Goal: Transaction & Acquisition: Obtain resource

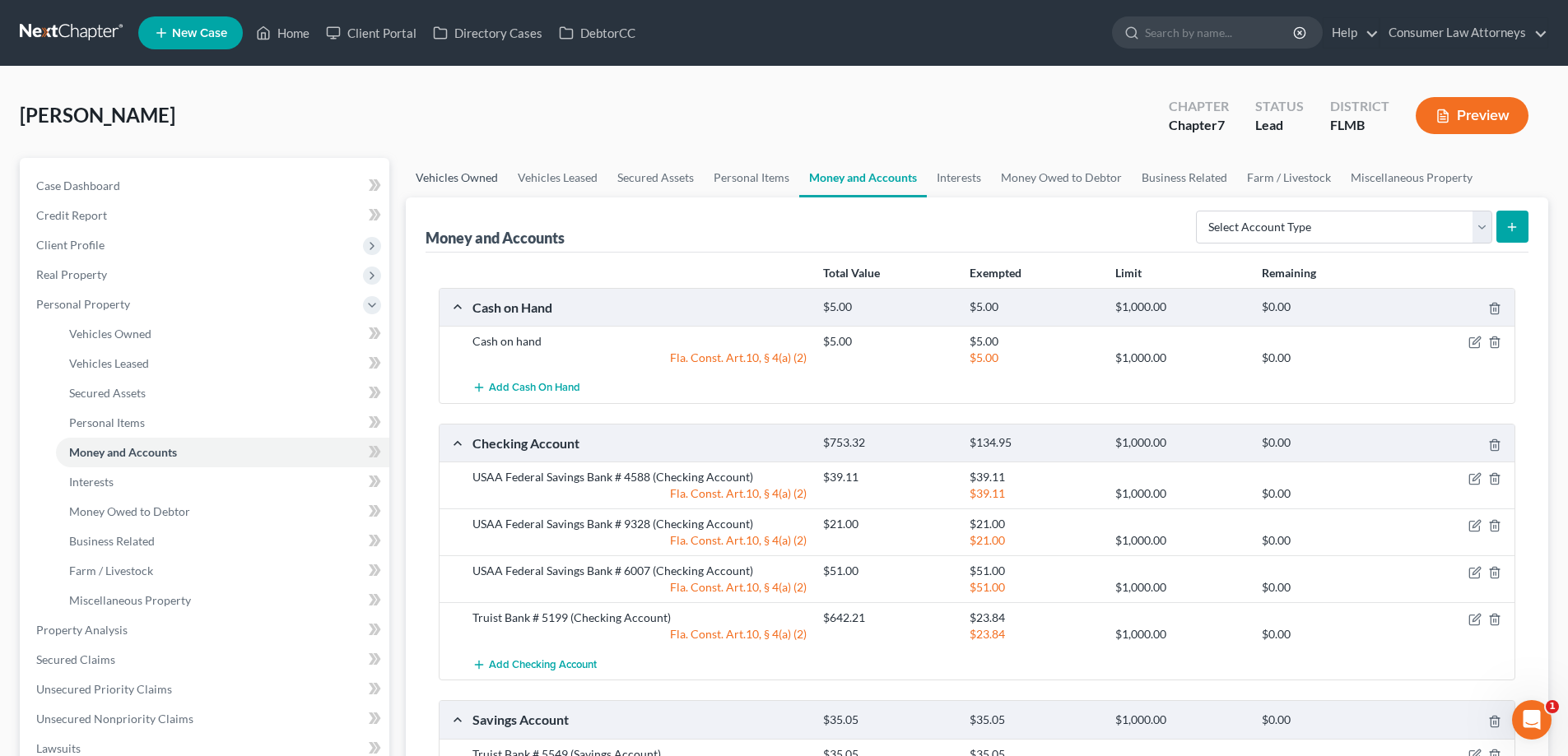
drag, startPoint x: 466, startPoint y: 176, endPoint x: 472, endPoint y: 187, distance: 12.5
click at [466, 176] on link "Vehicles Owned" at bounding box center [457, 177] width 102 height 39
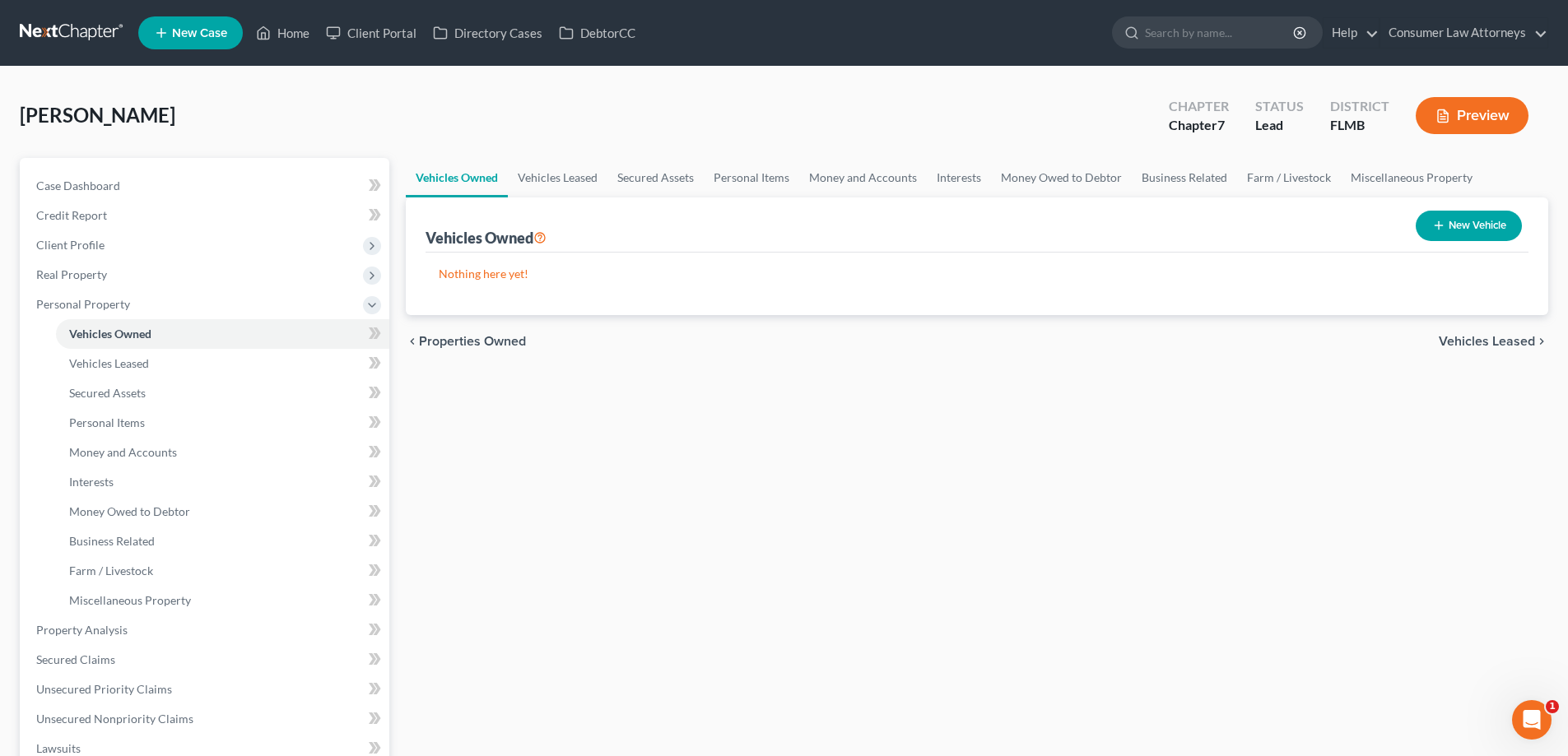
click at [557, 126] on div "[PERSON_NAME] Upgraded Chapter Chapter 7 Status Lead District FLMB Preview" at bounding box center [784, 122] width 1529 height 72
click at [287, 29] on link "Home" at bounding box center [282, 33] width 70 height 30
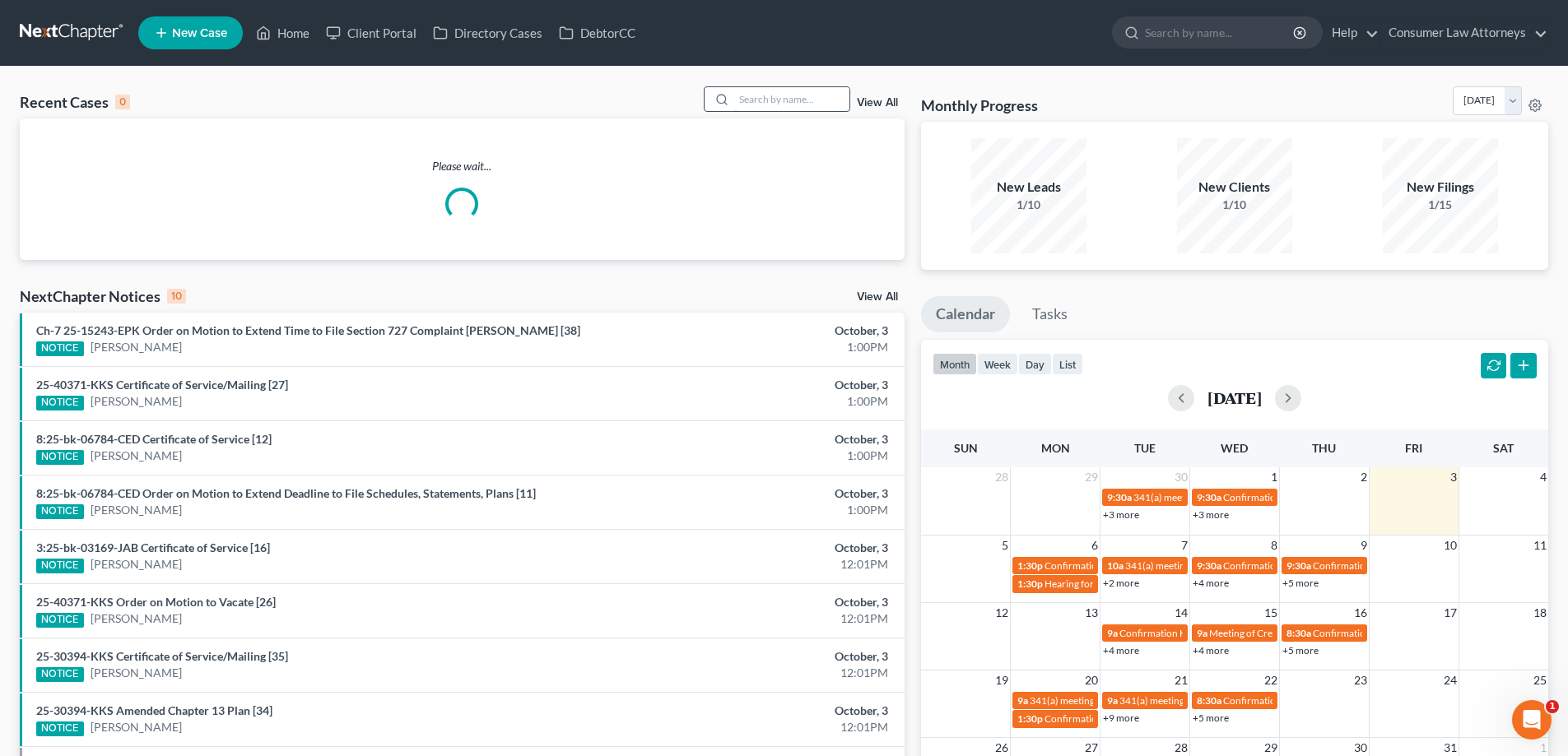
click at [787, 107] on input "search" at bounding box center [792, 99] width 116 height 24
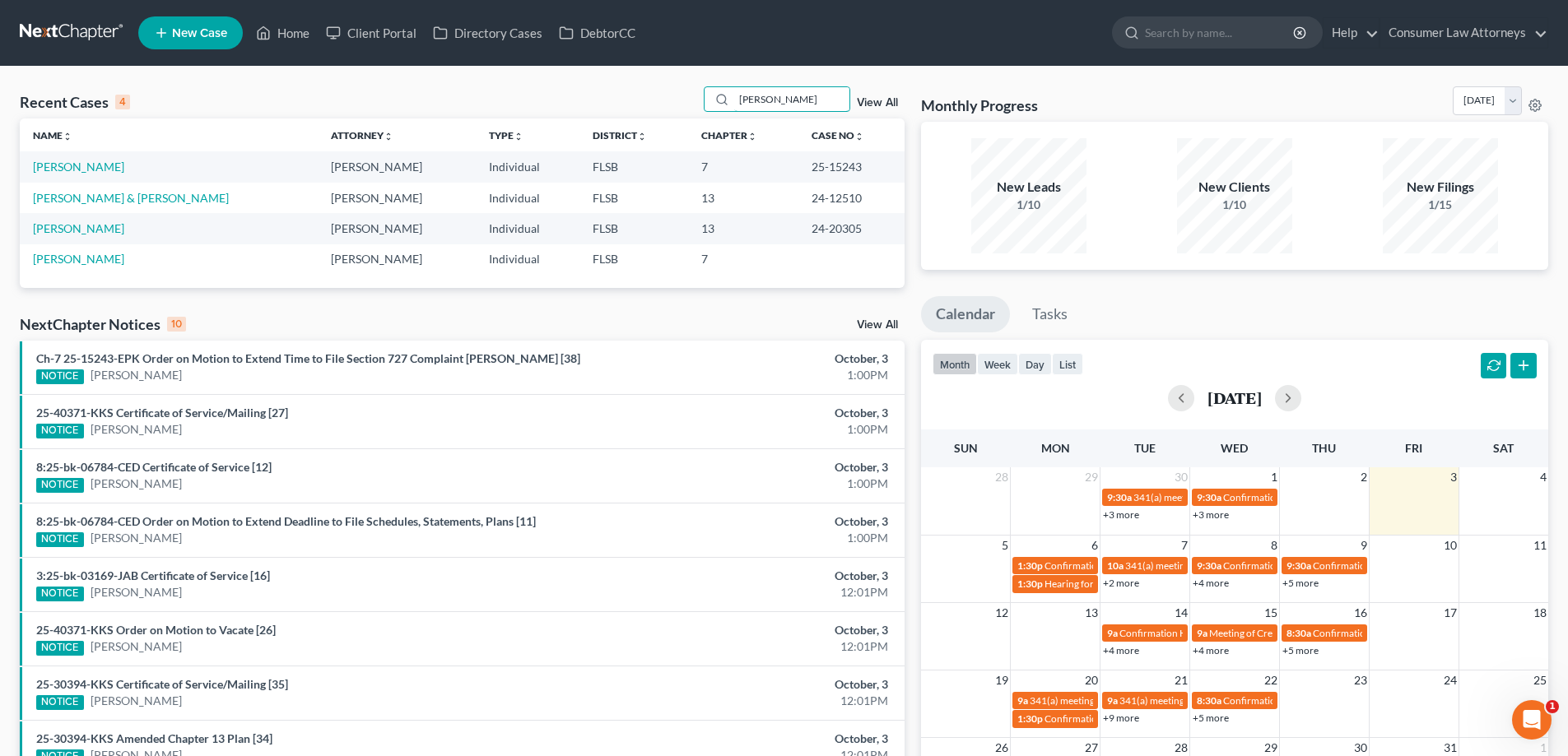
type input "[PERSON_NAME]"
drag, startPoint x: 71, startPoint y: 165, endPoint x: 219, endPoint y: 217, distance: 156.9
click at [71, 165] on link "[PERSON_NAME]" at bounding box center [78, 166] width 91 height 14
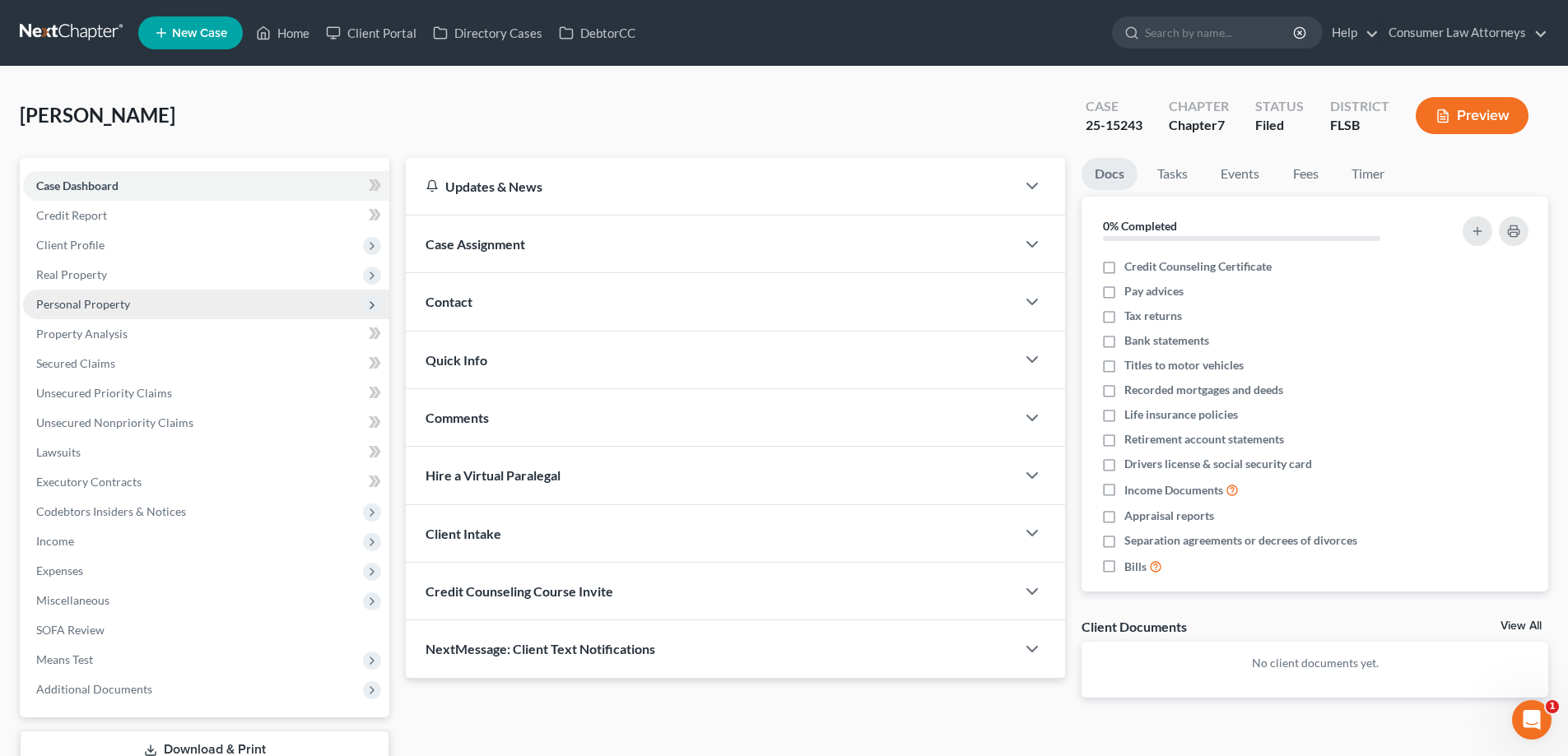
click at [93, 307] on span "Personal Property" at bounding box center [83, 304] width 94 height 14
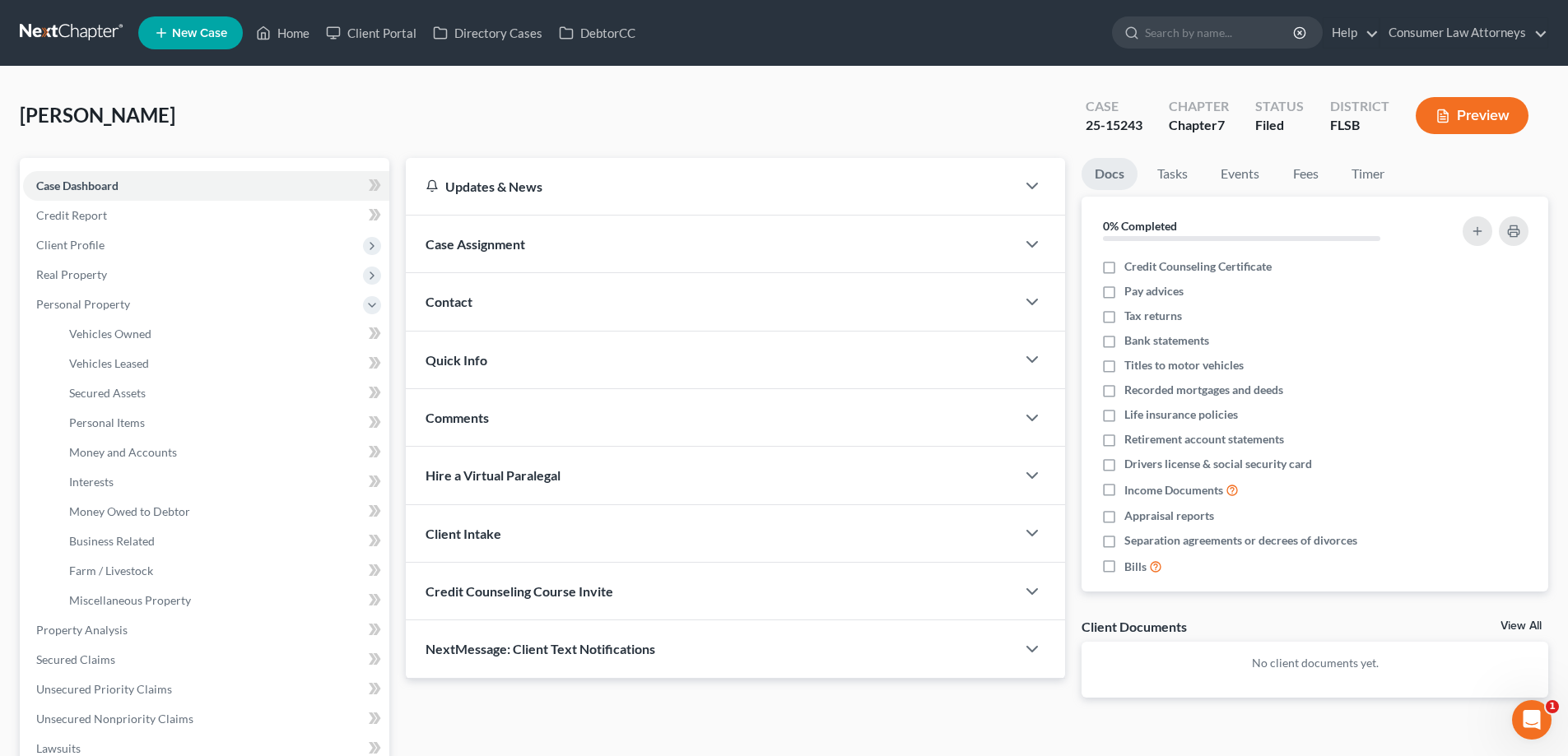
click at [1070, 409] on div "Updates & News × District Notes Take a look at NextChapter's District Notes to …" at bounding box center [735, 441] width 676 height 566
click at [134, 610] on link "Miscellaneous Property" at bounding box center [223, 600] width 333 height 30
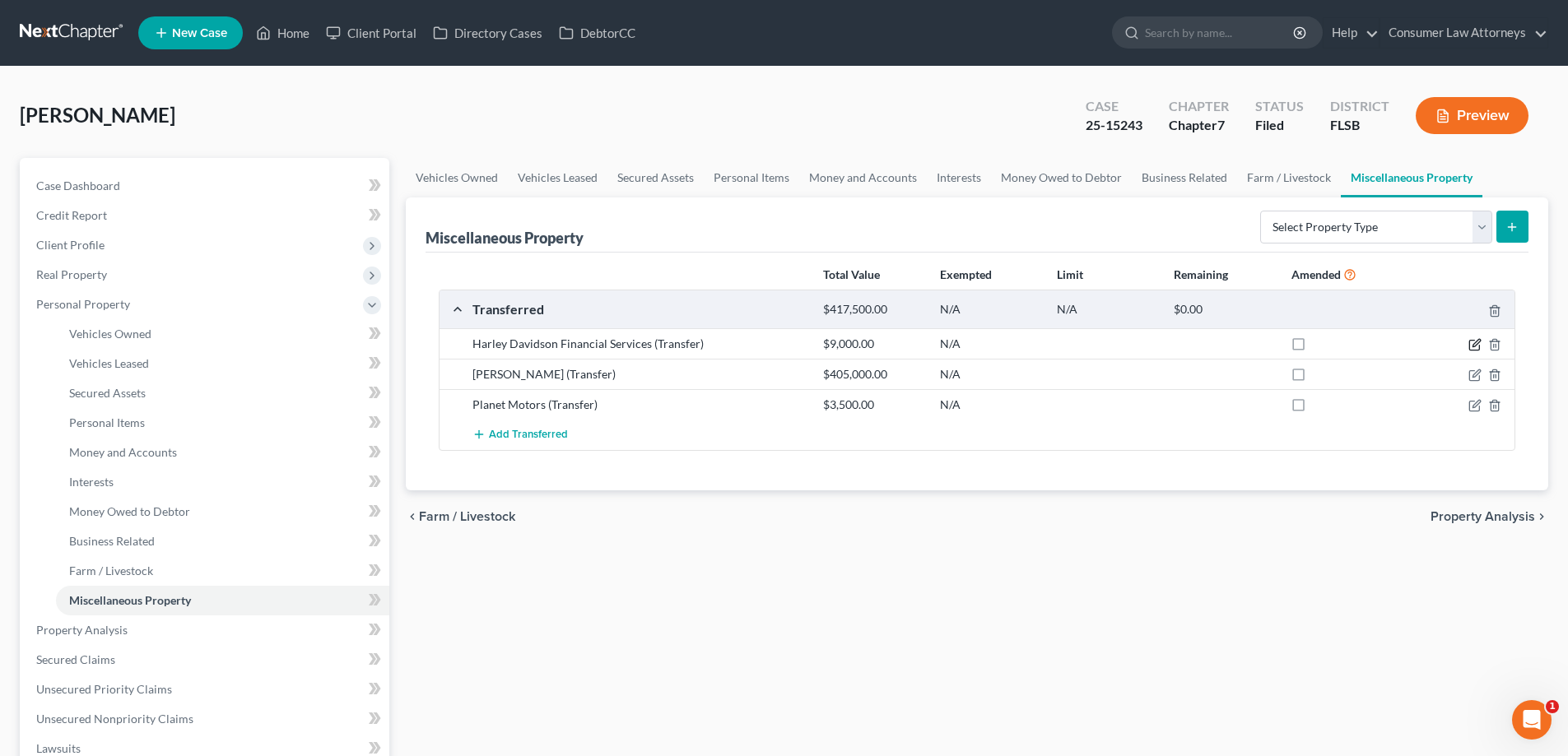
click at [1471, 344] on icon "button" at bounding box center [1475, 345] width 13 height 13
select select "Ordinary ([DATE])"
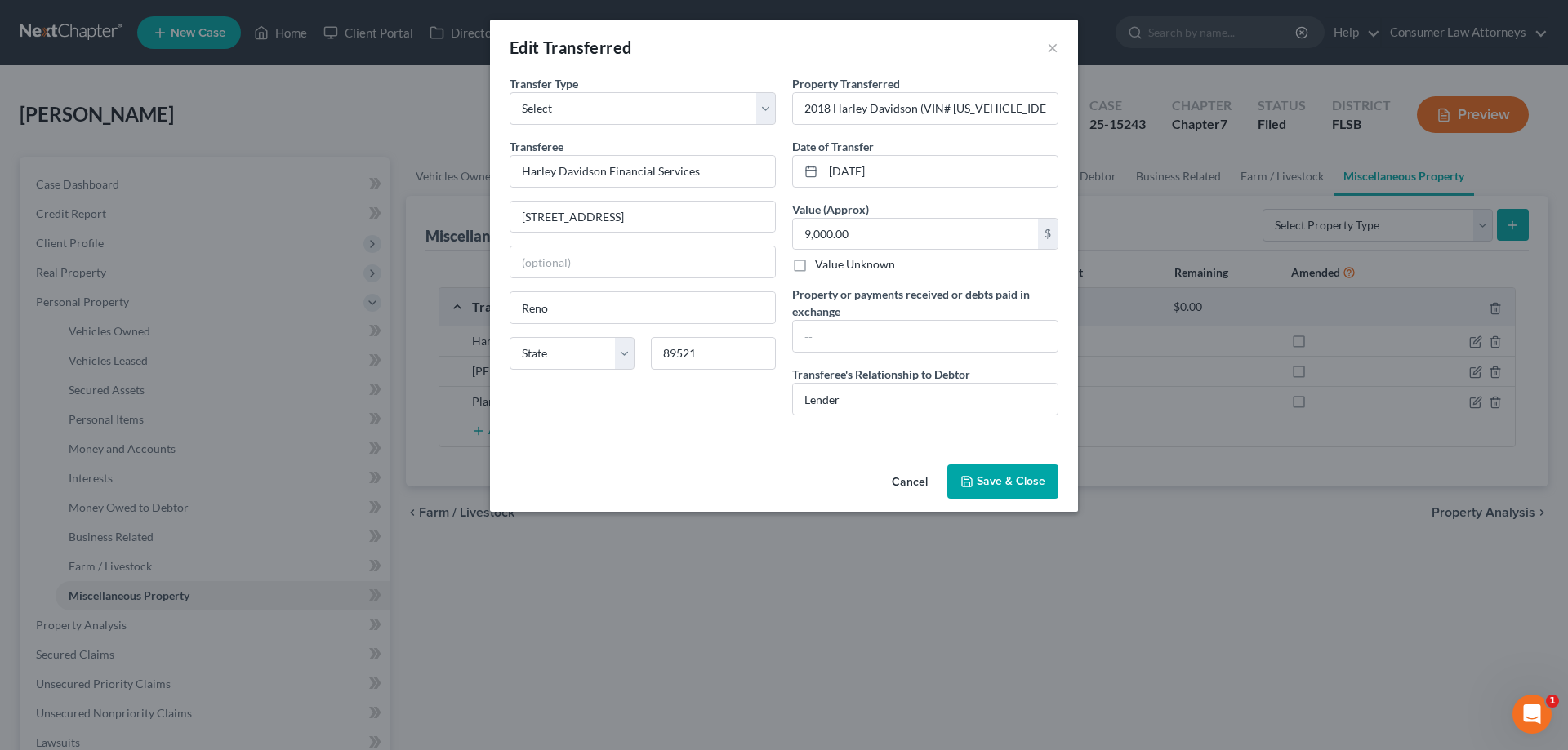
click at [1009, 486] on button "Save & Close" at bounding box center [1002, 482] width 111 height 34
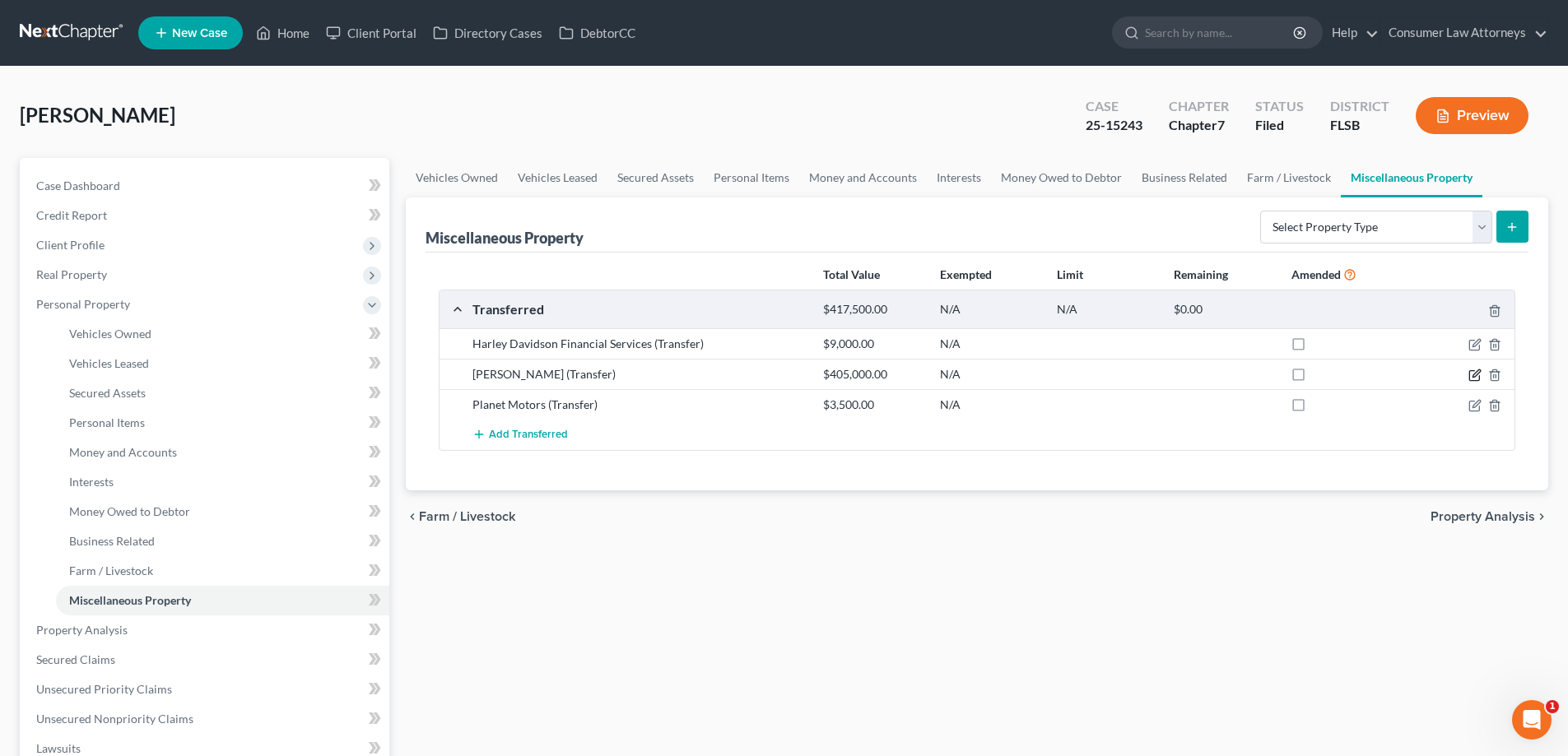
click at [1479, 374] on icon "button" at bounding box center [1476, 373] width 7 height 7
select select "Ordinary ([DATE])"
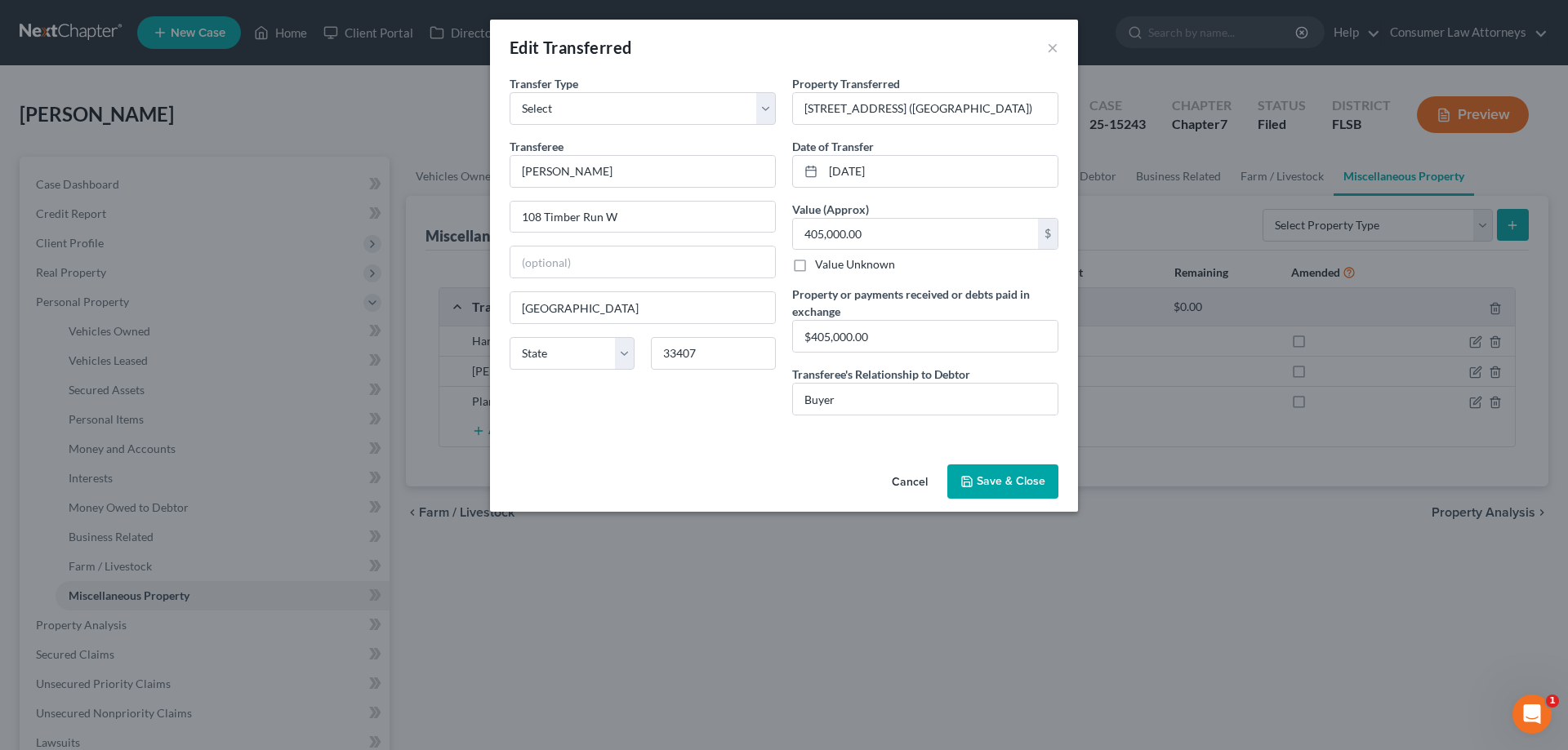
click at [993, 486] on button "Save & Close" at bounding box center [1002, 482] width 111 height 34
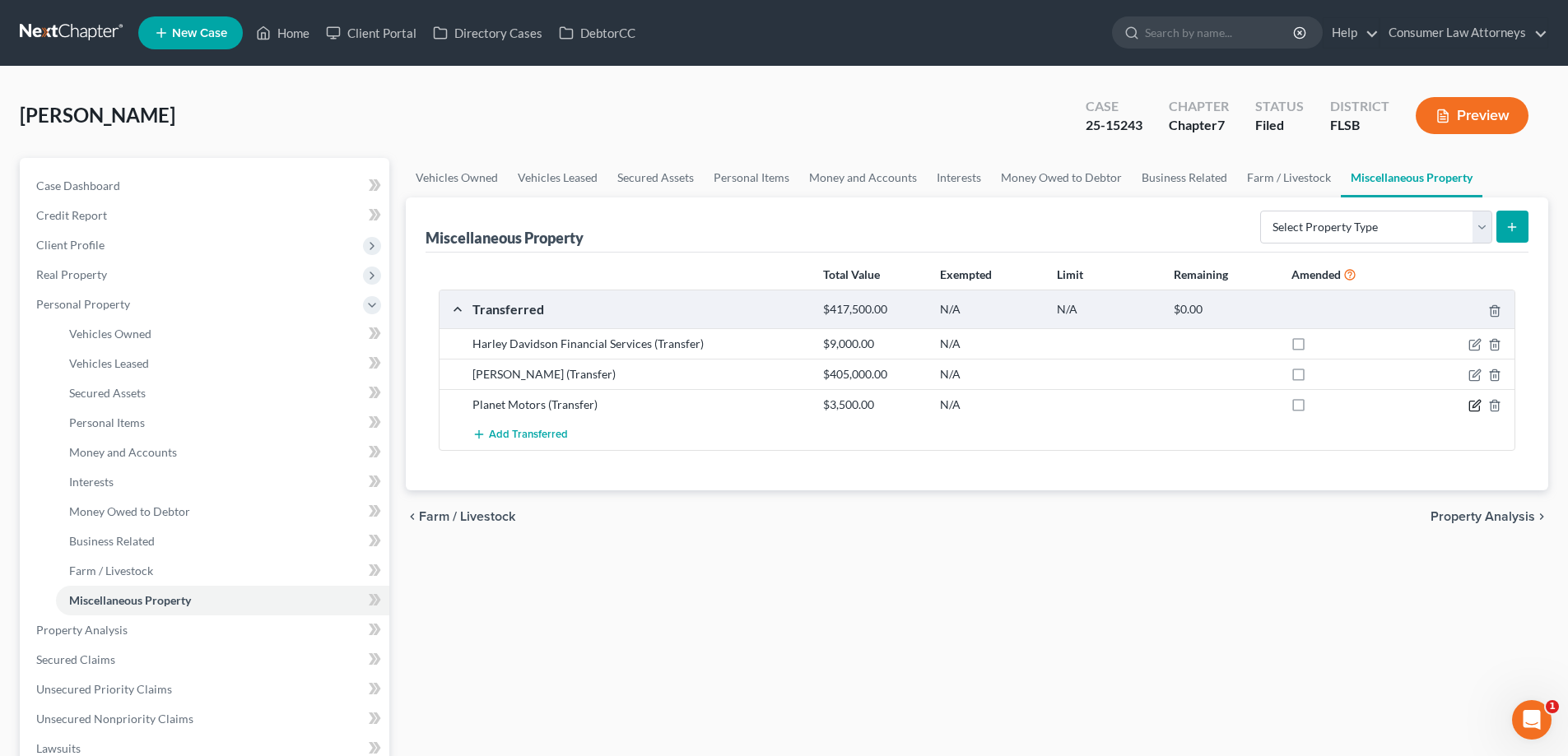
click at [1473, 409] on icon "button" at bounding box center [1475, 406] width 13 height 13
select select "Ordinary ([DATE])"
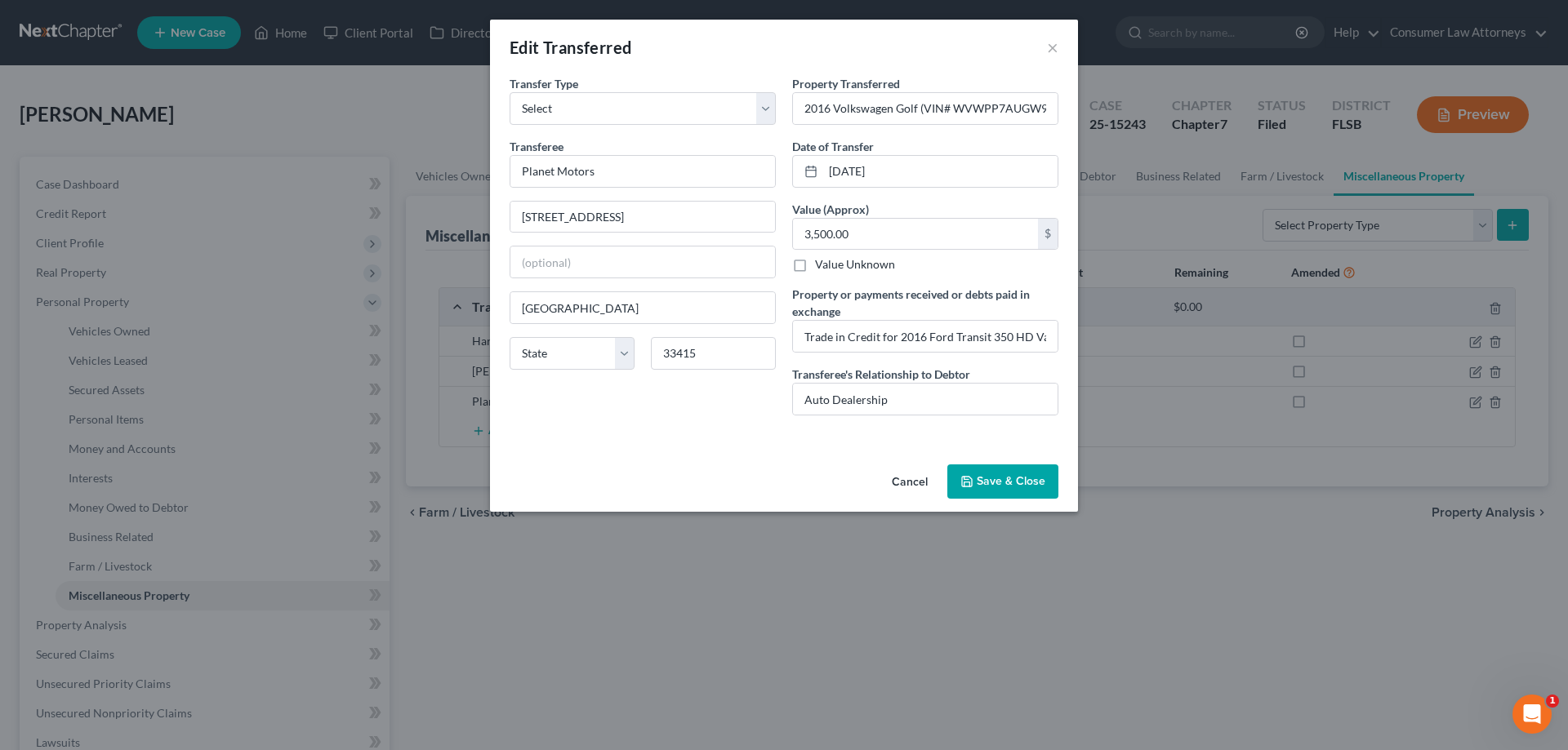
click at [1005, 478] on button "Save & Close" at bounding box center [1002, 482] width 111 height 34
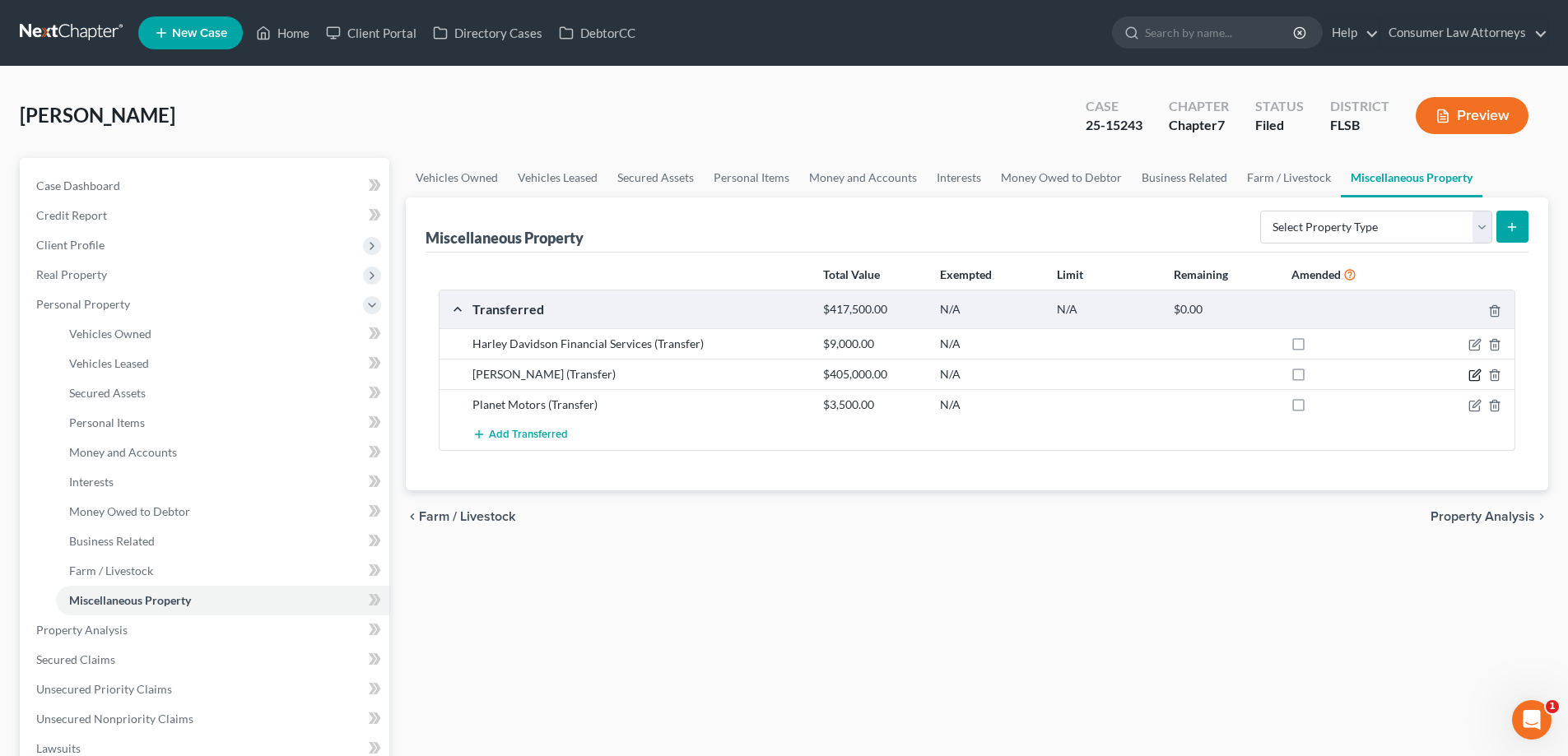
click at [1476, 374] on icon "button" at bounding box center [1476, 373] width 7 height 7
select select "Ordinary ([DATE])"
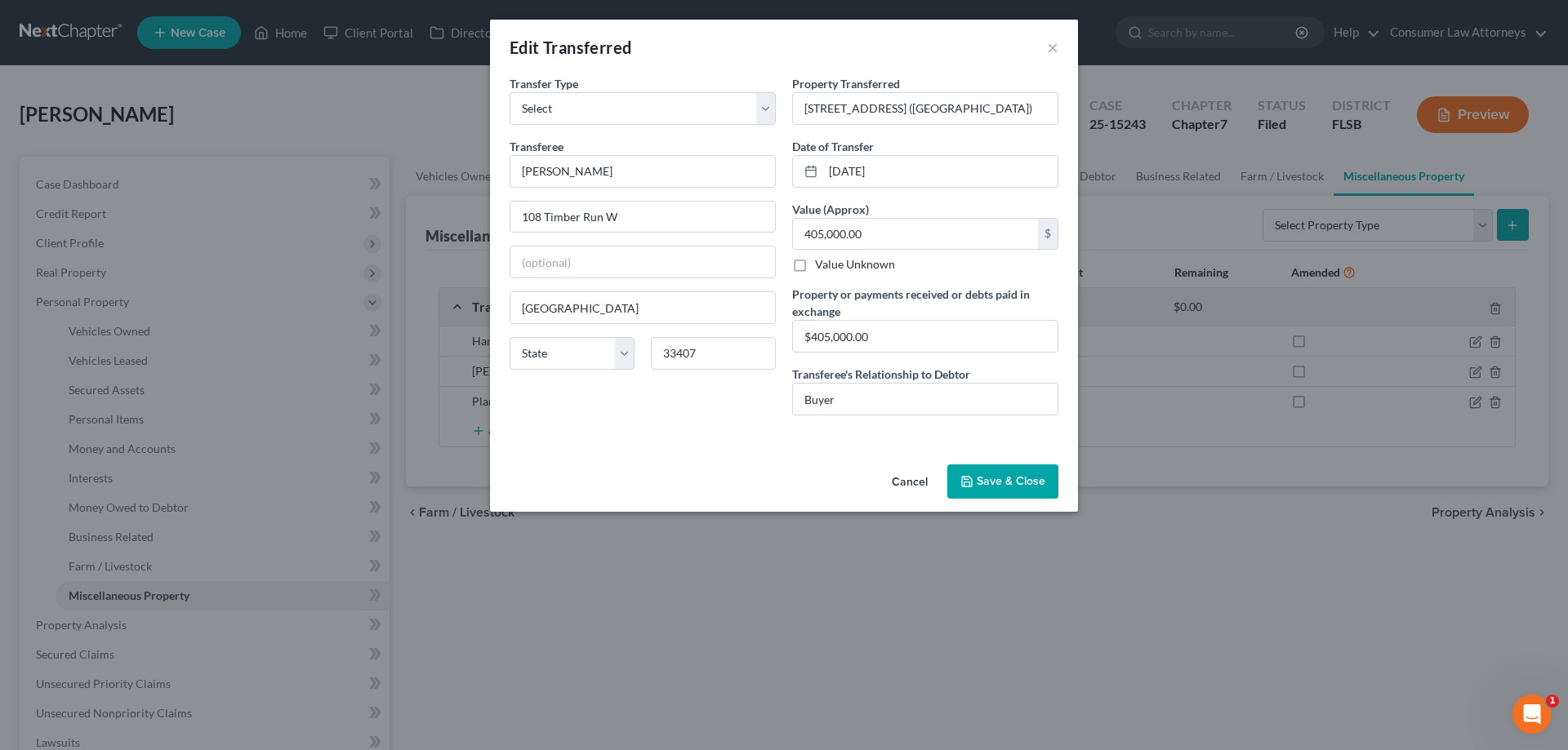
click at [1016, 475] on button "Save & Close" at bounding box center [1002, 482] width 111 height 34
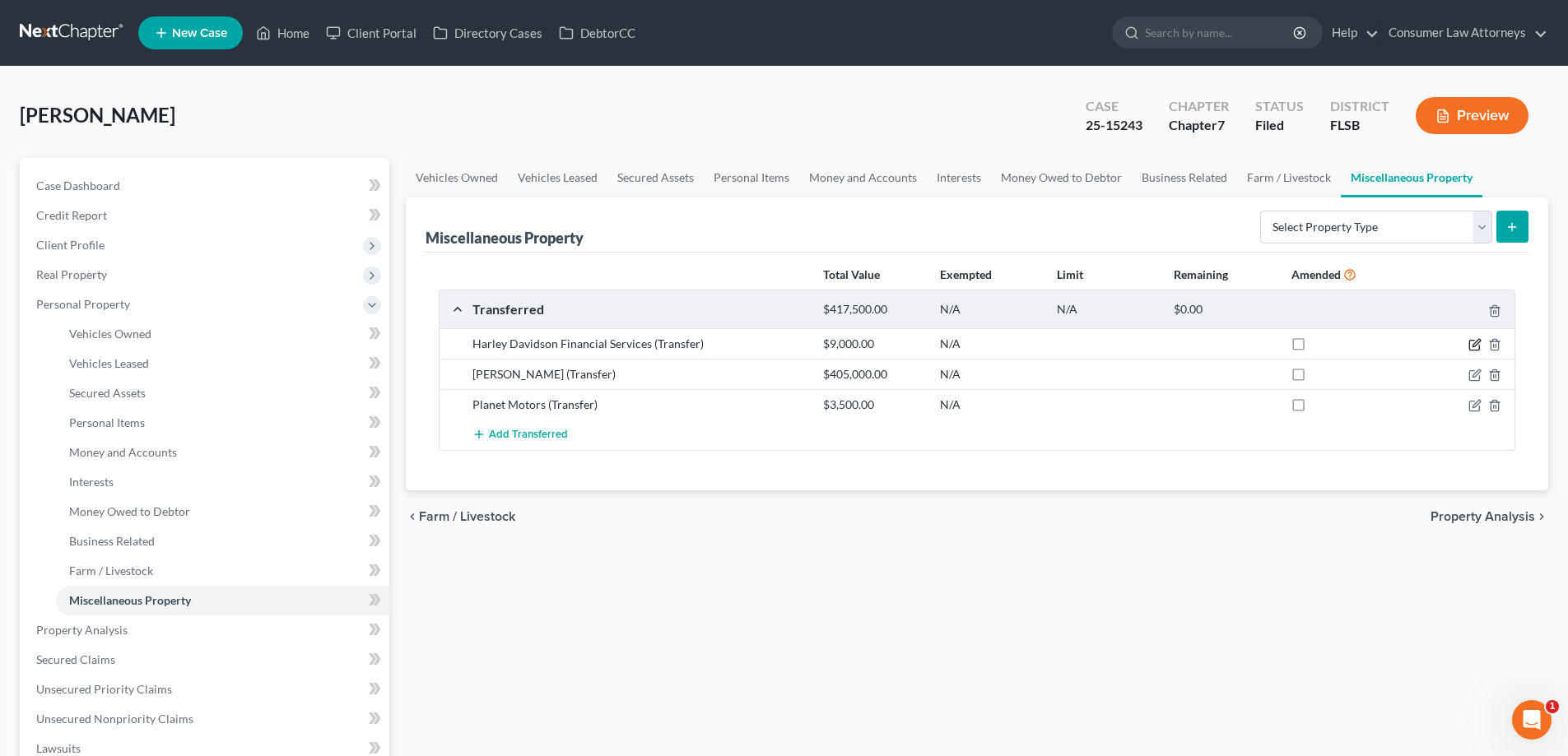
click at [1472, 349] on icon "button" at bounding box center [1475, 345] width 13 height 13
select select "Ordinary ([DATE])"
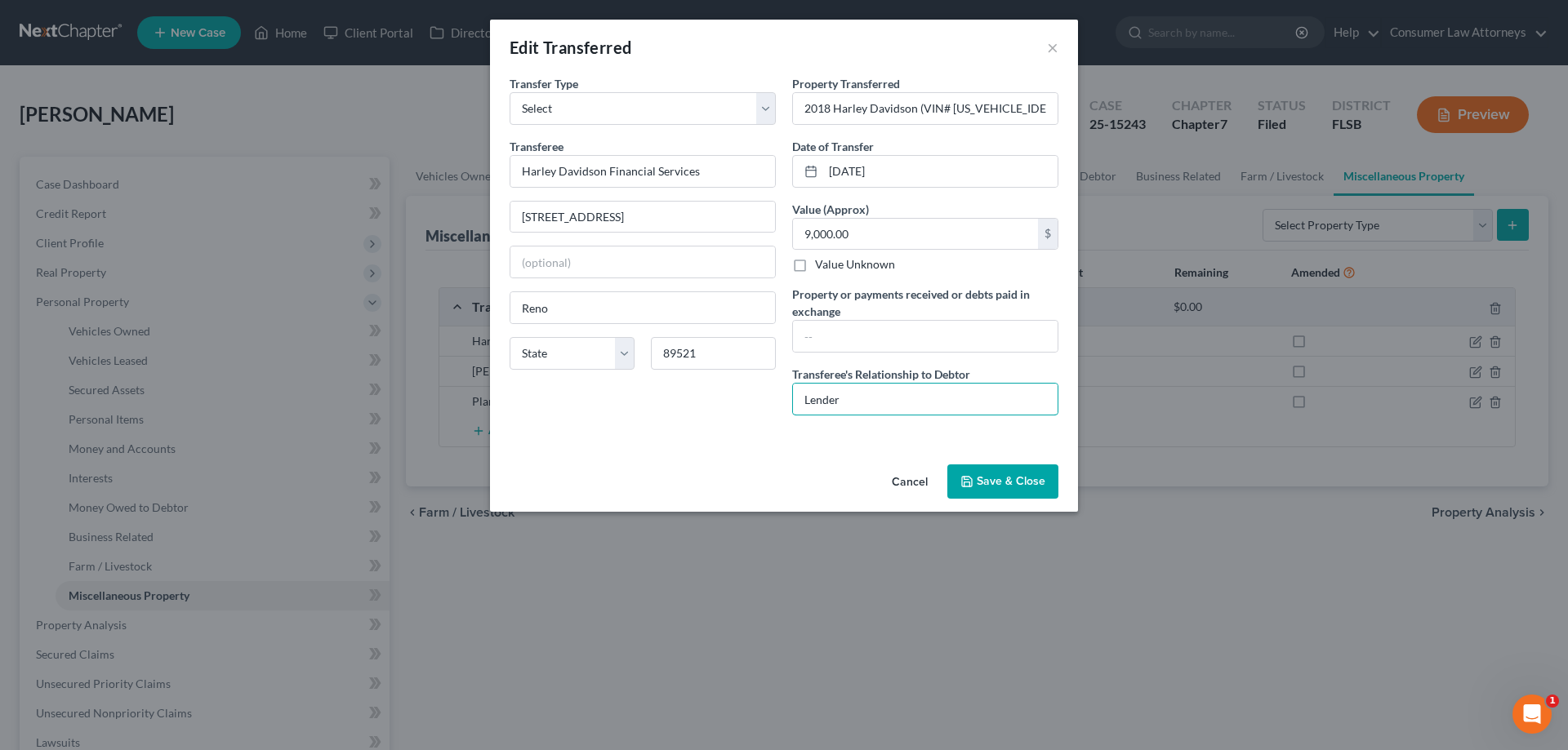
drag, startPoint x: 864, startPoint y: 394, endPoint x: 732, endPoint y: 400, distance: 132.1
click at [732, 400] on div "Transfer Type * Select Ordinary ([DATE]) [DATE] Transferee * Harley Davidson Fi…" at bounding box center [784, 252] width 565 height 354
type input "Buyer"
click at [850, 339] on input "text" at bounding box center [924, 336] width 264 height 31
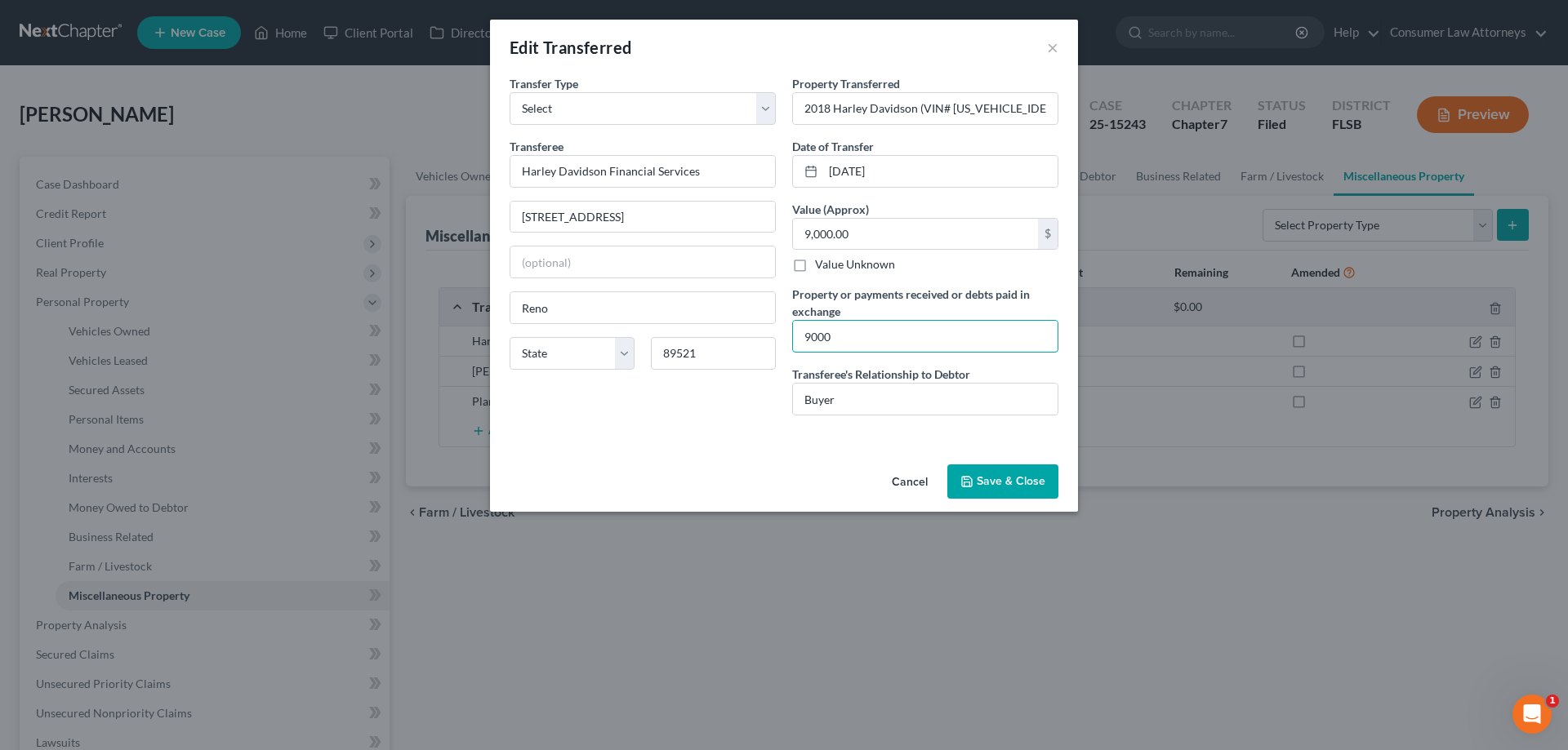
type input "9000"
click at [1003, 478] on button "Save & Close" at bounding box center [1002, 482] width 111 height 34
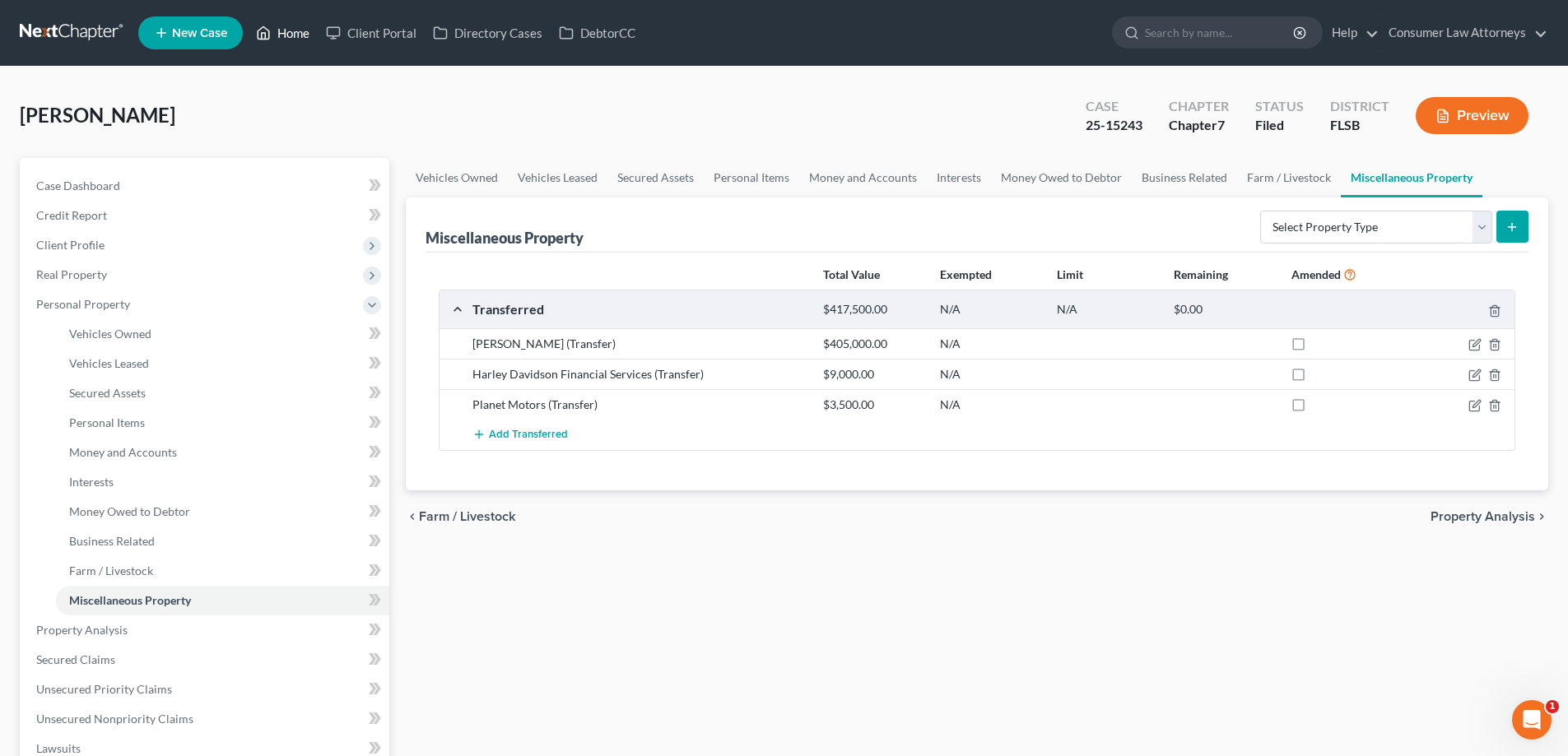
click at [282, 37] on link "Home" at bounding box center [282, 33] width 70 height 30
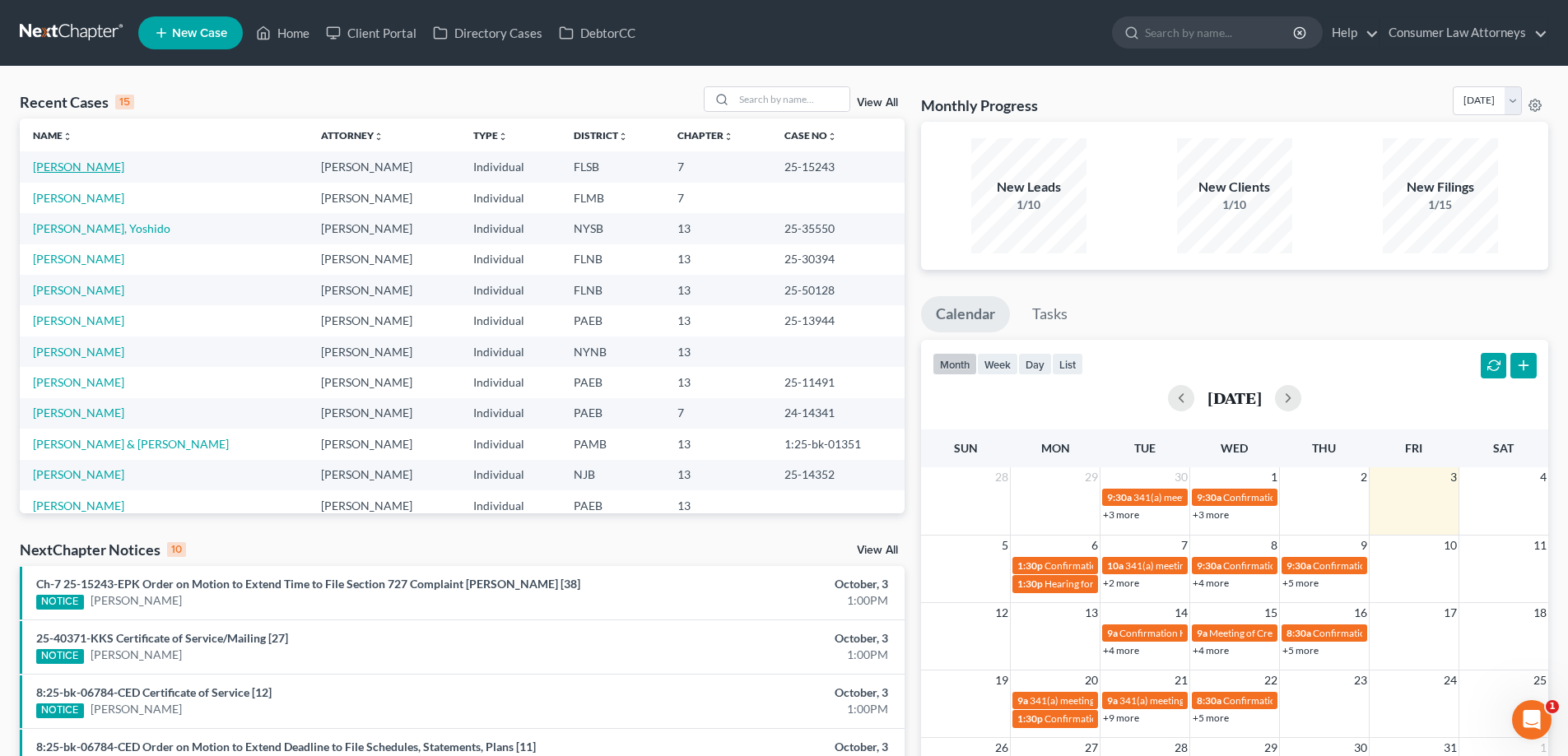
click at [87, 171] on link "[PERSON_NAME]" at bounding box center [78, 166] width 91 height 14
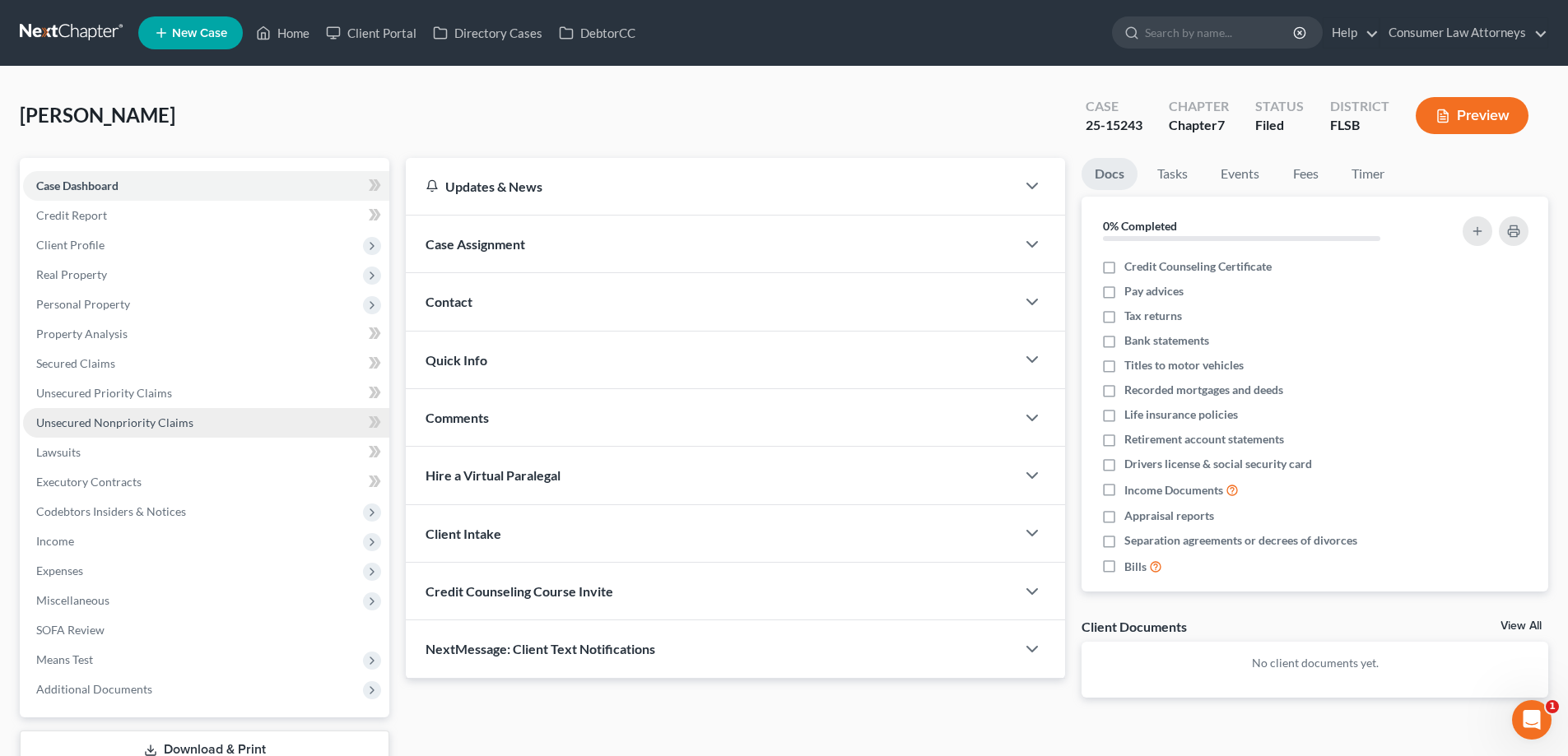
click at [152, 424] on span "Unsecured Nonpriority Claims" at bounding box center [115, 422] width 157 height 14
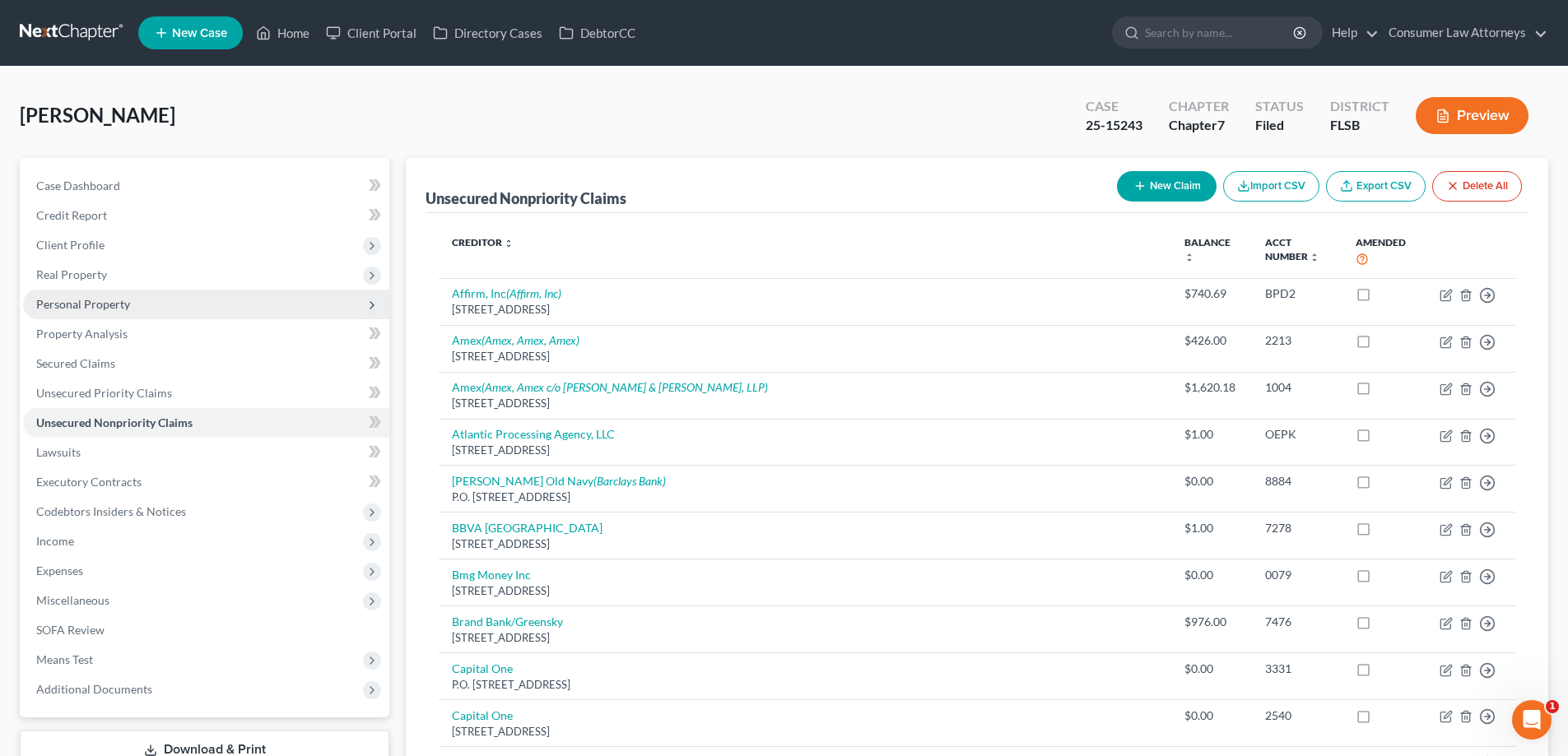
click at [92, 308] on span "Personal Property" at bounding box center [83, 304] width 94 height 14
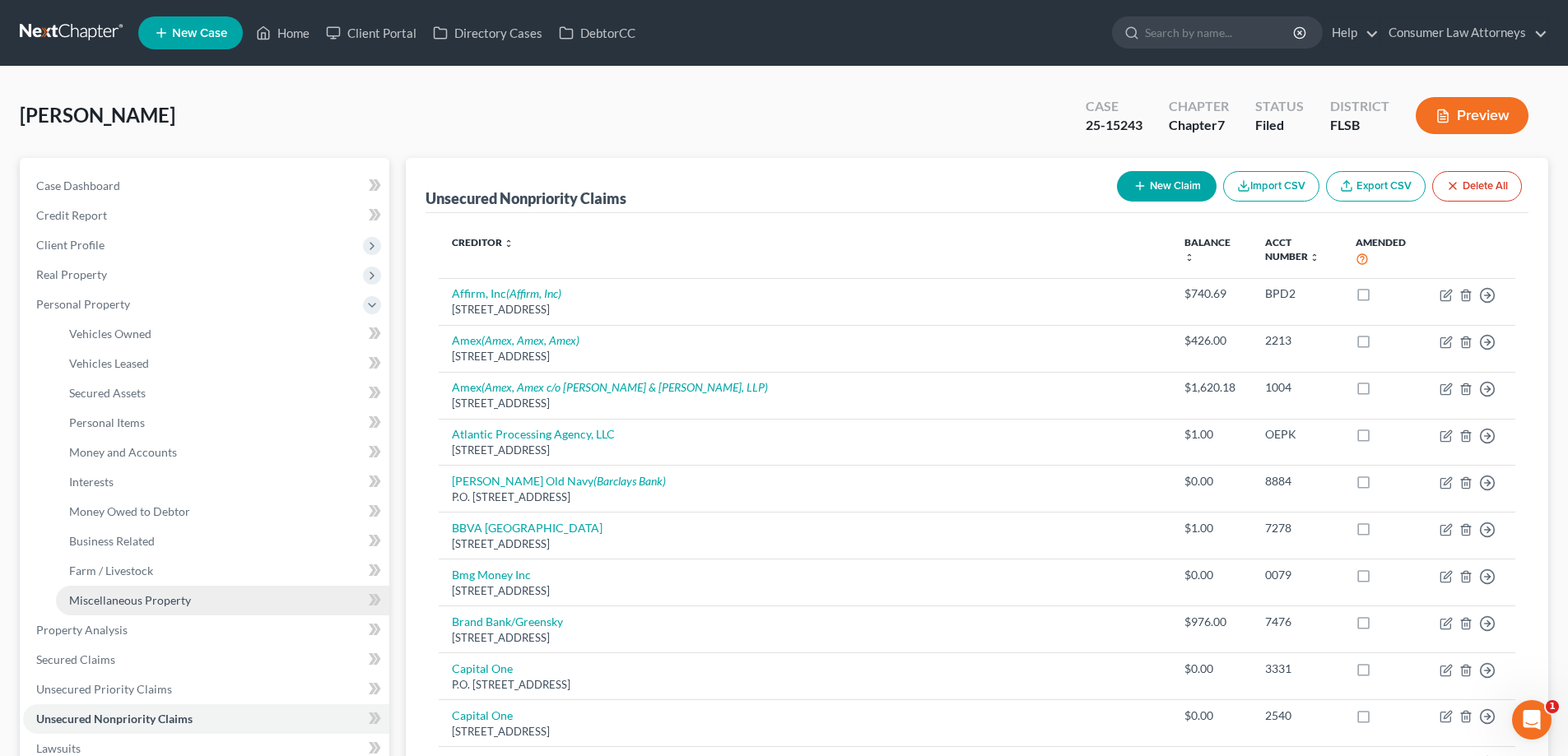
click at [134, 600] on span "Miscellaneous Property" at bounding box center [130, 600] width 122 height 14
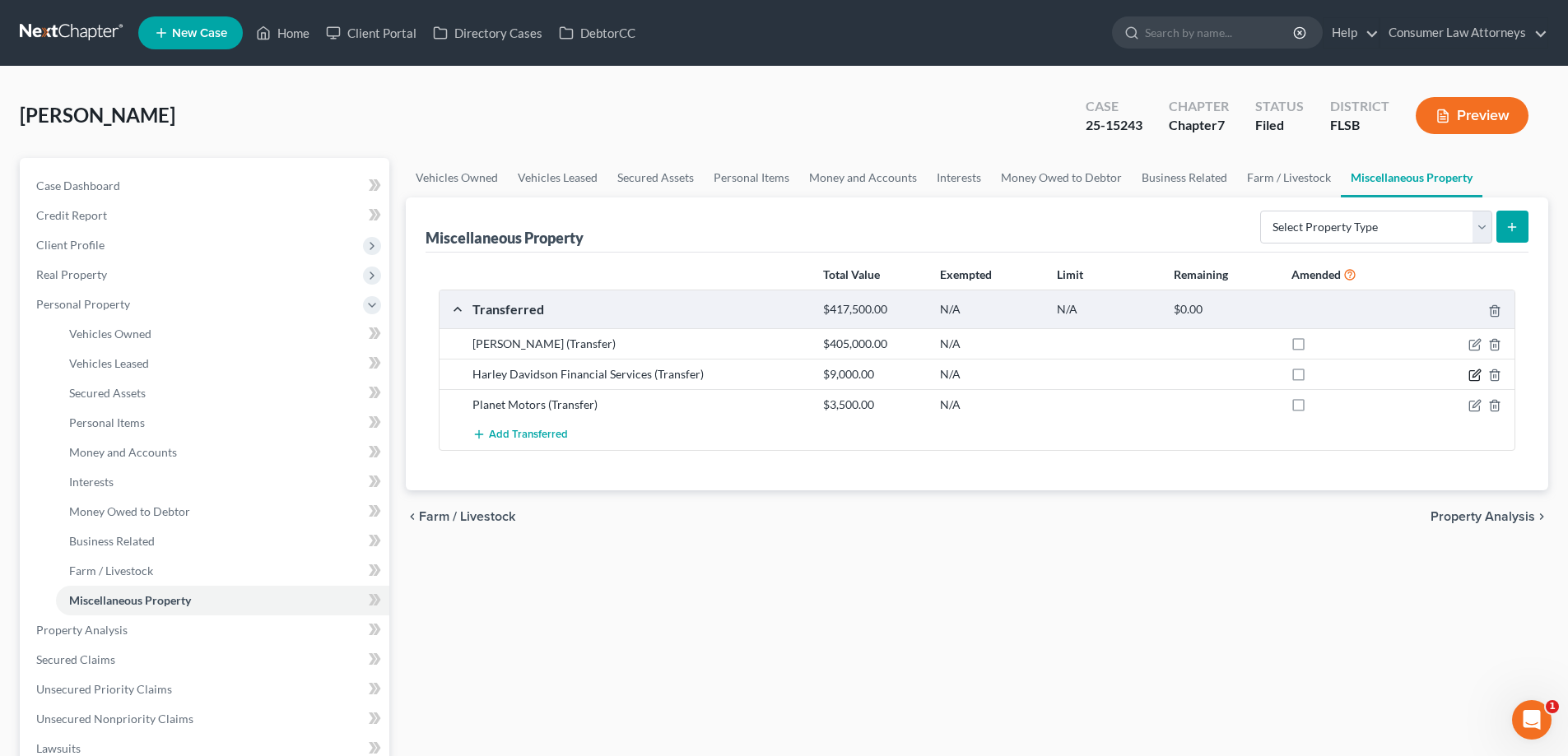
click at [1474, 373] on icon "button" at bounding box center [1475, 375] width 13 height 13
select select "Ordinary ([DATE])"
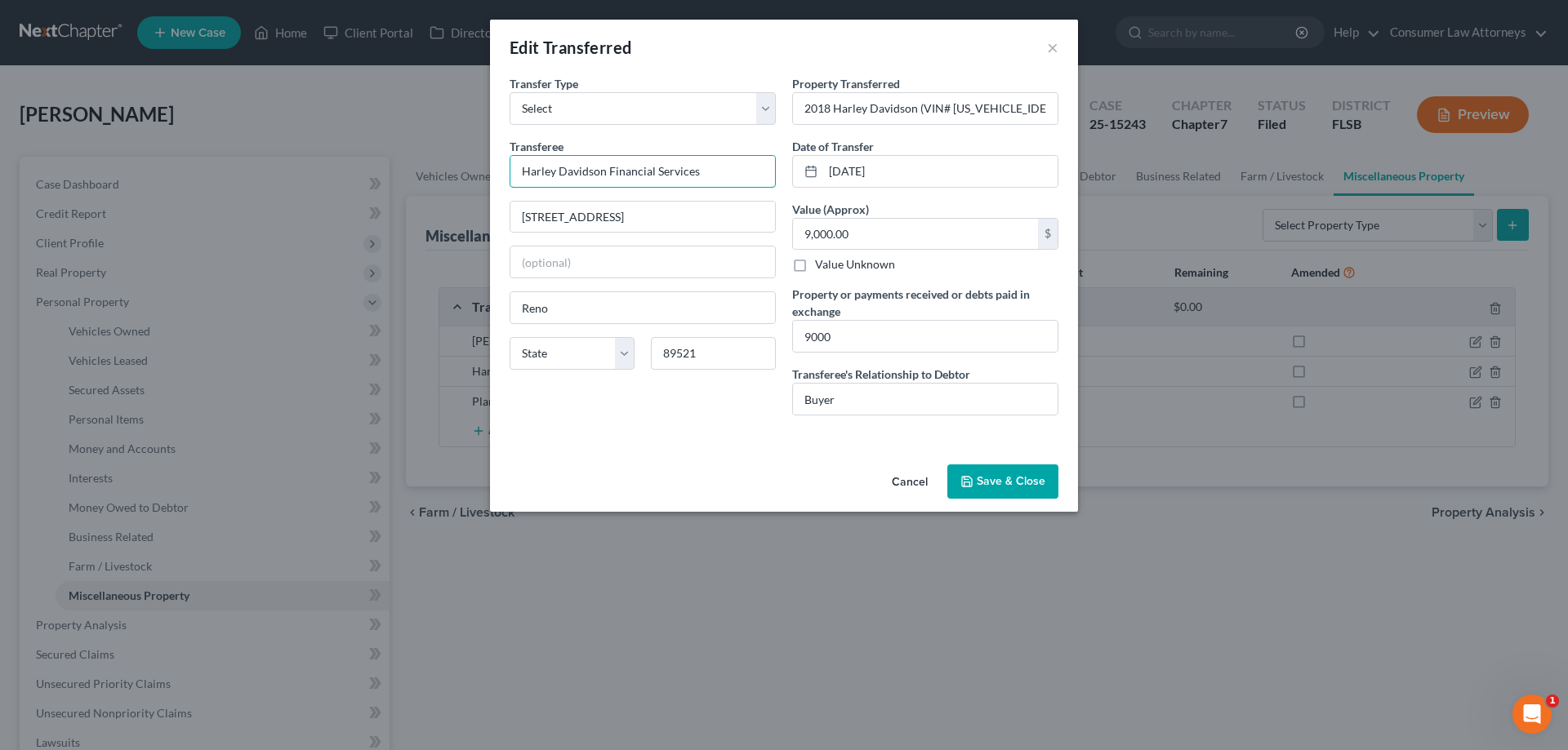
drag, startPoint x: 700, startPoint y: 165, endPoint x: 469, endPoint y: 174, distance: 231.2
click at [469, 174] on div "Edit Transferred × An exemption set must first be selected from the Filing Info…" at bounding box center [784, 375] width 1568 height 750
paste input "Copart WPB"
type input "Copart WPB"
click at [707, 229] on input "[STREET_ADDRESS]" at bounding box center [642, 217] width 264 height 31
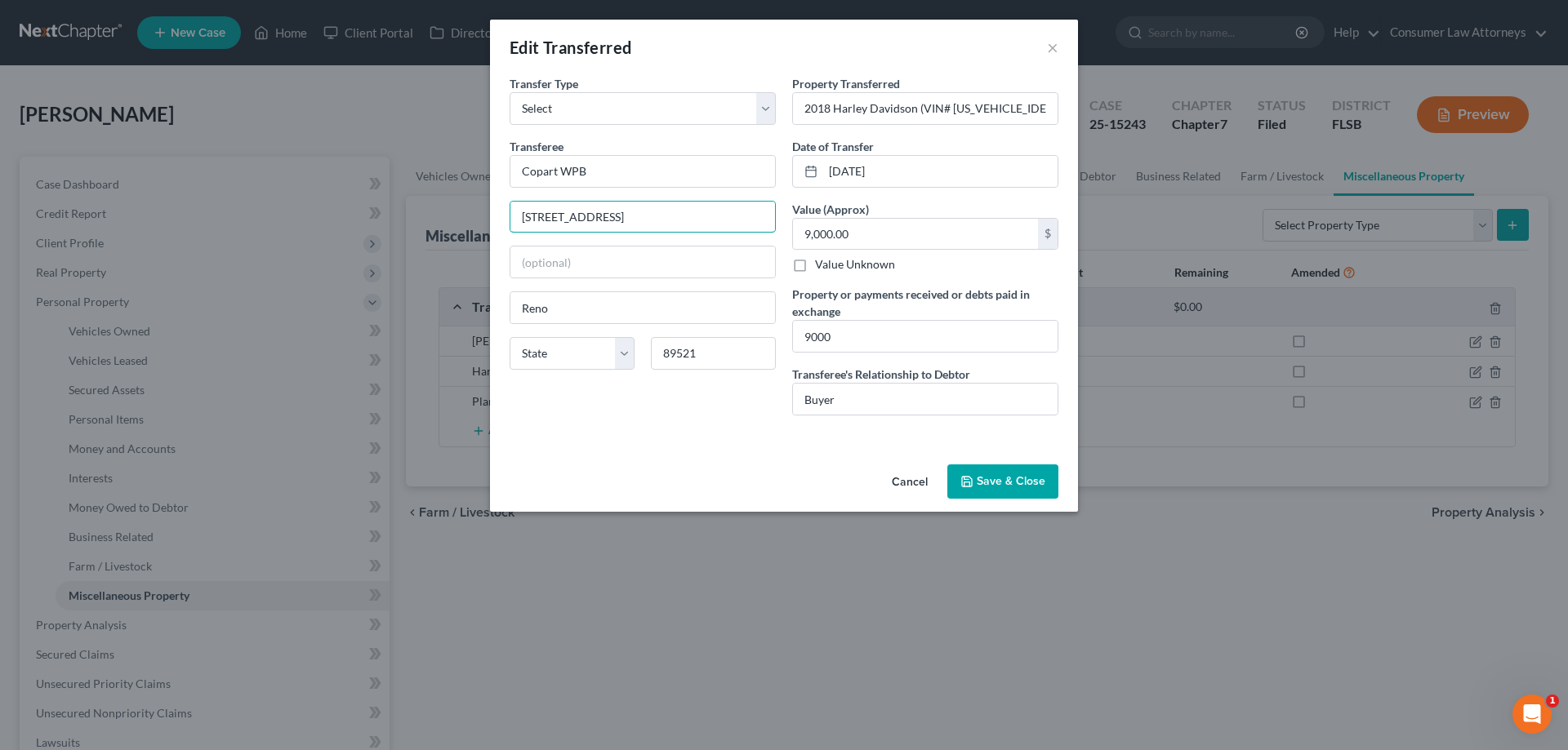
drag, startPoint x: 707, startPoint y: 229, endPoint x: 455, endPoint y: 236, distance: 252.1
click at [455, 236] on div "Edit Transferred × An exemption set must first be selected from the Filing Info…" at bounding box center [784, 375] width 1568 height 750
paste input "[STREET_ADDRESS]"
type input "[STREET_ADDRESS]"
drag, startPoint x: 719, startPoint y: 356, endPoint x: 645, endPoint y: 361, distance: 74.2
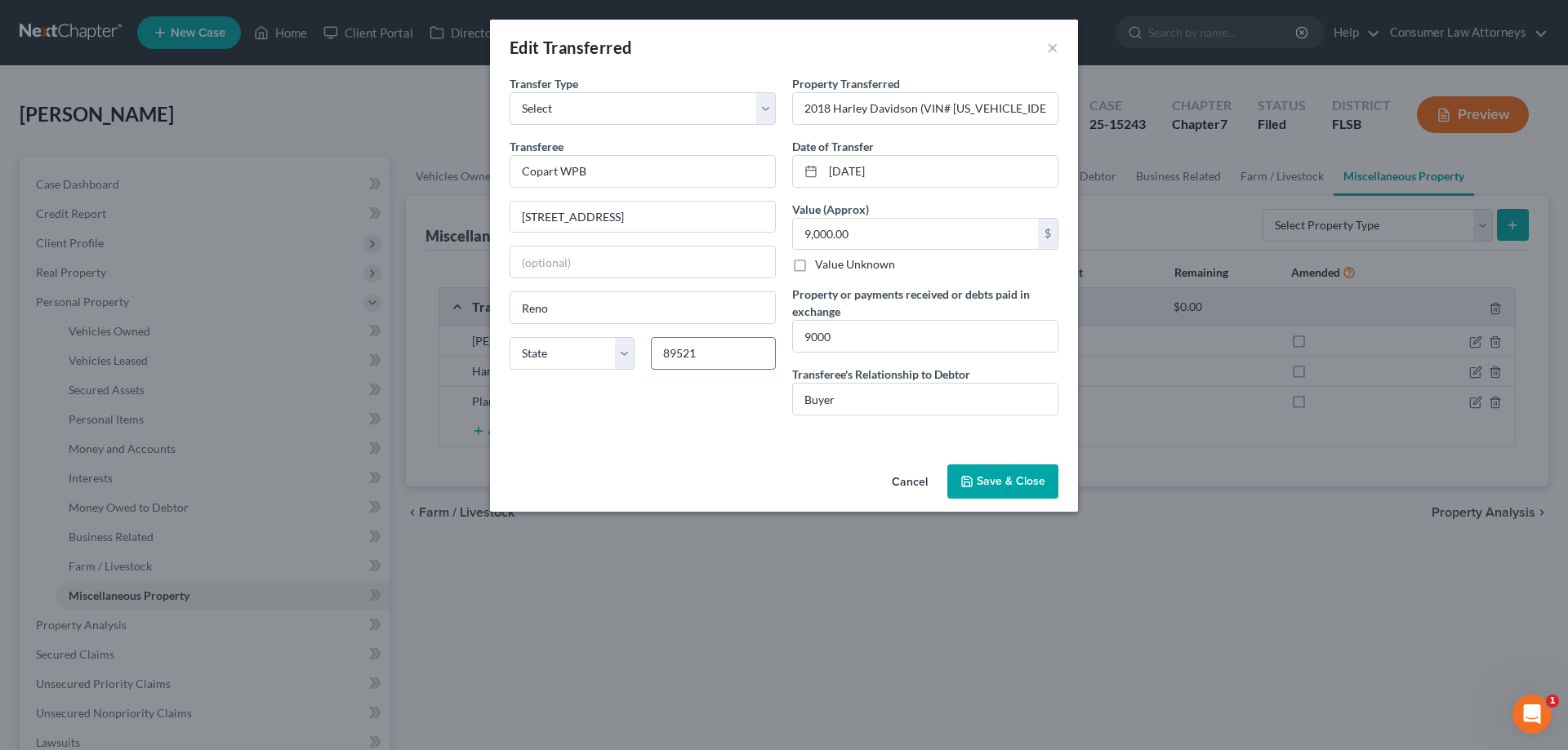
click at [645, 361] on div "89521" at bounding box center [713, 354] width 141 height 32
type input "33411"
type input "[GEOGRAPHIC_DATA]"
click at [646, 378] on div "State [US_STATE] AK AR AZ CA CO CT DE DC [GEOGRAPHIC_DATA] [GEOGRAPHIC_DATA] GU…" at bounding box center [642, 360] width 283 height 46
click at [837, 343] on input "9000" at bounding box center [924, 336] width 264 height 31
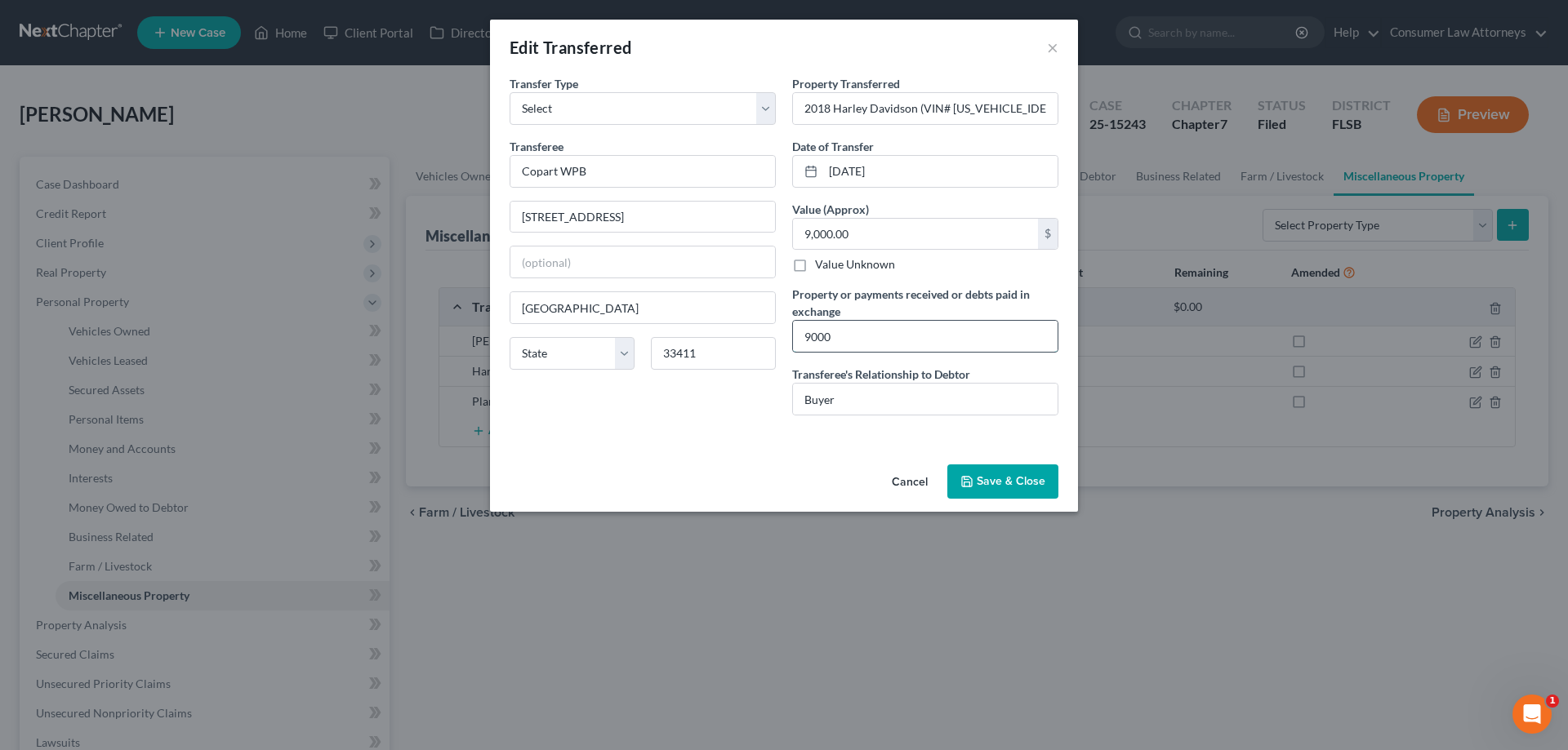
drag, startPoint x: 843, startPoint y: 340, endPoint x: 793, endPoint y: 343, distance: 50.1
click at [793, 343] on input "9000" at bounding box center [924, 336] width 264 height 31
type input "$9,000.00"
click at [1004, 486] on button "Save & Close" at bounding box center [1002, 482] width 111 height 34
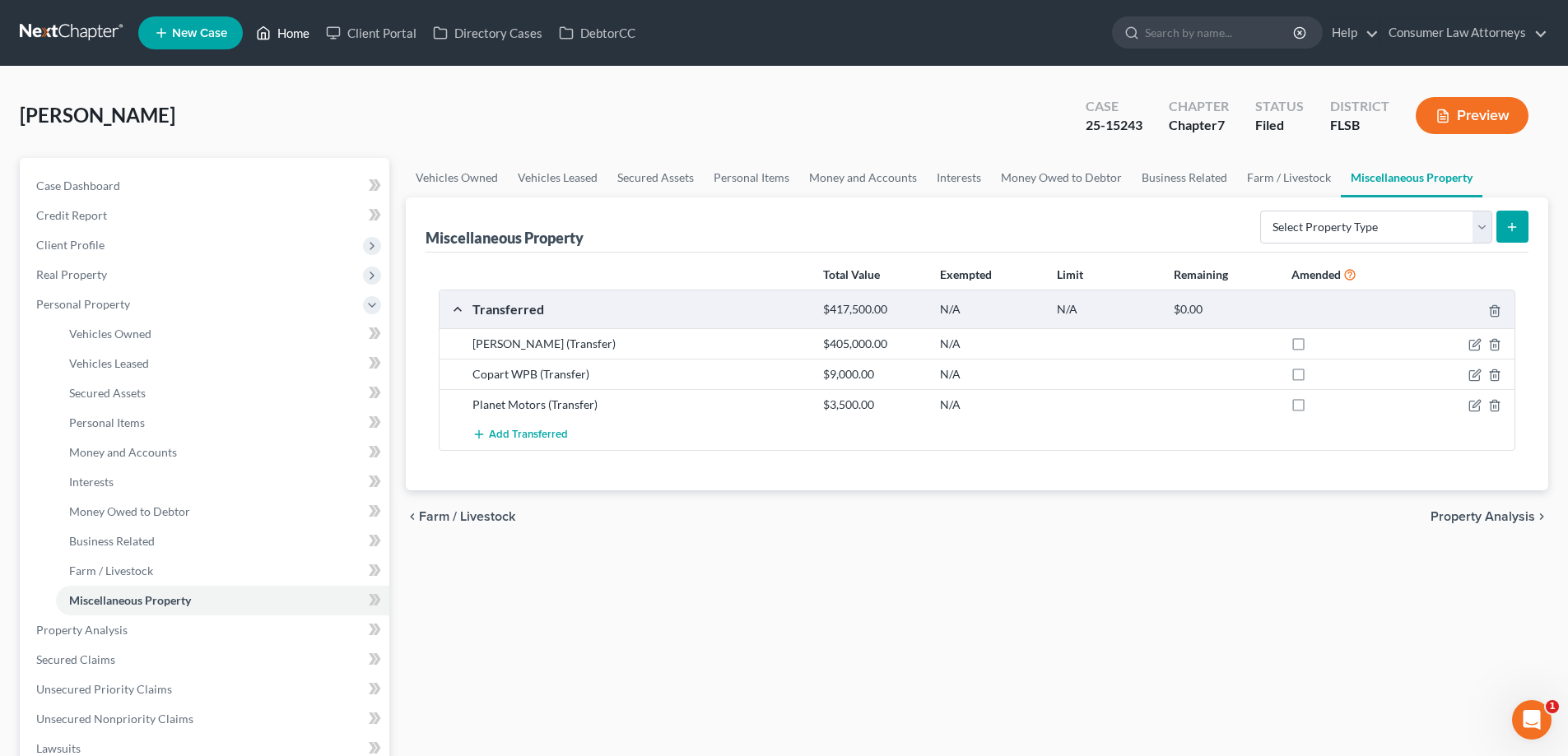
drag, startPoint x: 288, startPoint y: 33, endPoint x: 302, endPoint y: 29, distance: 14.6
click at [288, 33] on link "Home" at bounding box center [282, 33] width 70 height 30
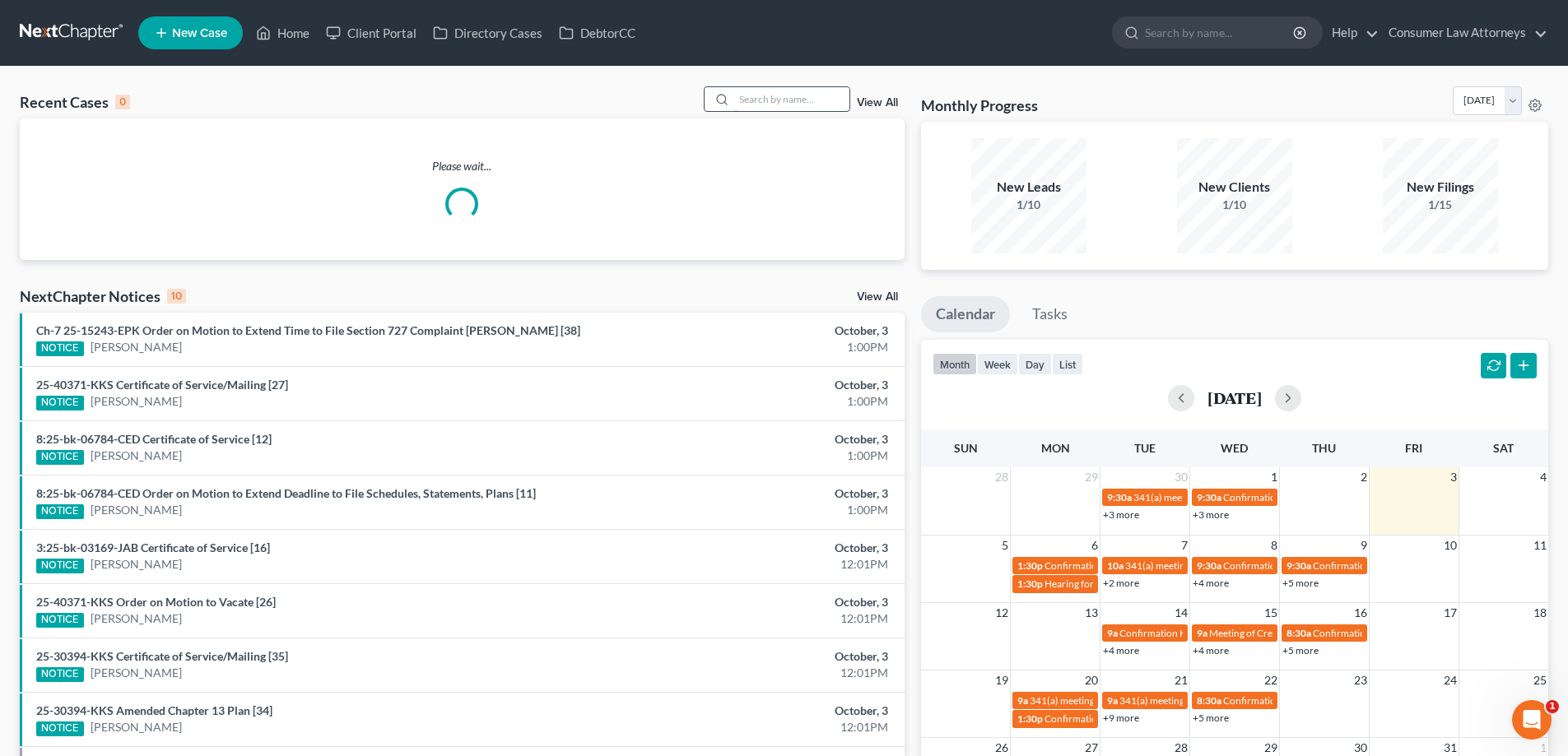
click at [794, 102] on input "search" at bounding box center [792, 99] width 116 height 24
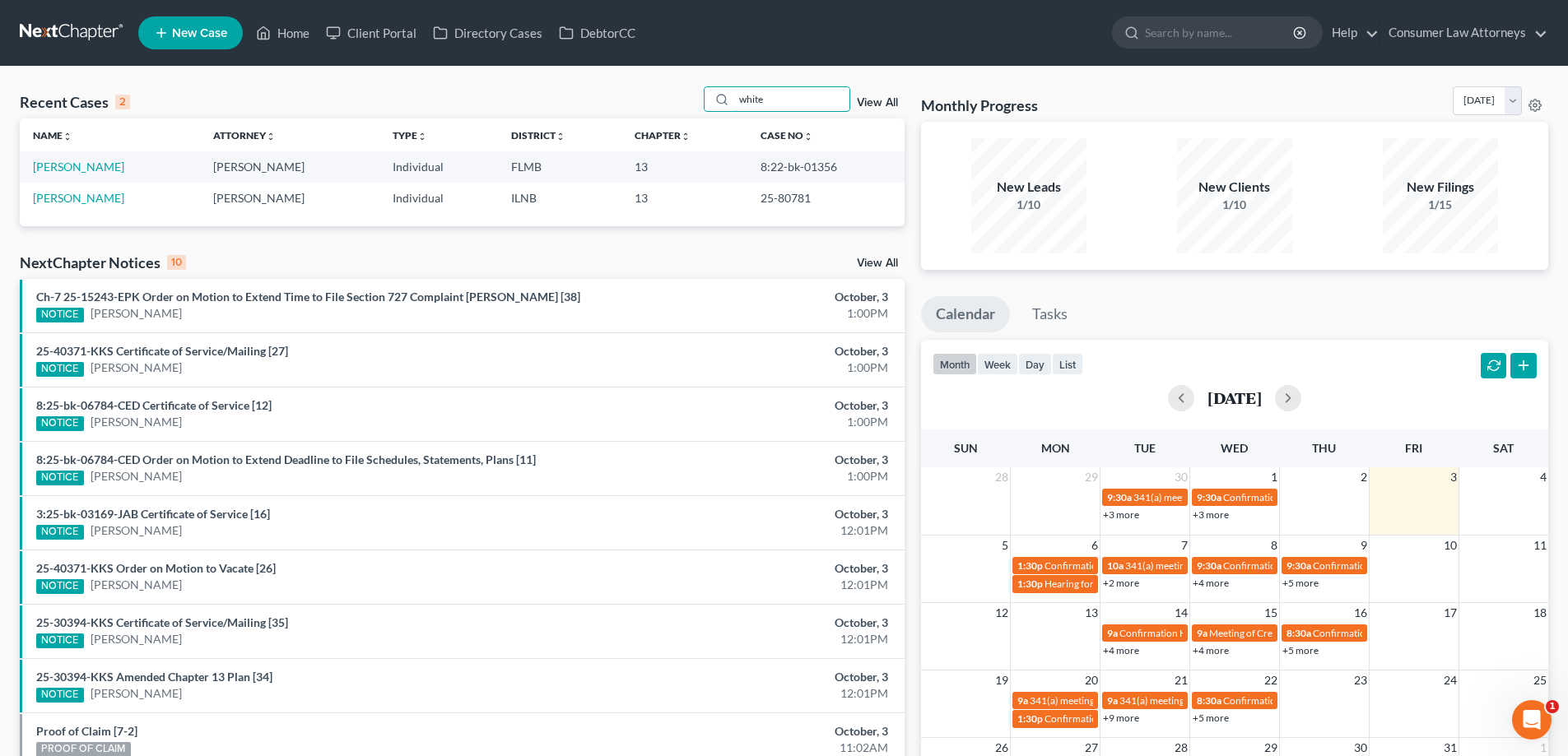
type input "white"
drag, startPoint x: 830, startPoint y: 166, endPoint x: 749, endPoint y: 166, distance: 81.0
click at [749, 166] on td "8:22-bk-01356" at bounding box center [825, 166] width 157 height 30
copy td "8:22-bk-01356"
click at [832, 168] on td "8:22-bk-01356" at bounding box center [825, 166] width 157 height 30
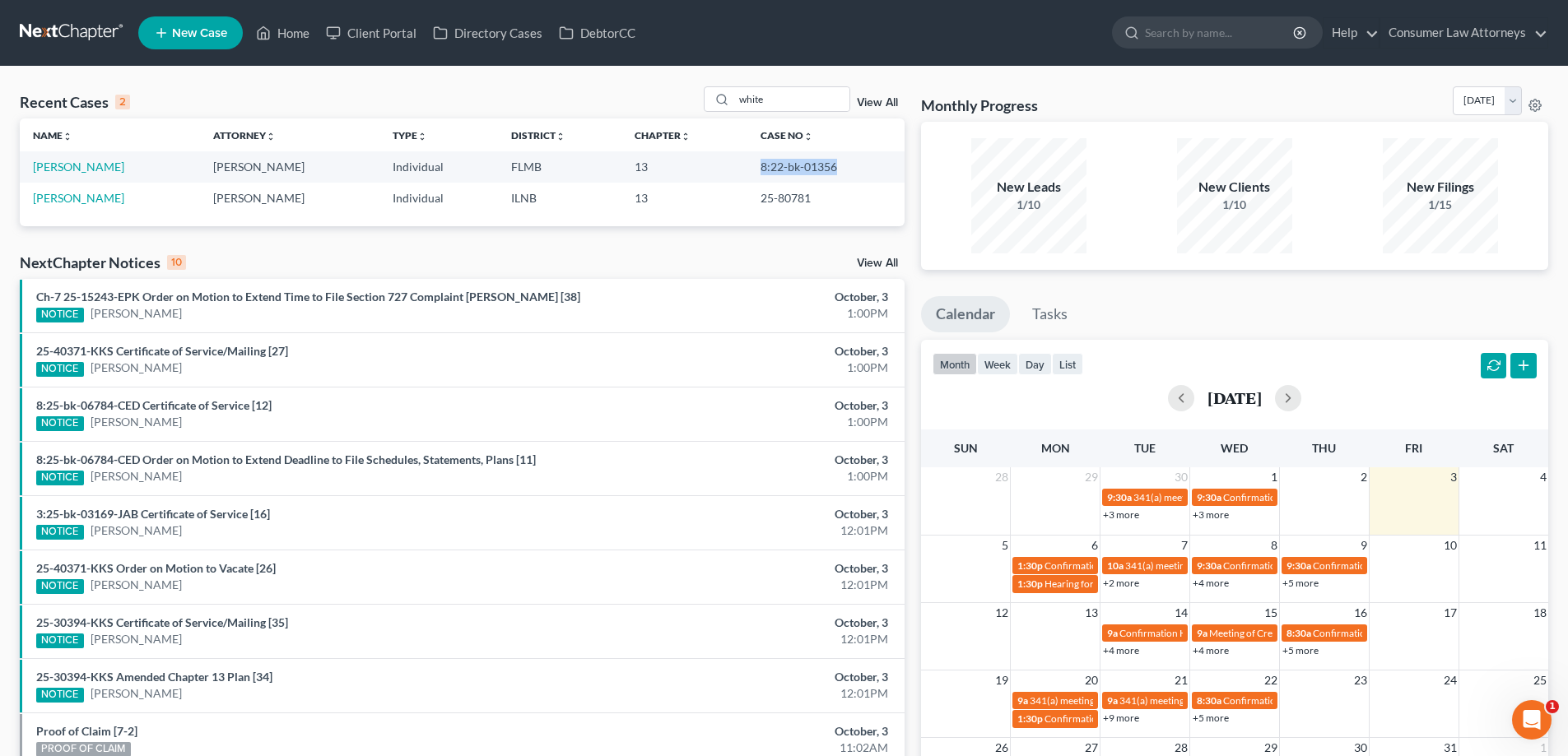
drag, startPoint x: 828, startPoint y: 167, endPoint x: 747, endPoint y: 163, distance: 81.1
click at [747, 163] on td "8:22-bk-01356" at bounding box center [825, 166] width 157 height 30
drag, startPoint x: 746, startPoint y: 168, endPoint x: 822, endPoint y: 168, distance: 76.0
click at [822, 168] on td "8:22-bk-01356" at bounding box center [825, 166] width 157 height 30
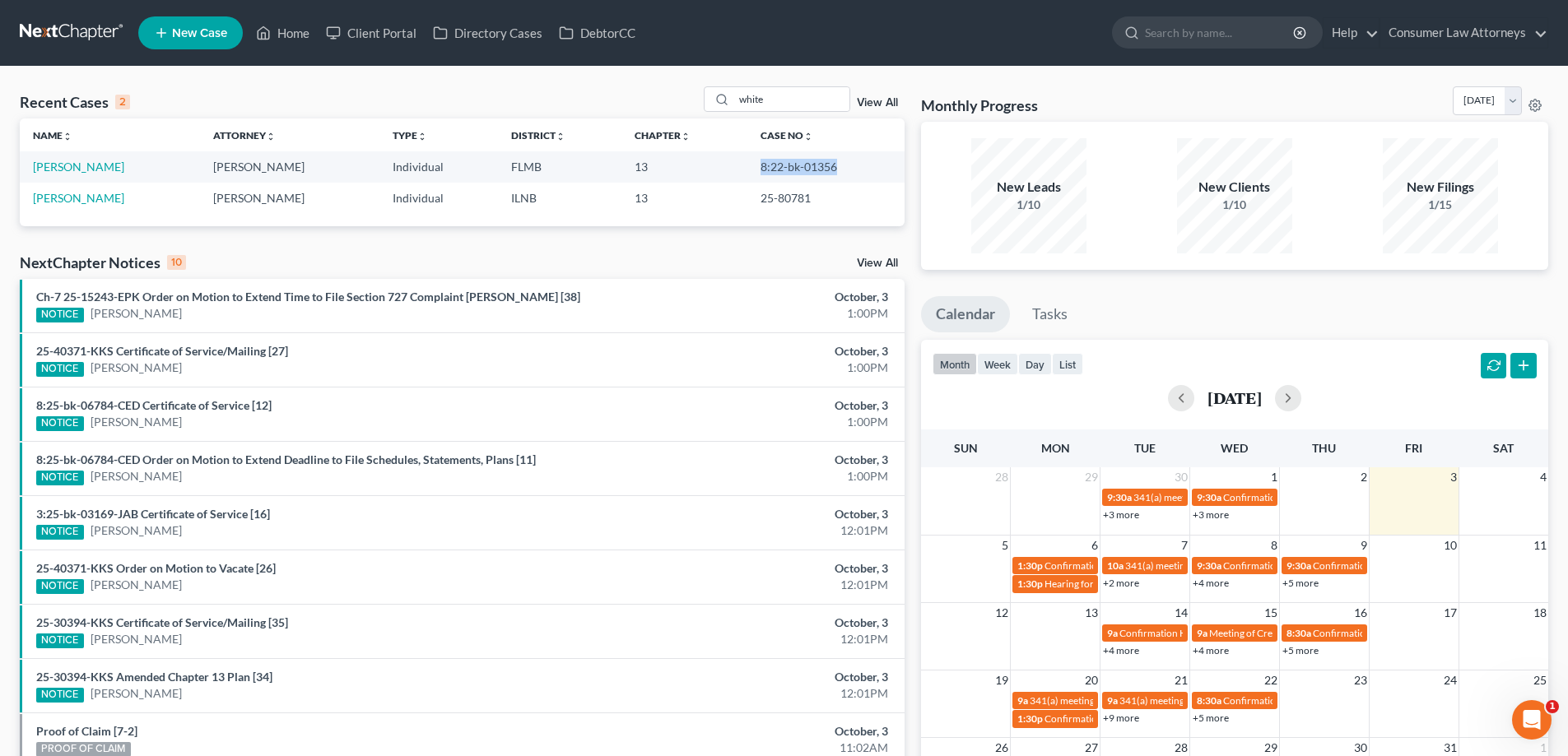
click at [747, 166] on td "8:22-bk-01356" at bounding box center [825, 166] width 157 height 30
drag, startPoint x: 780, startPoint y: 107, endPoint x: 683, endPoint y: 134, distance: 100.7
click at [685, 133] on div "Recent Cases 2 white View All Name unfold_more expand_more expand_less Attorney…" at bounding box center [462, 156] width 885 height 140
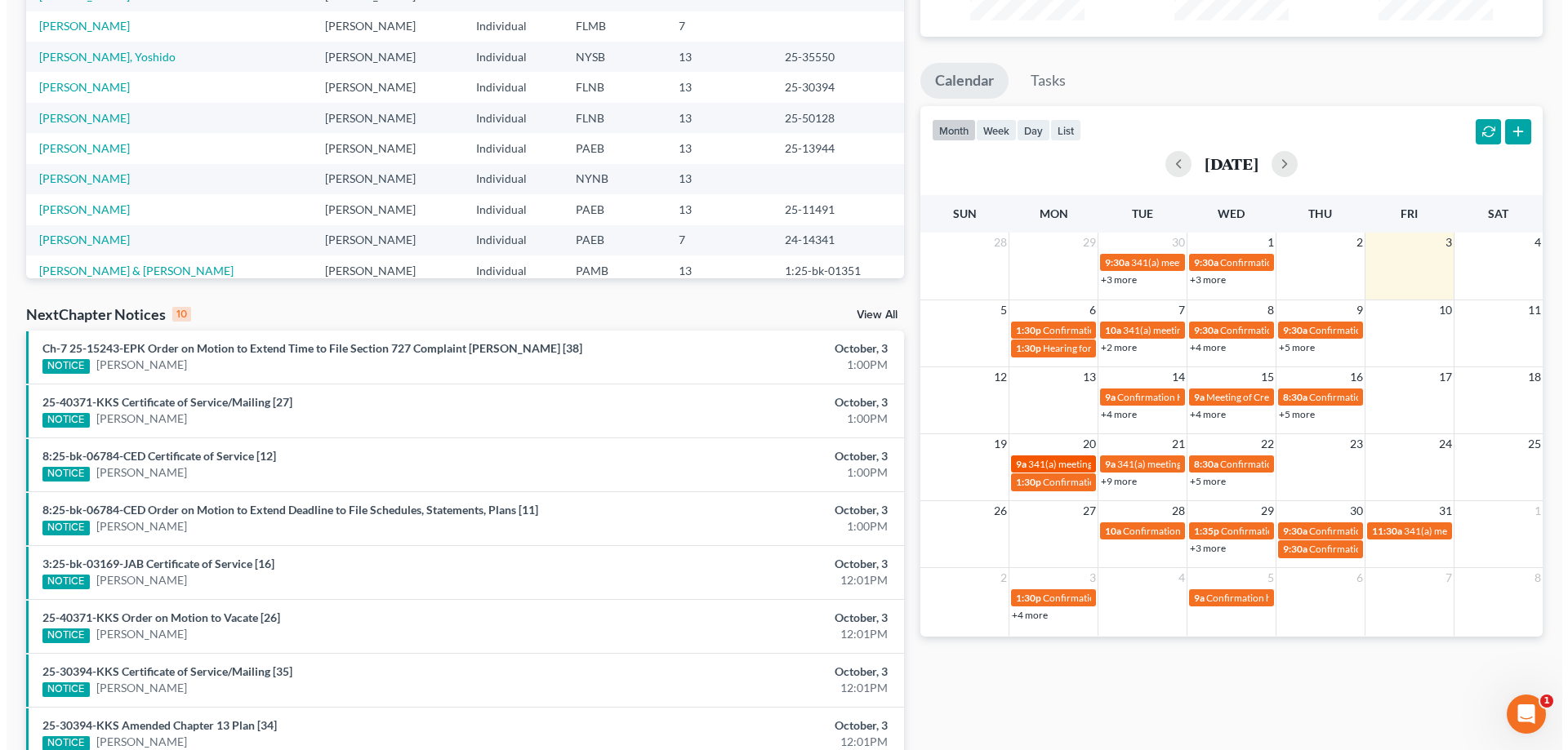
scroll to position [245, 0]
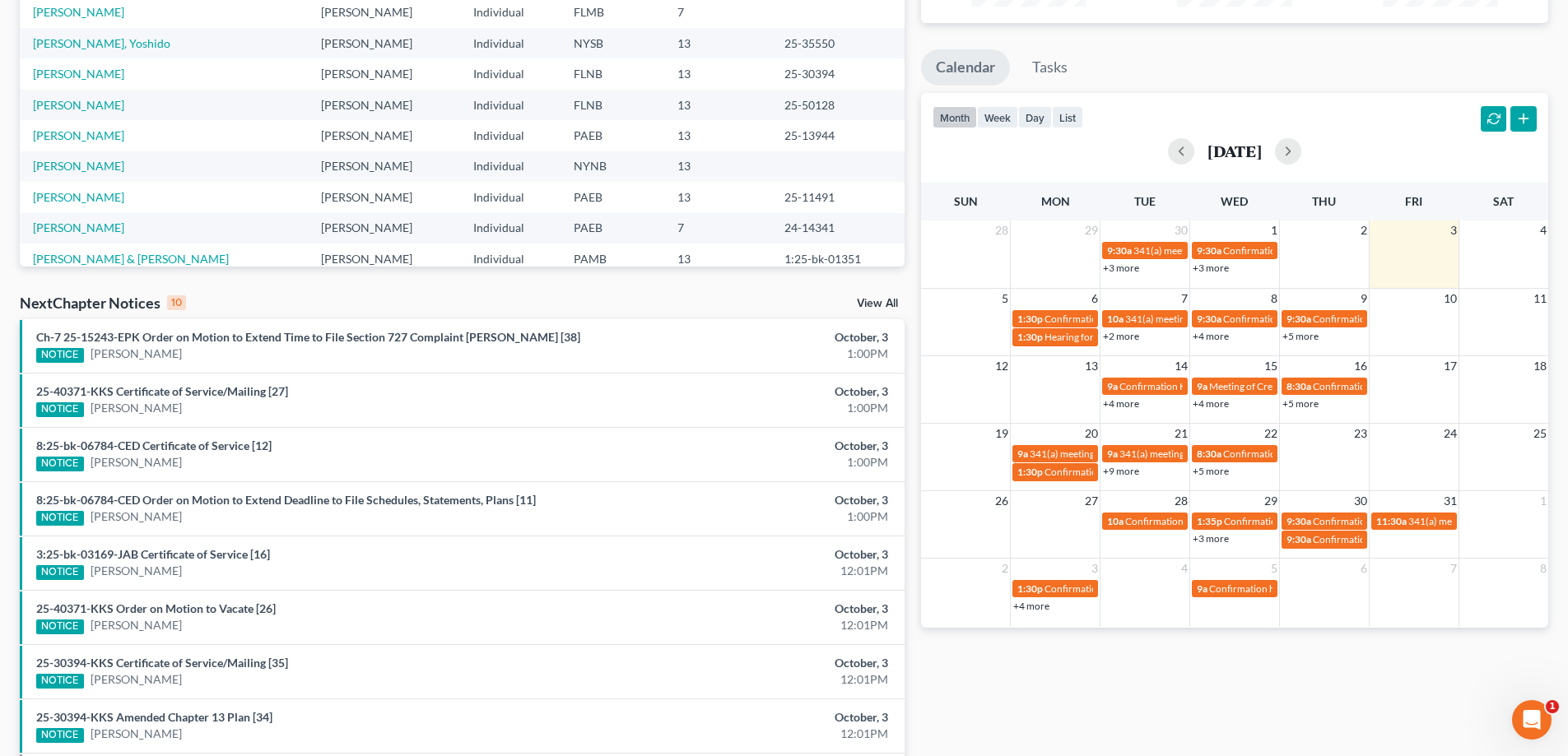
click at [1314, 409] on div "+5 more" at bounding box center [1325, 403] width 89 height 16
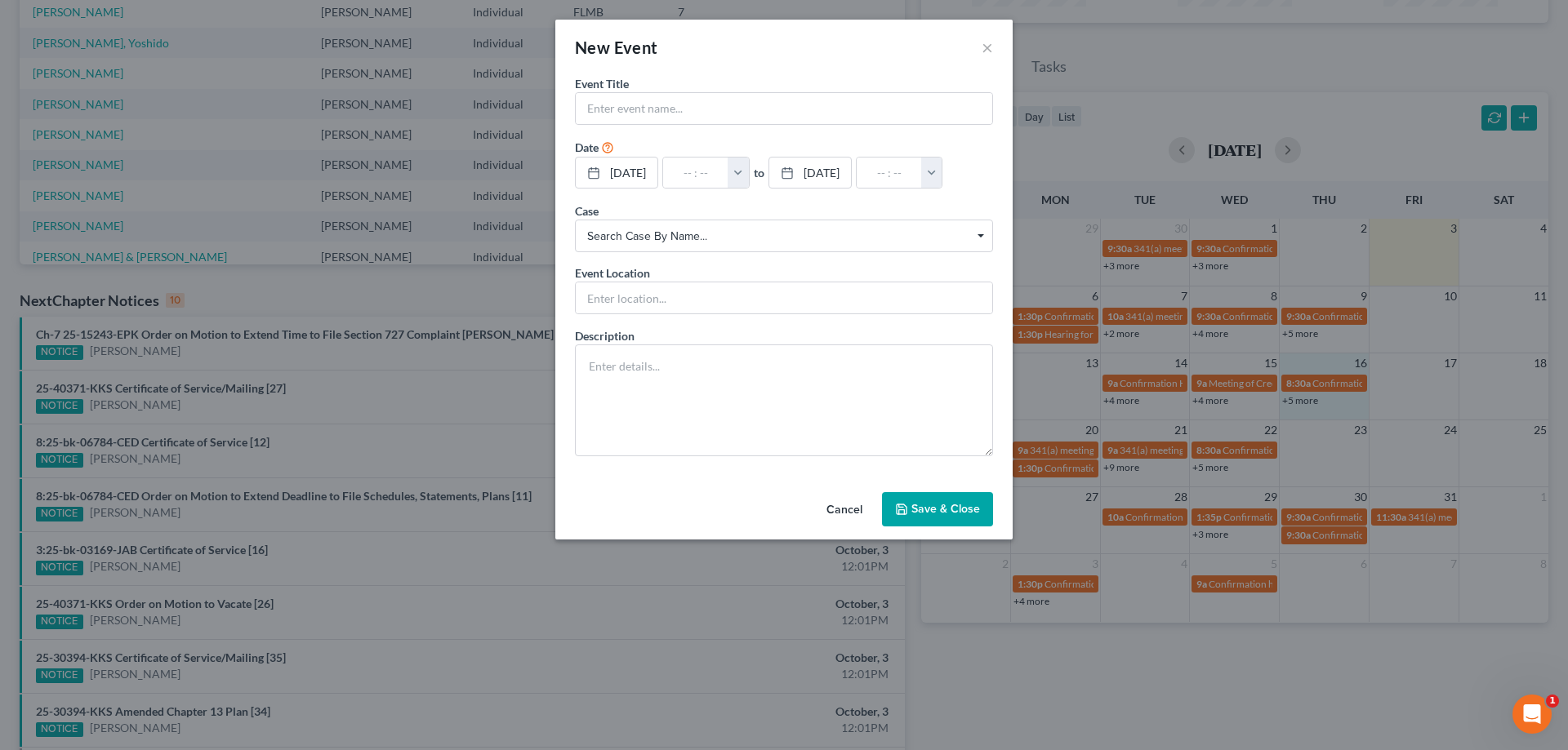
click at [1302, 402] on div "New Event × Event Title * Date [DATE] close Date [DATE] Time 12:00 AM chevron_l…" at bounding box center [784, 375] width 1568 height 750
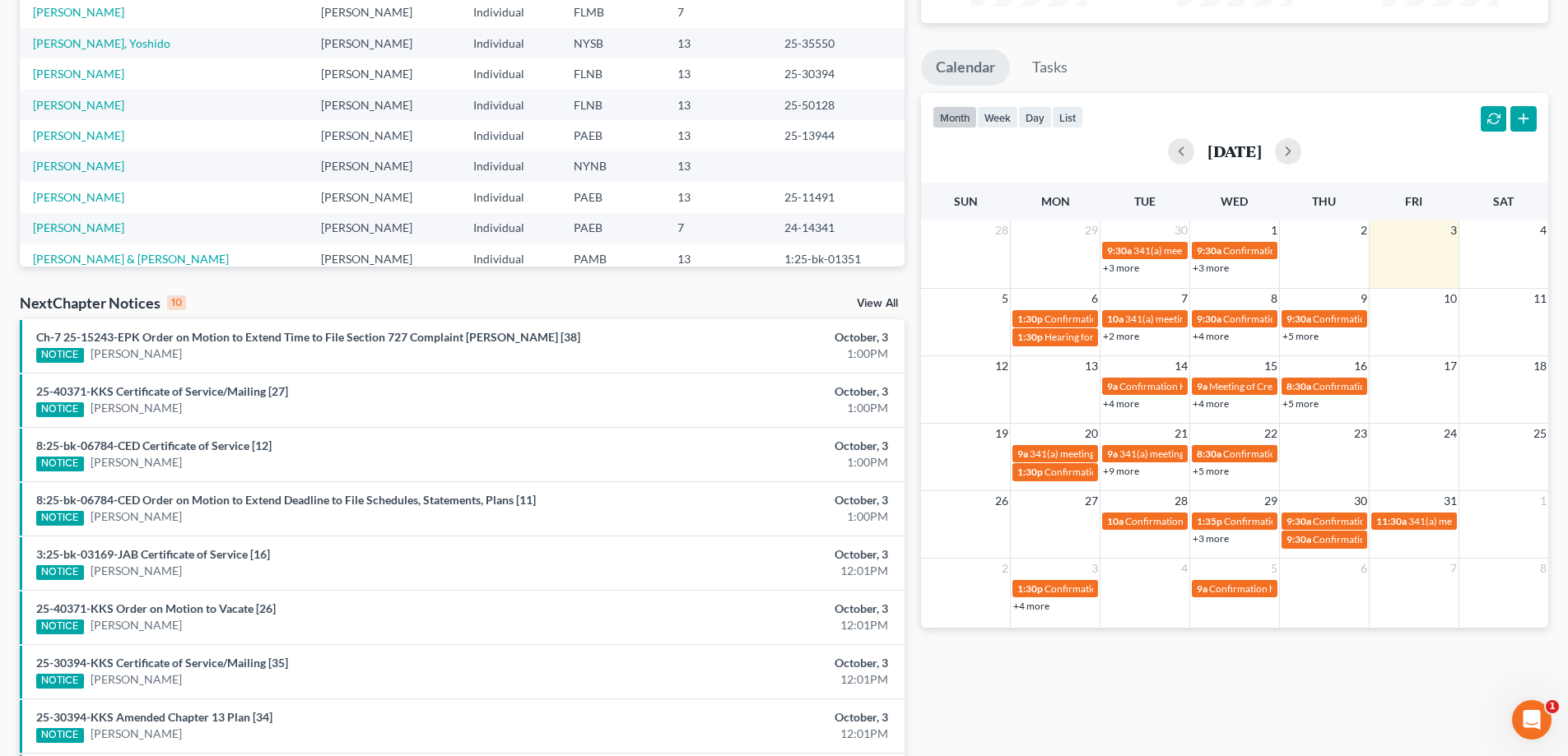
click at [1313, 403] on link "+5 more" at bounding box center [1300, 404] width 36 height 13
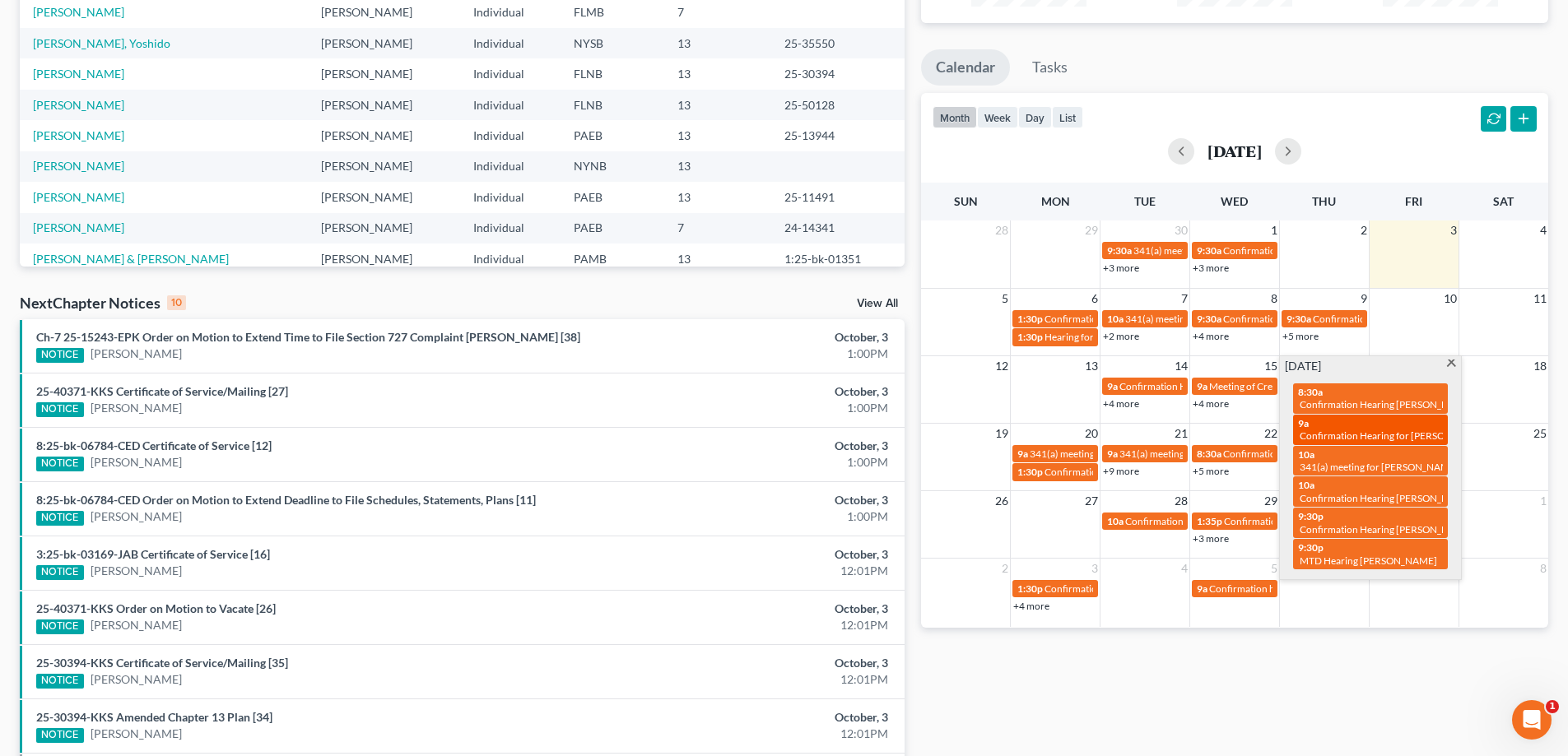
click at [1415, 438] on span "Confirmation Hearing for [PERSON_NAME]" at bounding box center [1393, 436] width 188 height 13
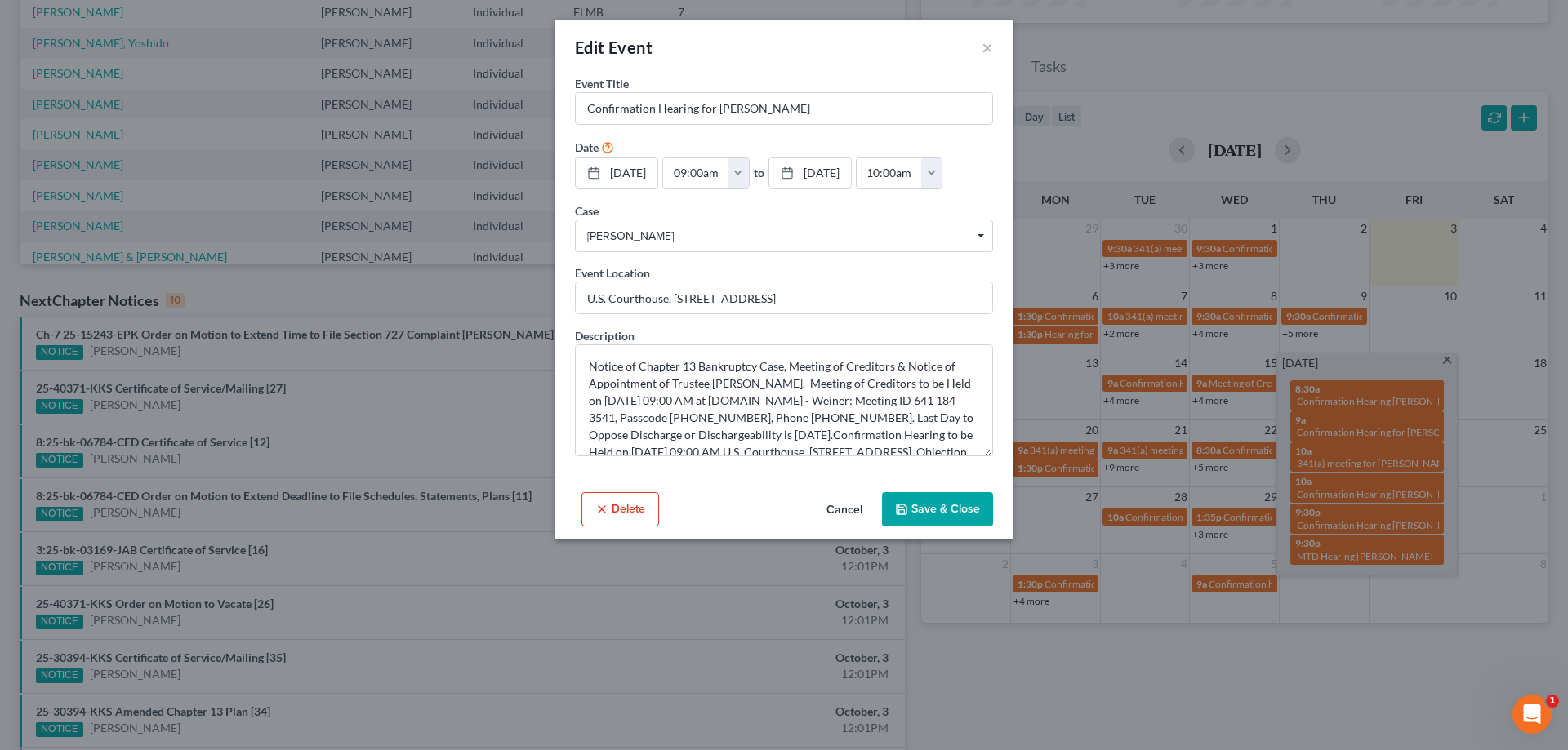
click at [624, 526] on button "Delete" at bounding box center [620, 509] width 78 height 34
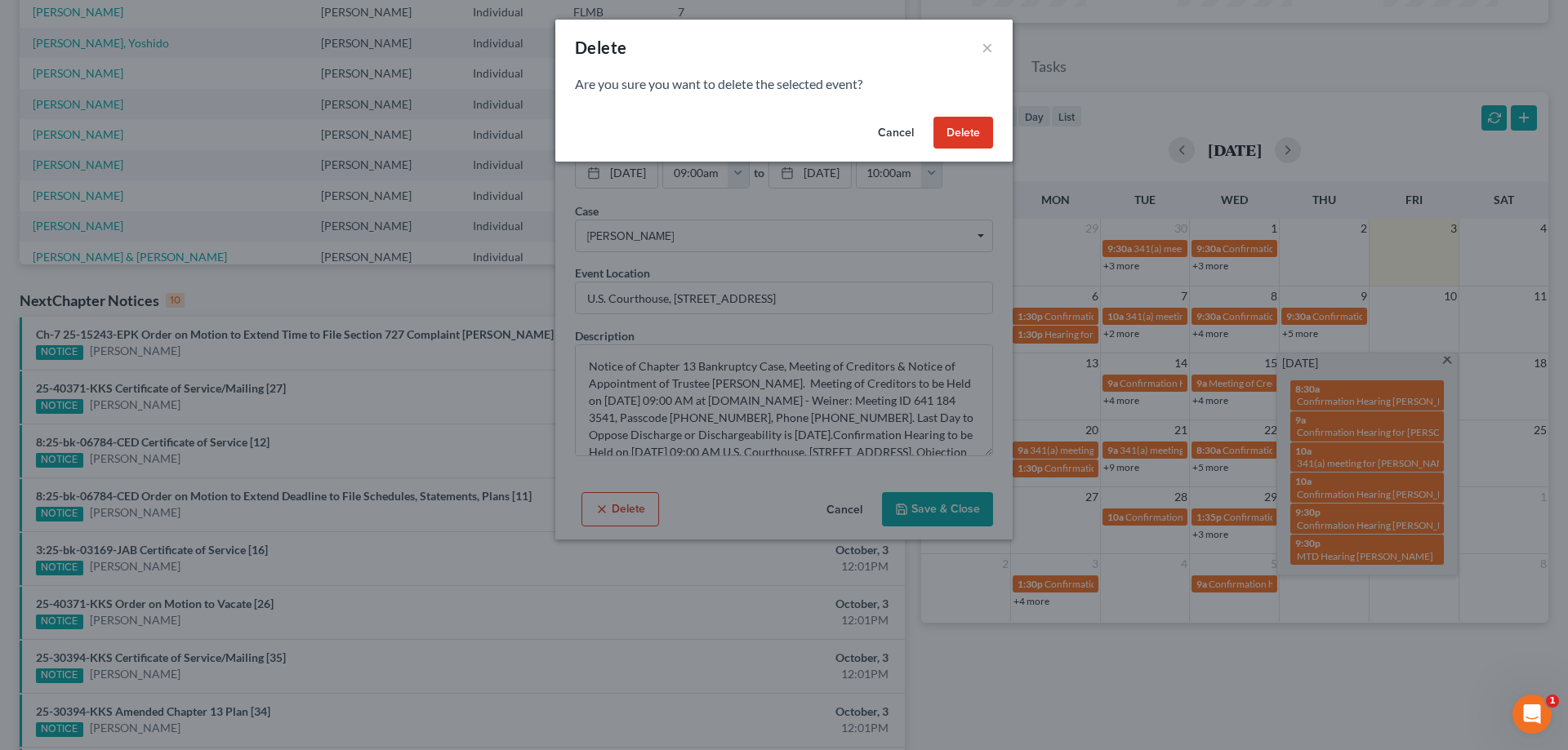
click at [968, 129] on button "Delete" at bounding box center [963, 133] width 60 height 32
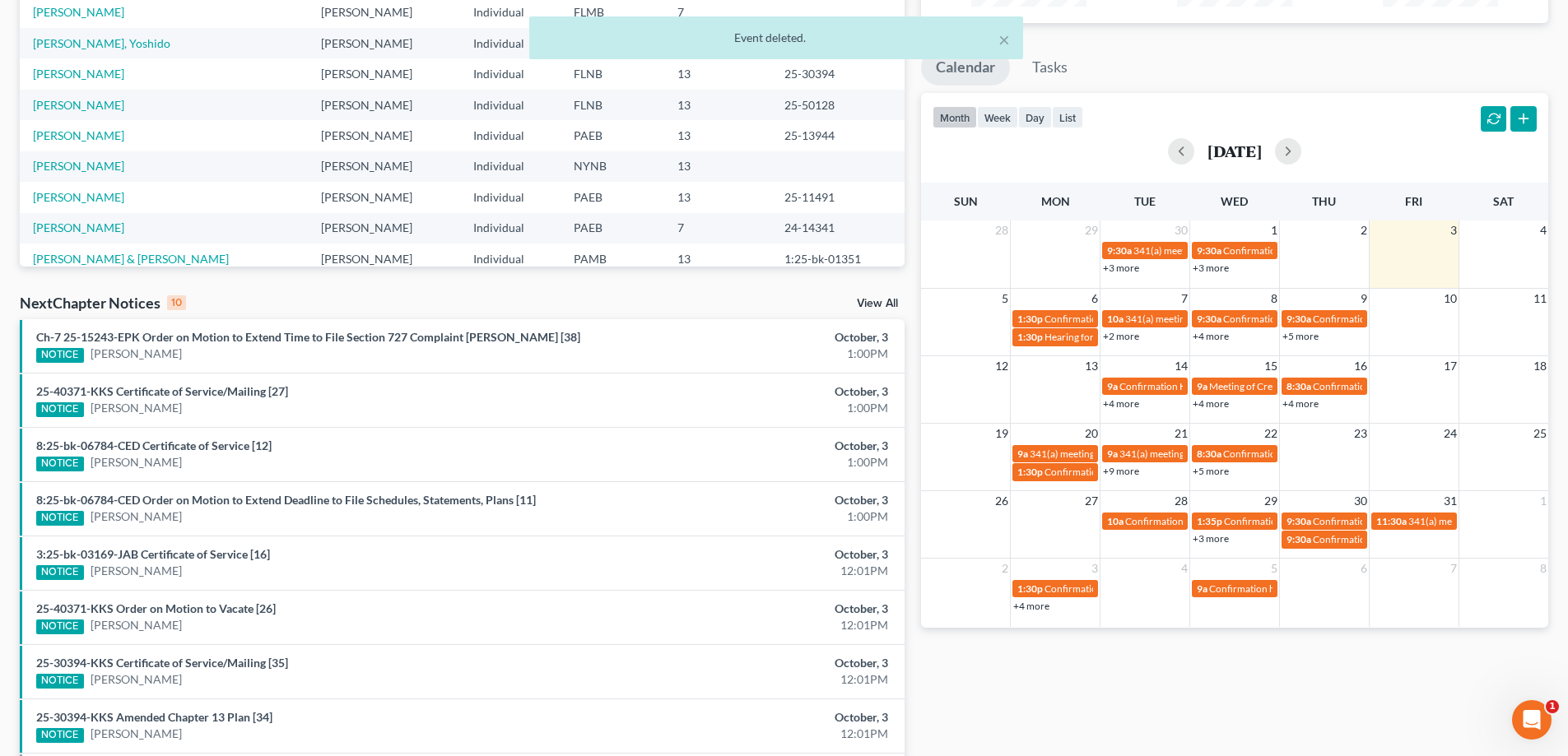
click at [1308, 406] on link "+4 more" at bounding box center [1300, 404] width 36 height 13
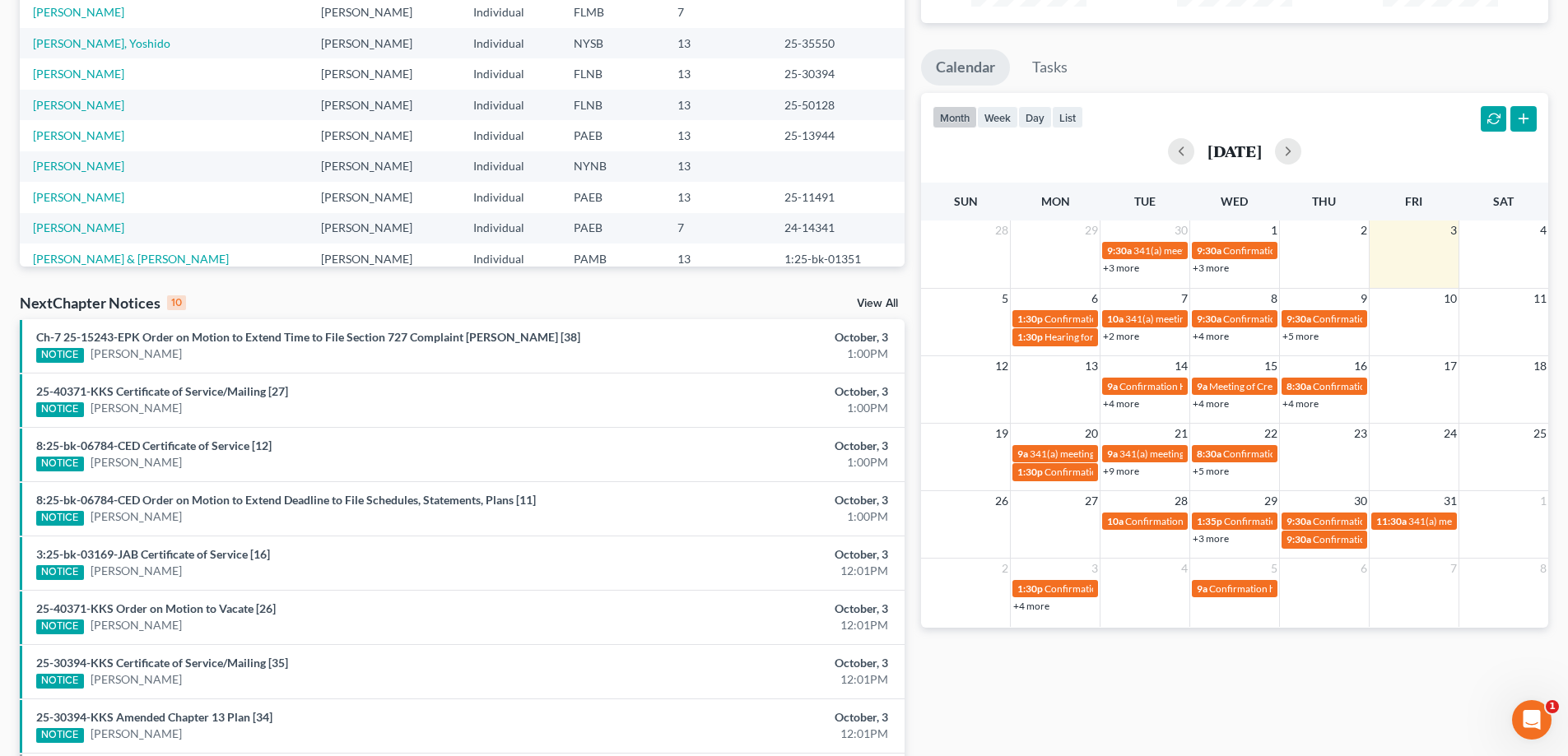
click at [1411, 655] on div "Monthly Progress Bankruptcy Bankruptcy [DATE] [DATE] [DATE] [DATE] [DATE] [DATE…" at bounding box center [1234, 364] width 643 height 1048
click at [1309, 340] on link "+5 more" at bounding box center [1300, 337] width 36 height 13
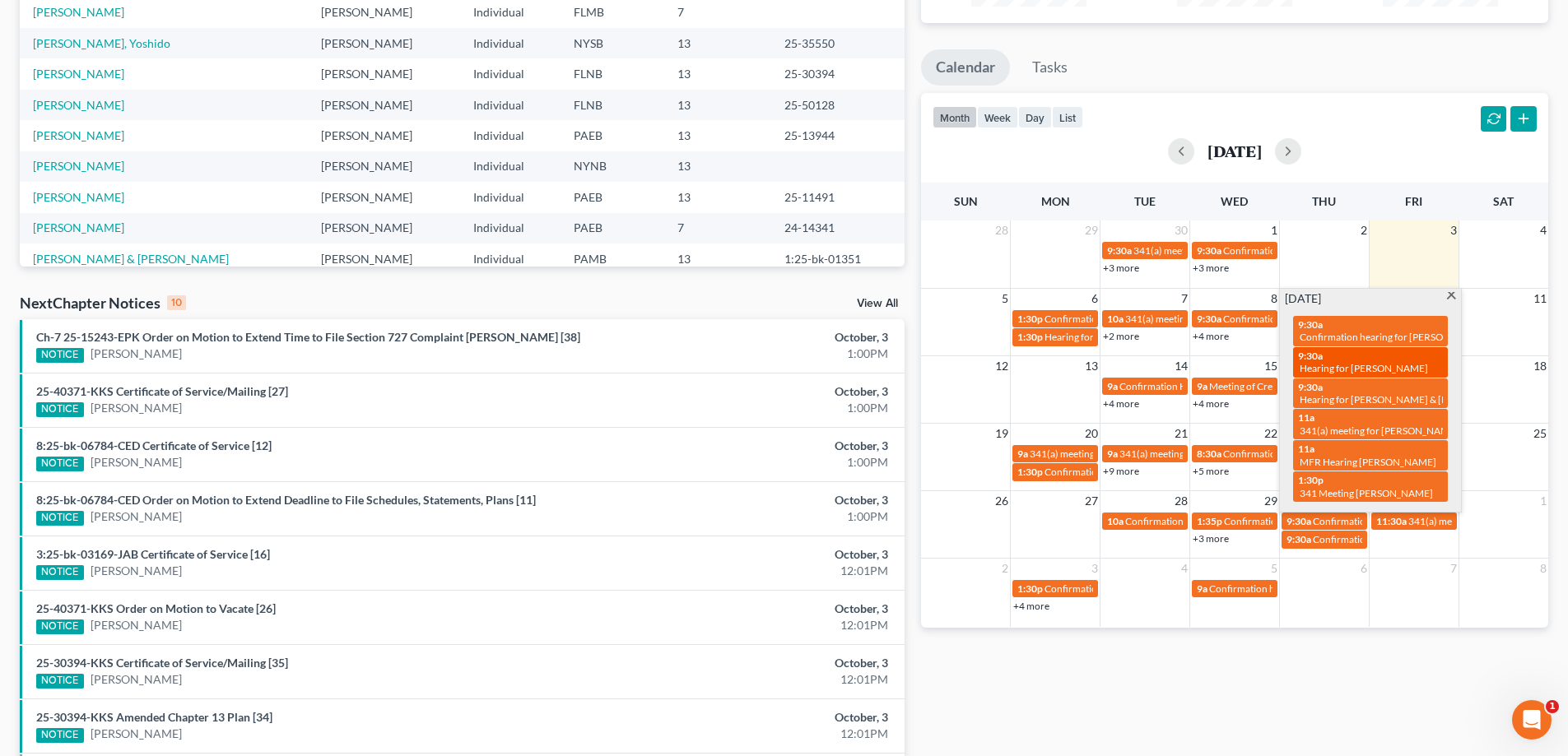
click at [1419, 370] on span "Hearing for [PERSON_NAME]" at bounding box center [1363, 368] width 128 height 13
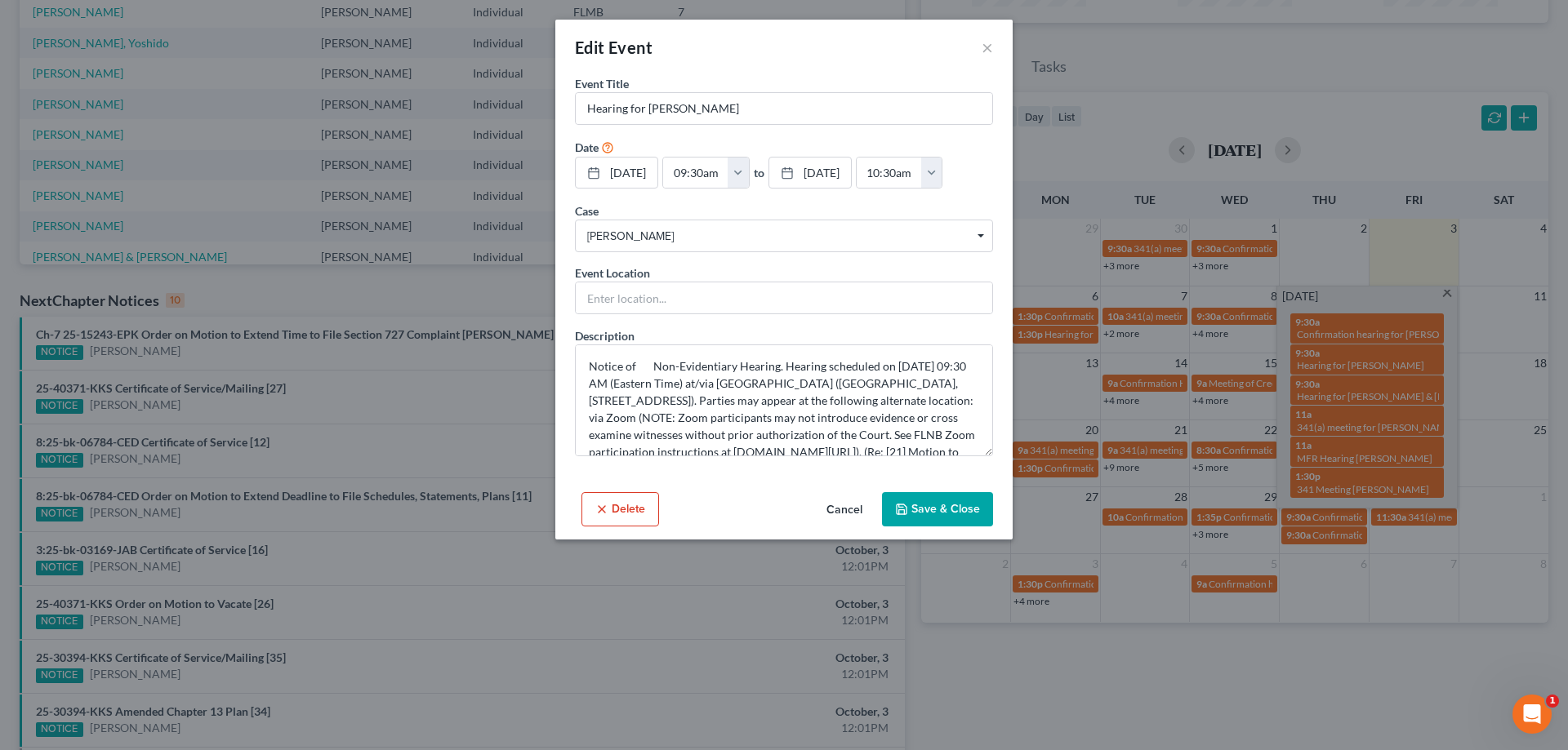
click at [628, 512] on button "Delete" at bounding box center [620, 509] width 78 height 34
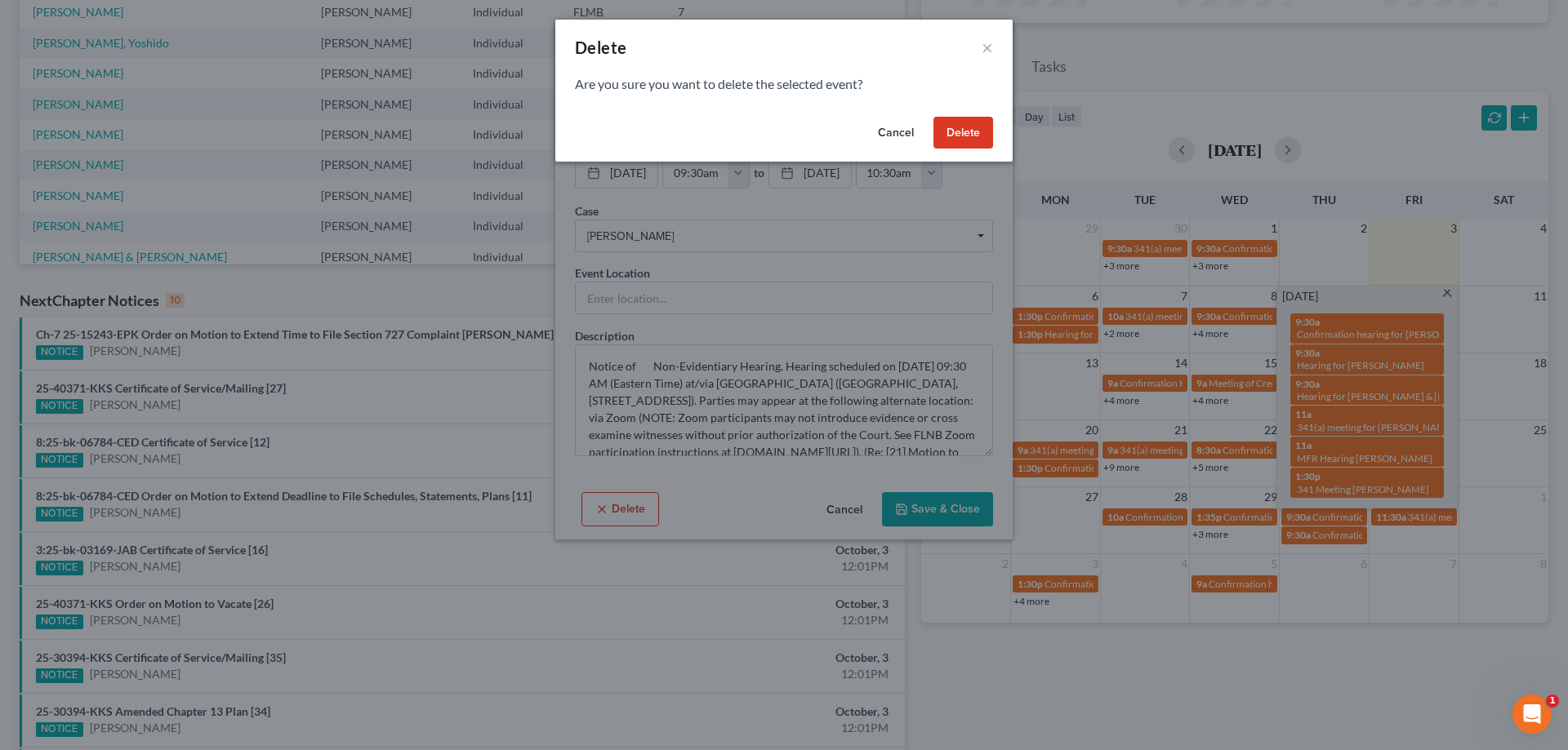
click at [962, 141] on button "Delete" at bounding box center [963, 133] width 60 height 32
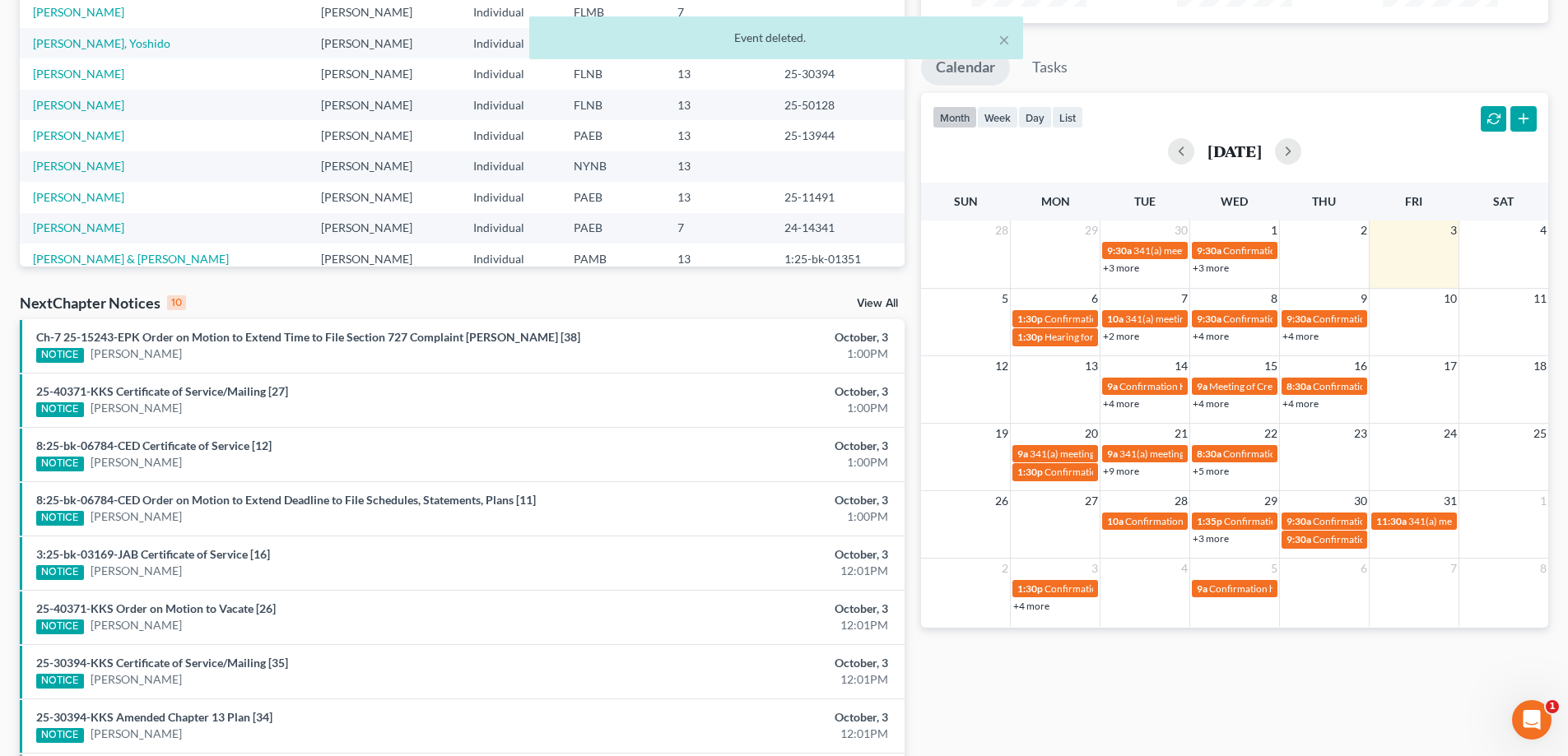
click at [1307, 332] on link "+4 more" at bounding box center [1300, 337] width 36 height 13
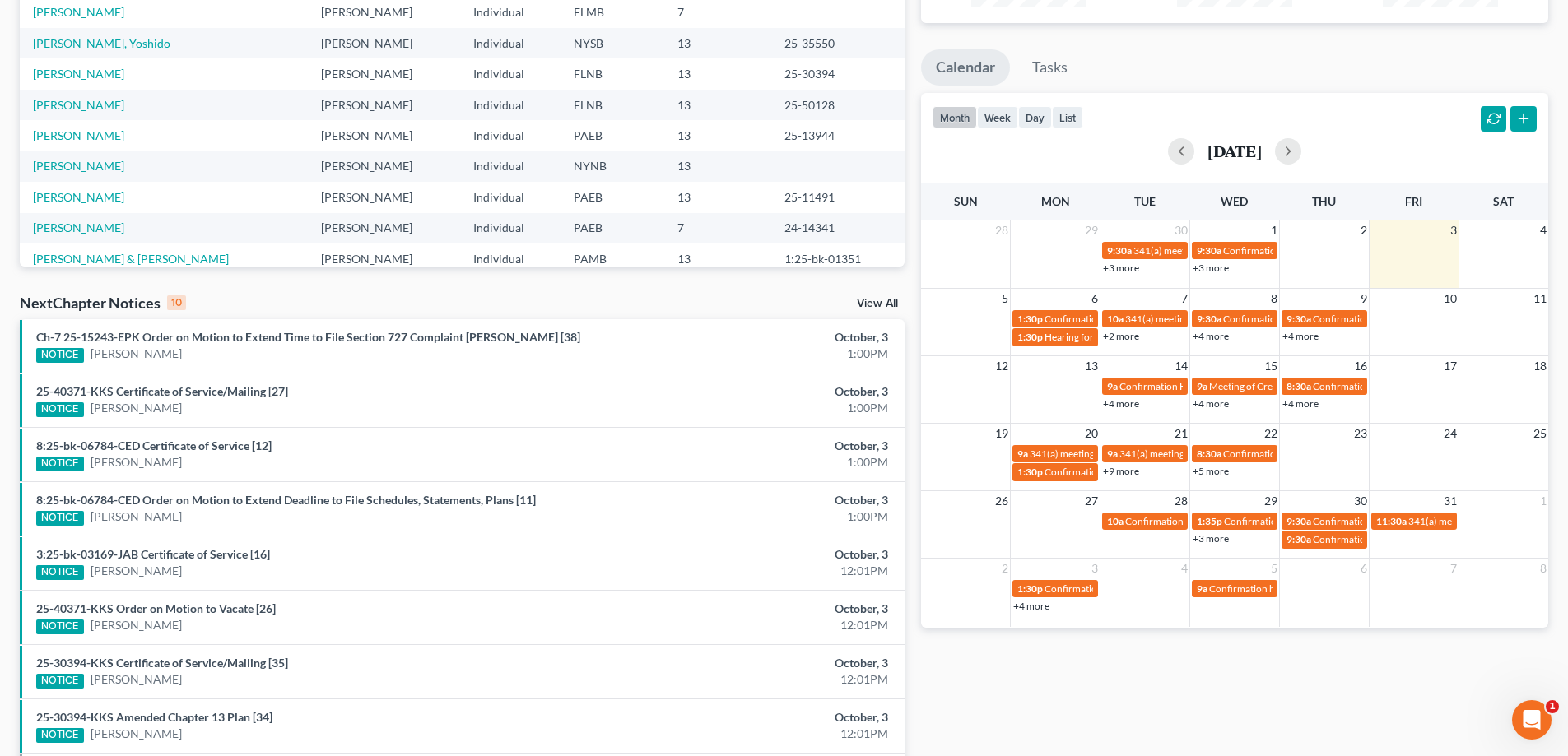
click at [917, 347] on div "Monthly Progress Bankruptcy Bankruptcy [DATE] [DATE] [DATE] [DATE] [DATE] [DATE…" at bounding box center [1234, 364] width 643 height 1048
click at [1216, 334] on link "+4 more" at bounding box center [1211, 337] width 36 height 13
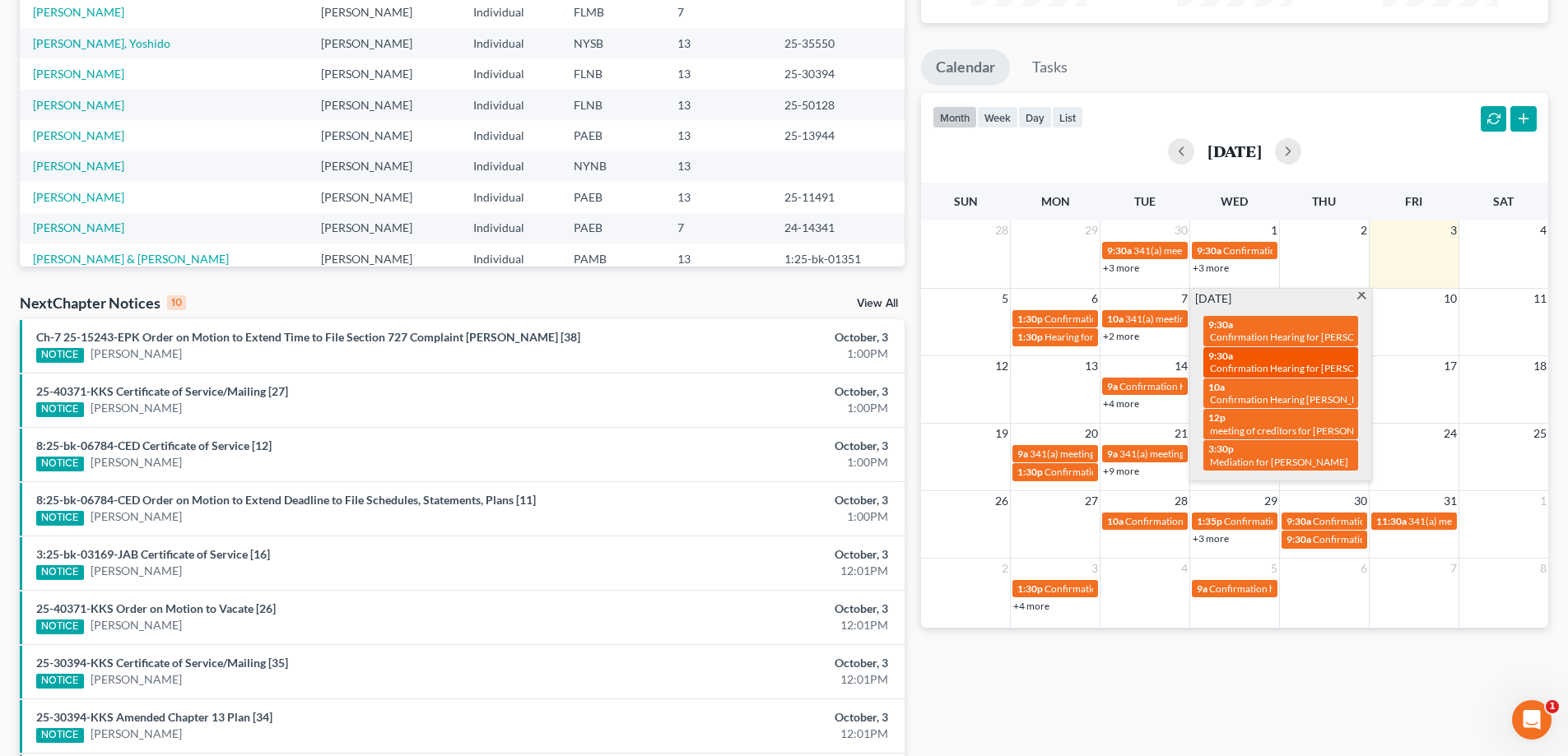
click at [1303, 368] on span "Confirmation Hearing for [PERSON_NAME]" at bounding box center [1304, 368] width 188 height 13
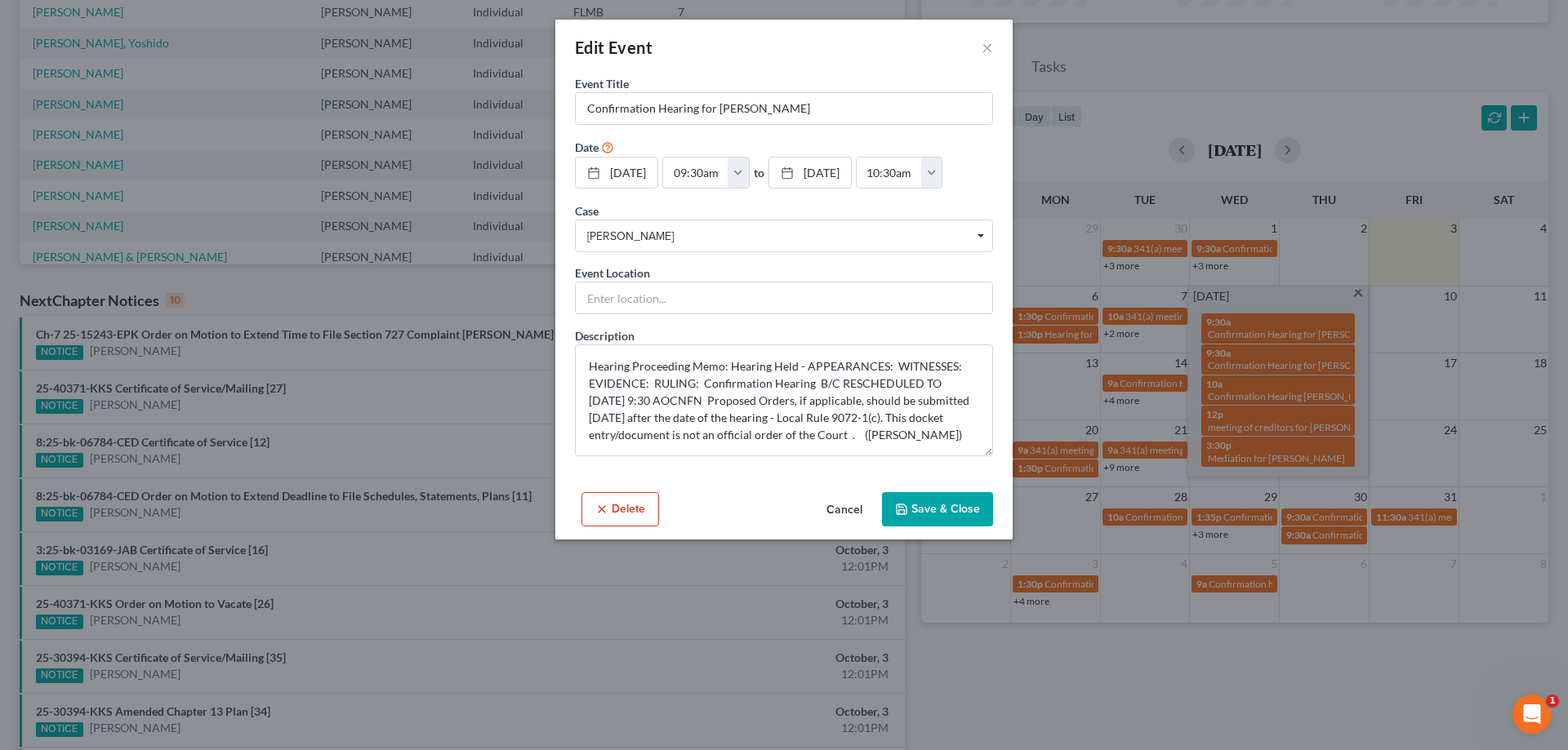
click at [605, 518] on button "Delete" at bounding box center [620, 509] width 78 height 34
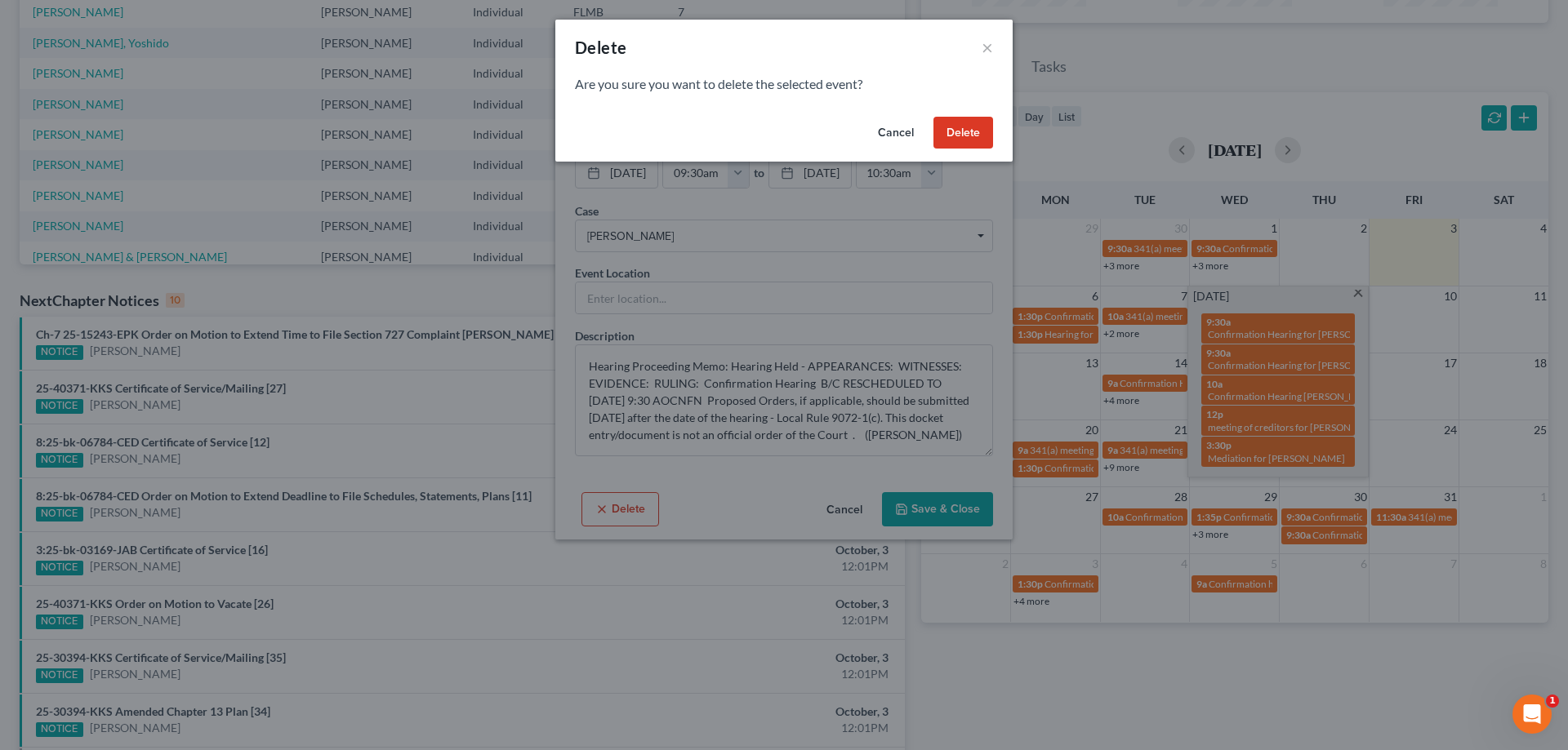
click at [969, 124] on button "Delete" at bounding box center [963, 133] width 60 height 32
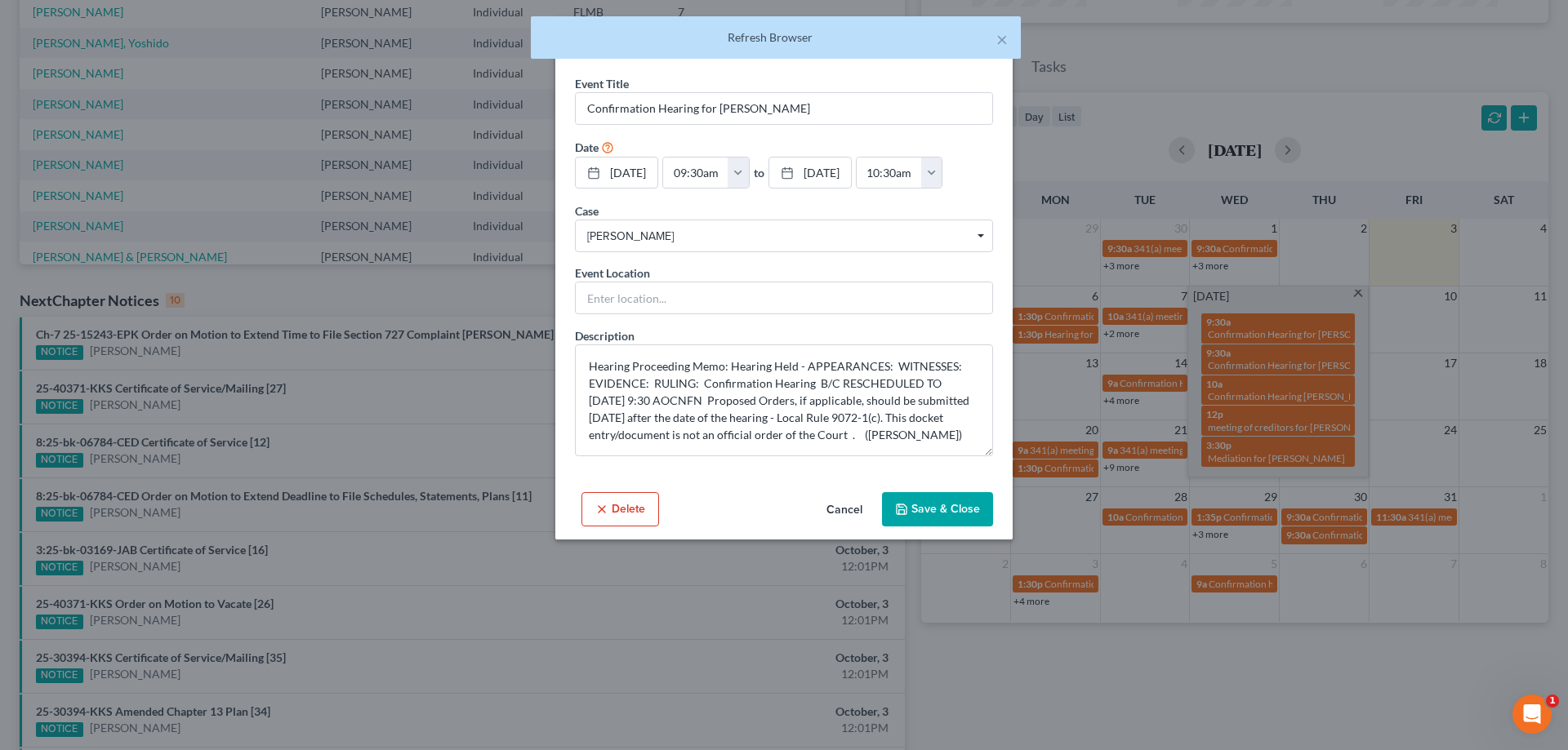
click at [846, 512] on button "Cancel" at bounding box center [844, 510] width 62 height 32
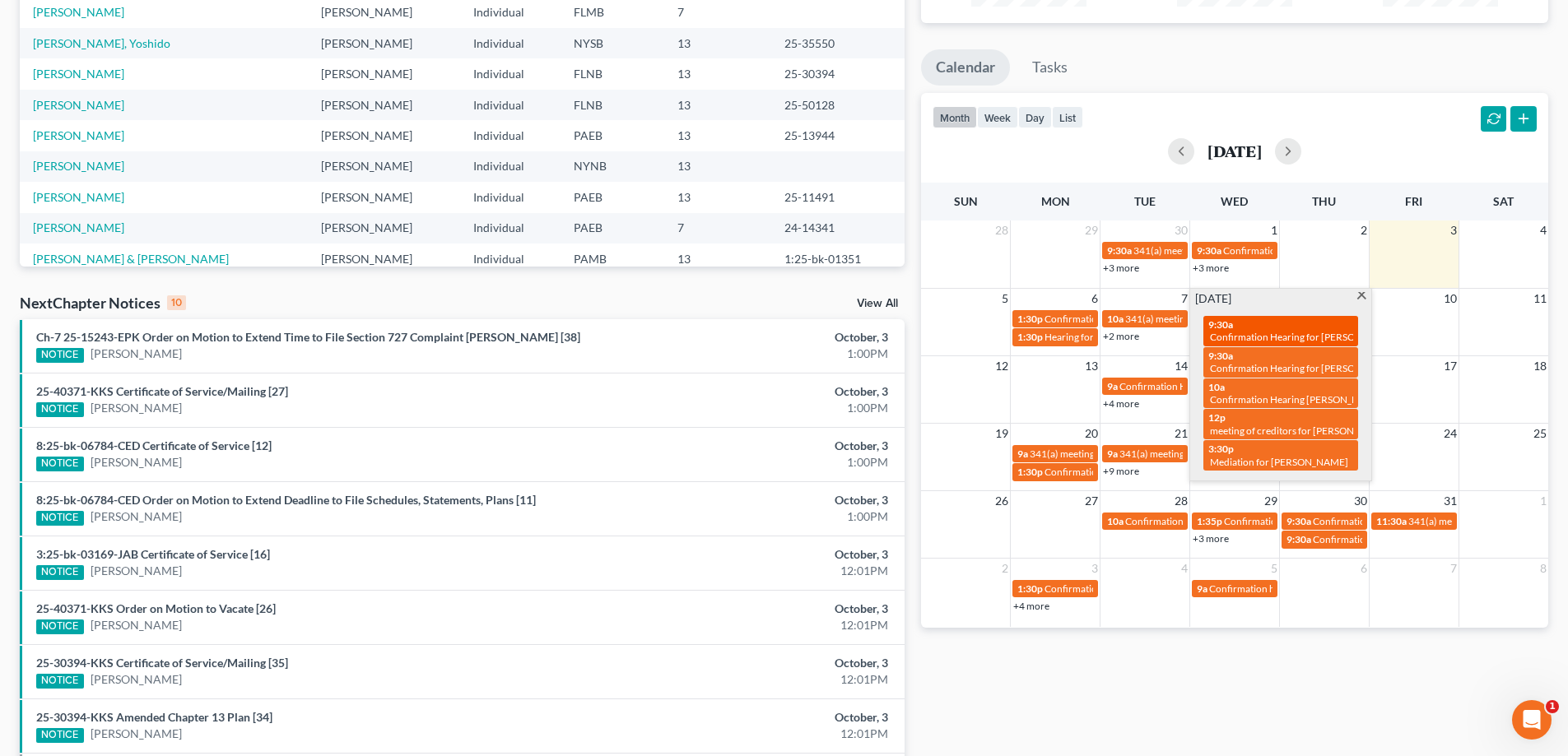
click at [1322, 336] on span "Confirmation Hearing for [PERSON_NAME]" at bounding box center [1304, 338] width 188 height 13
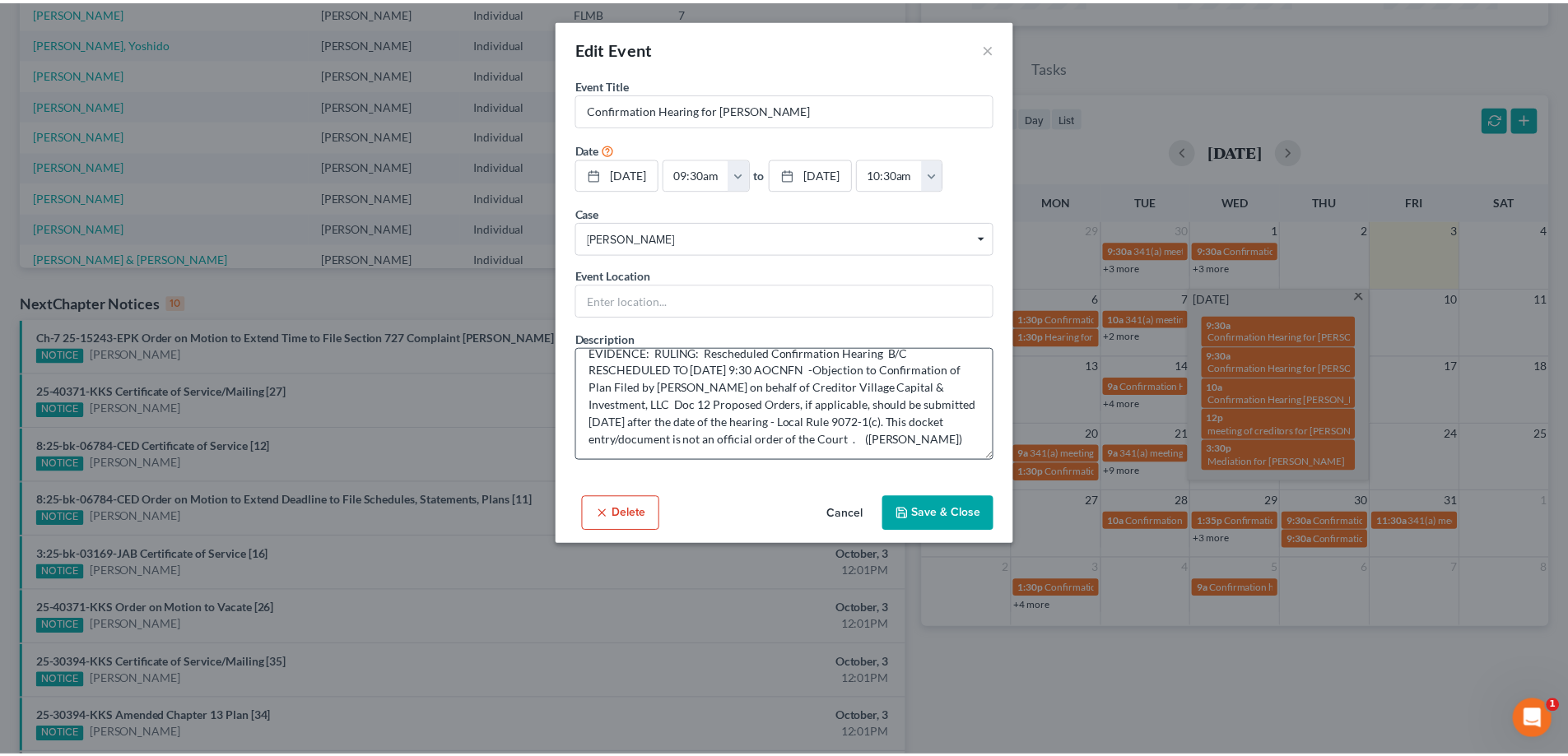
scroll to position [52, 0]
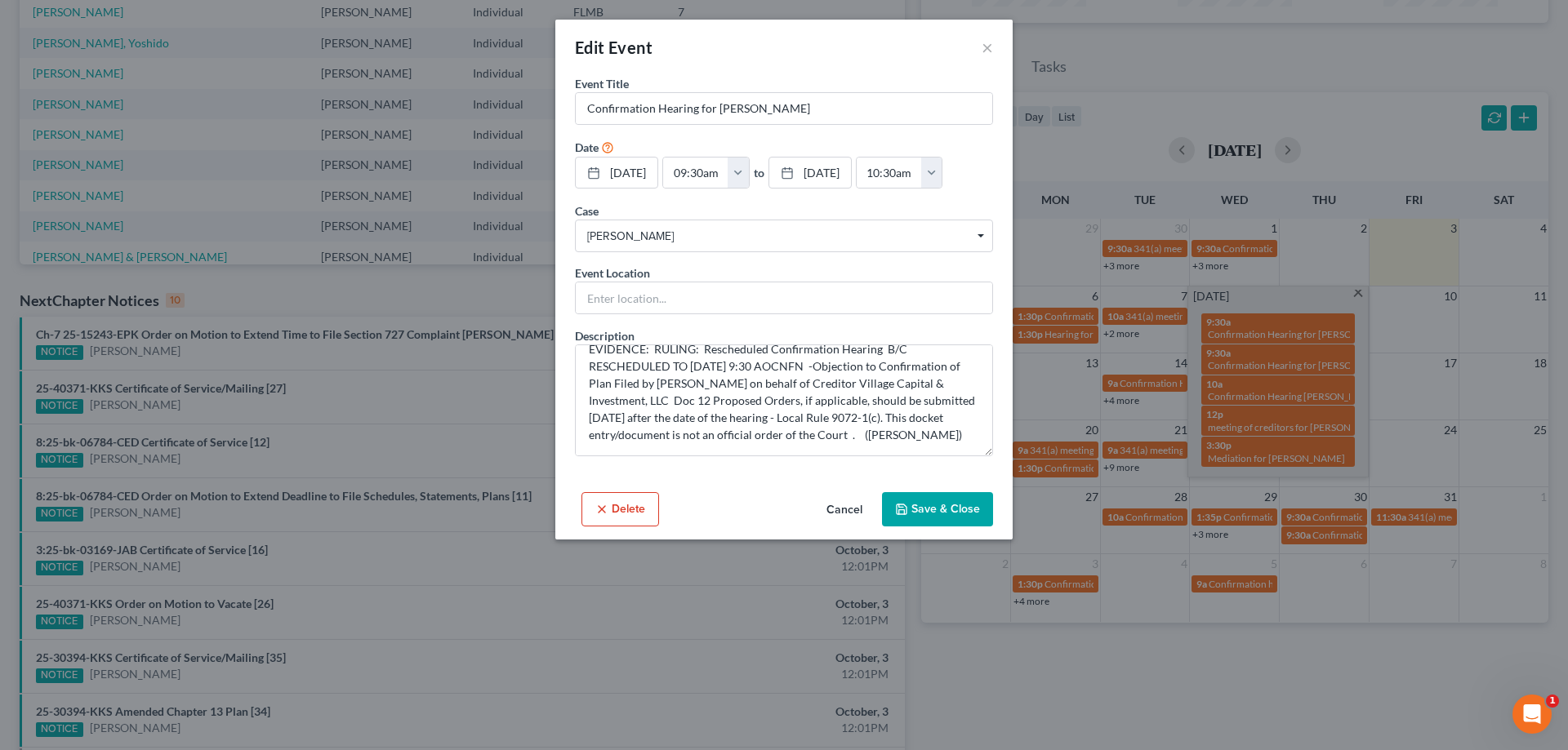
click at [963, 511] on button "Save & Close" at bounding box center [937, 509] width 111 height 34
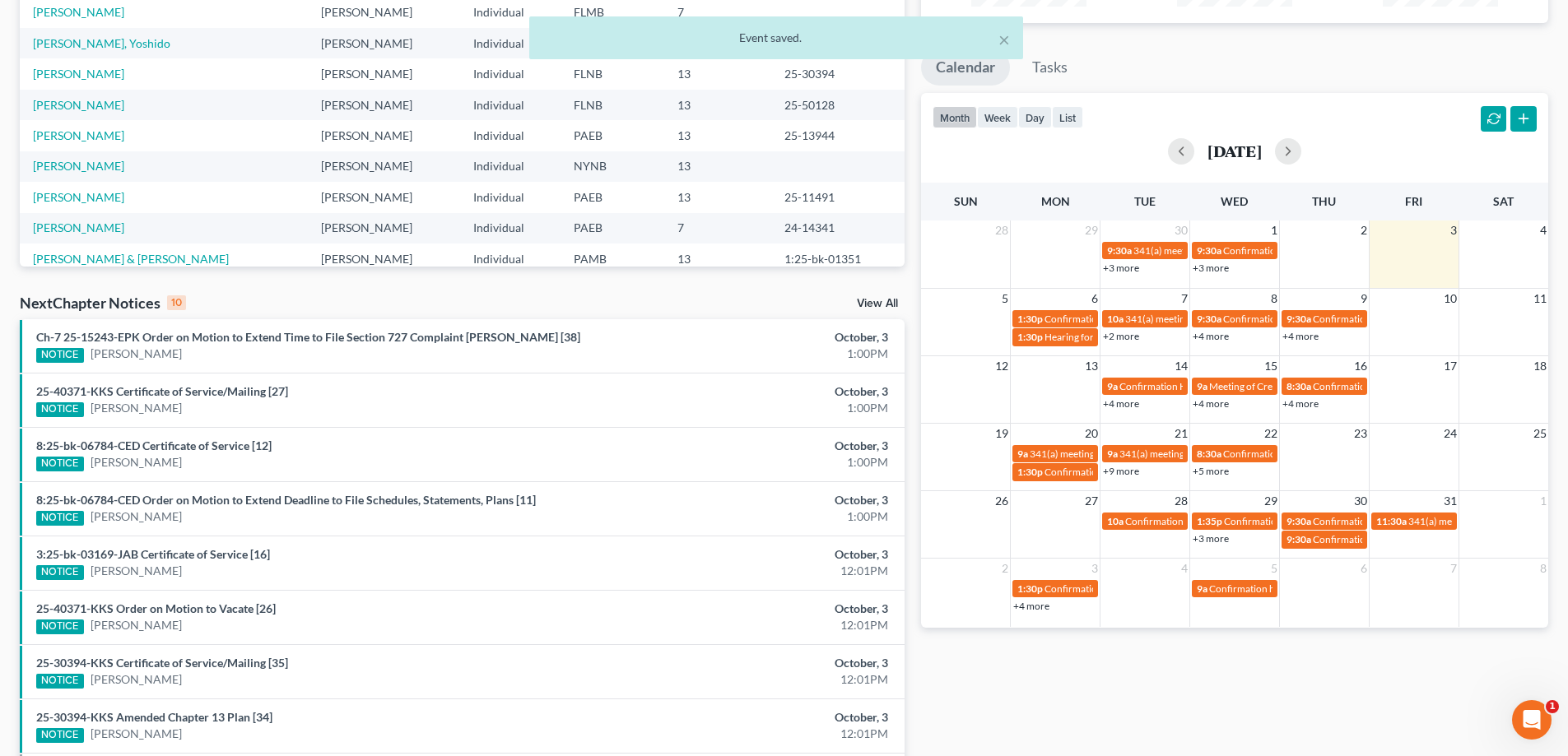
click at [913, 459] on div "Monthly Progress Bankruptcy Bankruptcy [DATE] [DATE] [DATE] [DATE] [DATE] [DATE…" at bounding box center [1234, 364] width 643 height 1048
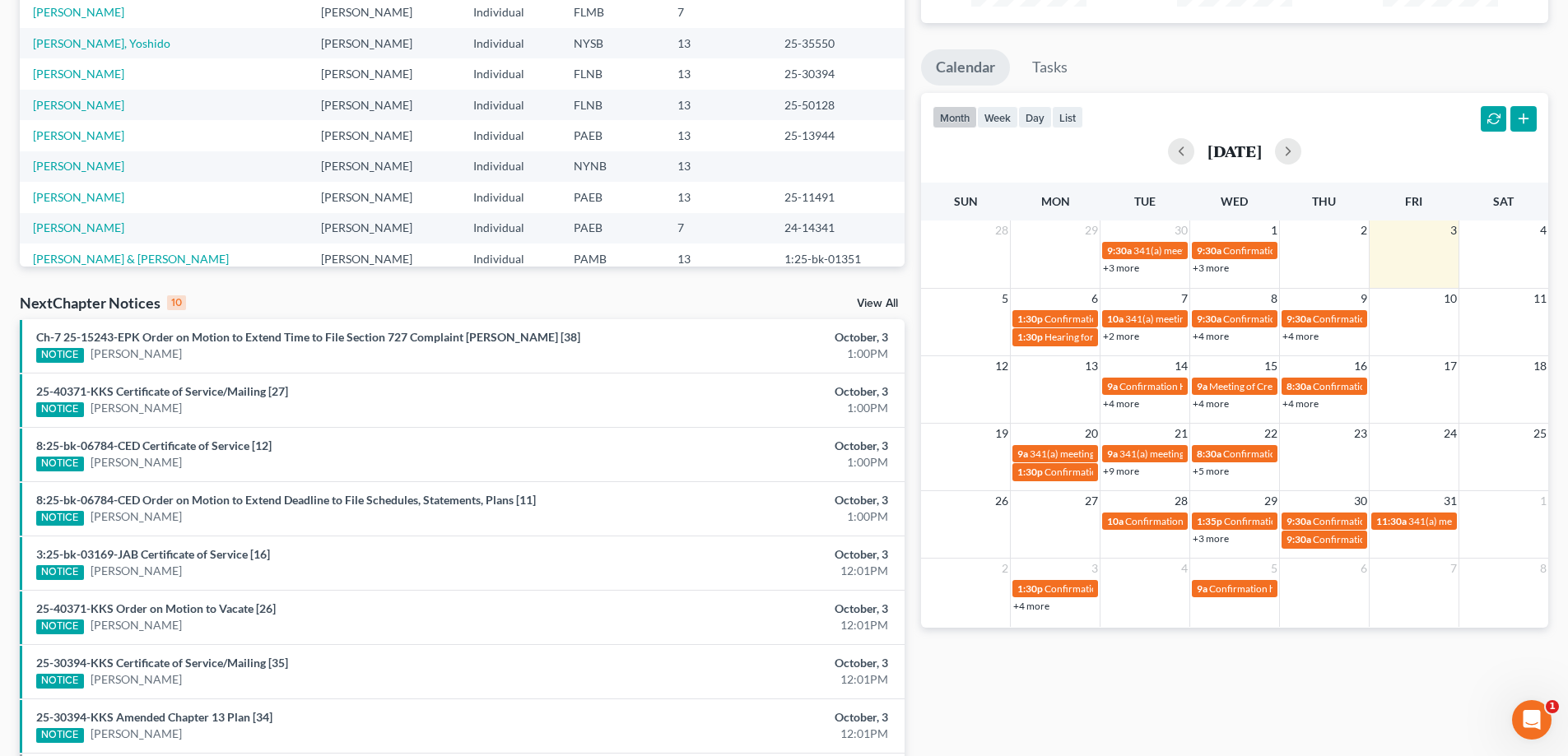
click at [1107, 335] on link "+2 more" at bounding box center [1121, 337] width 36 height 13
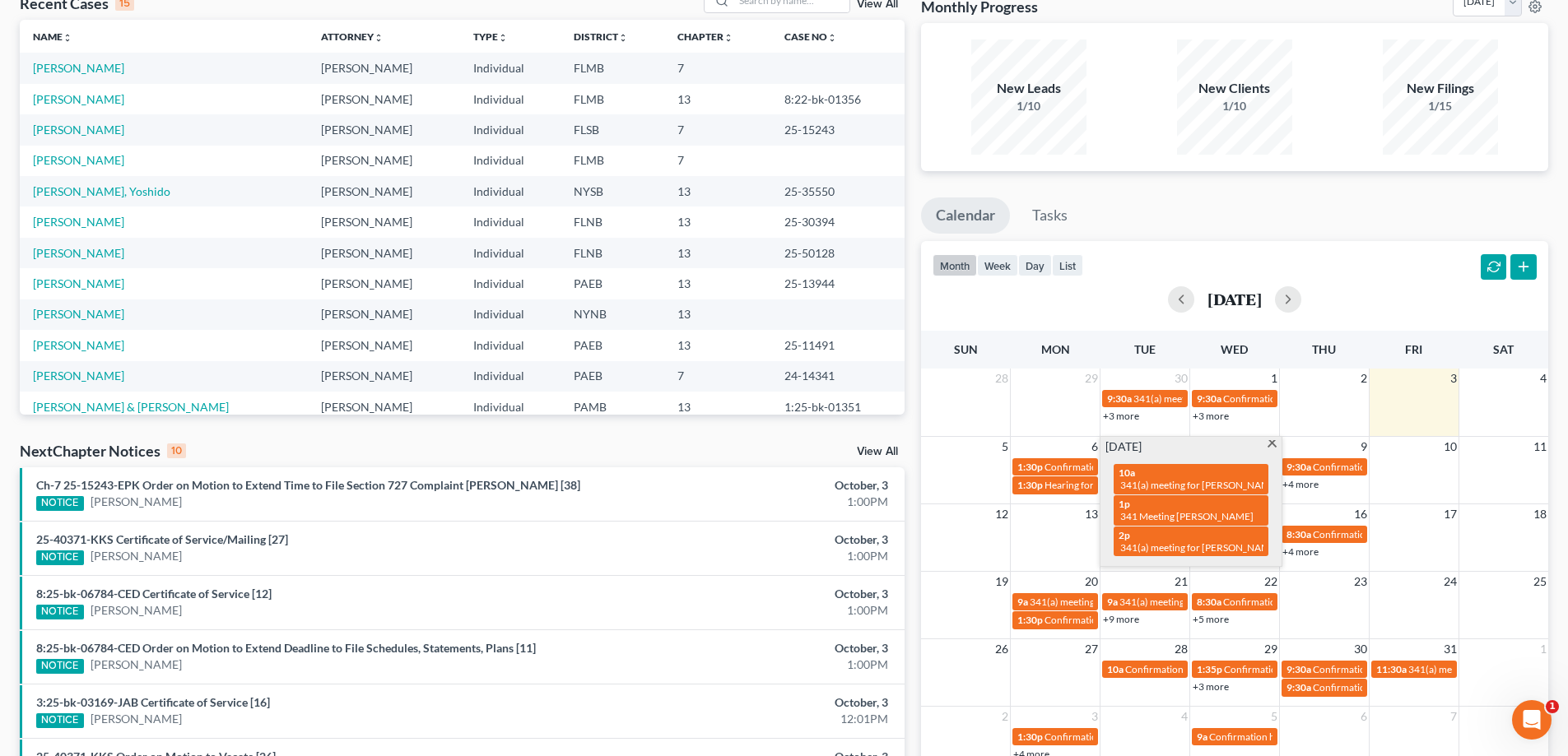
scroll to position [0, 0]
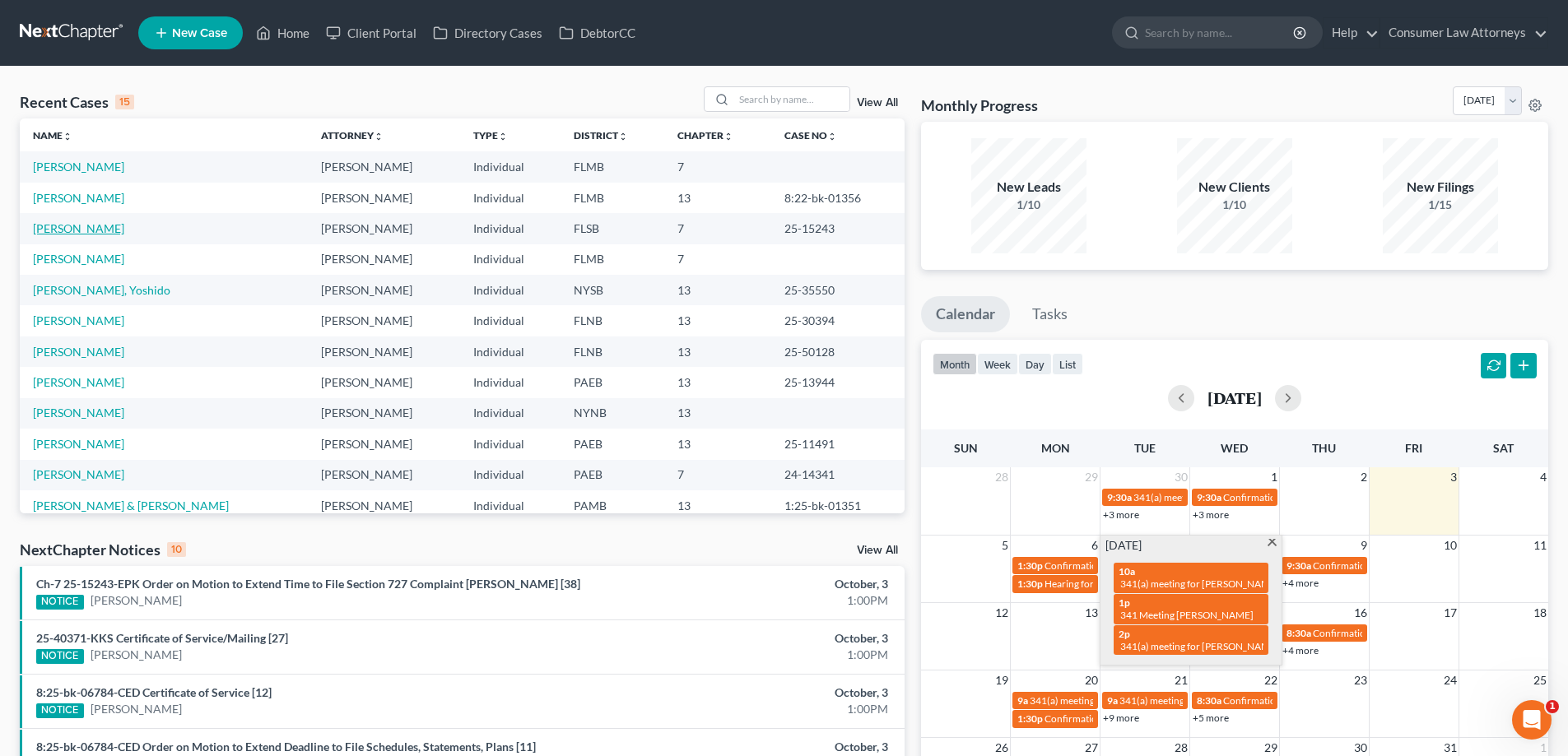
click at [59, 235] on link "[PERSON_NAME]" at bounding box center [78, 227] width 91 height 14
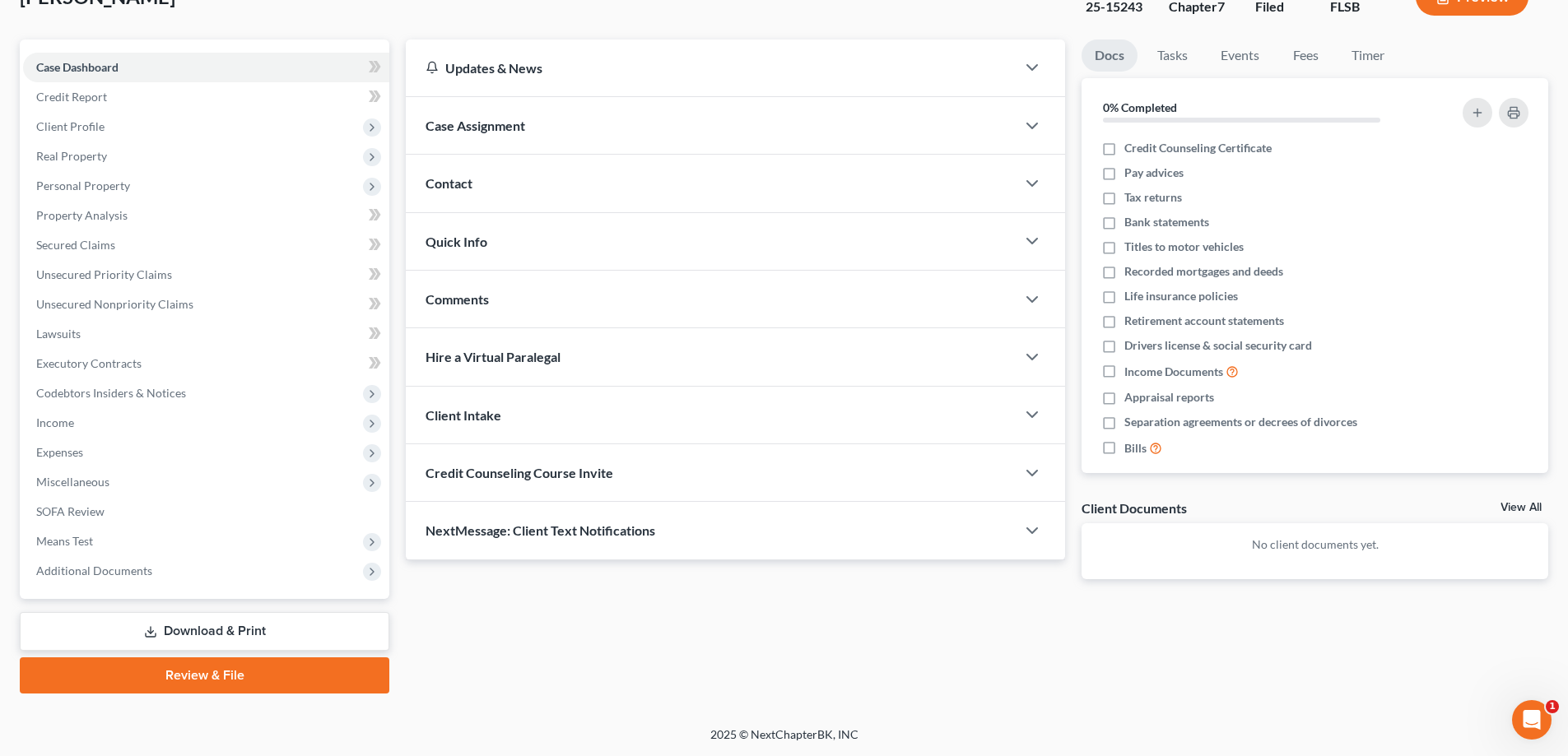
drag, startPoint x: 272, startPoint y: 623, endPoint x: 797, endPoint y: 476, distance: 545.2
click at [272, 623] on link "Download & Print" at bounding box center [205, 631] width 369 height 39
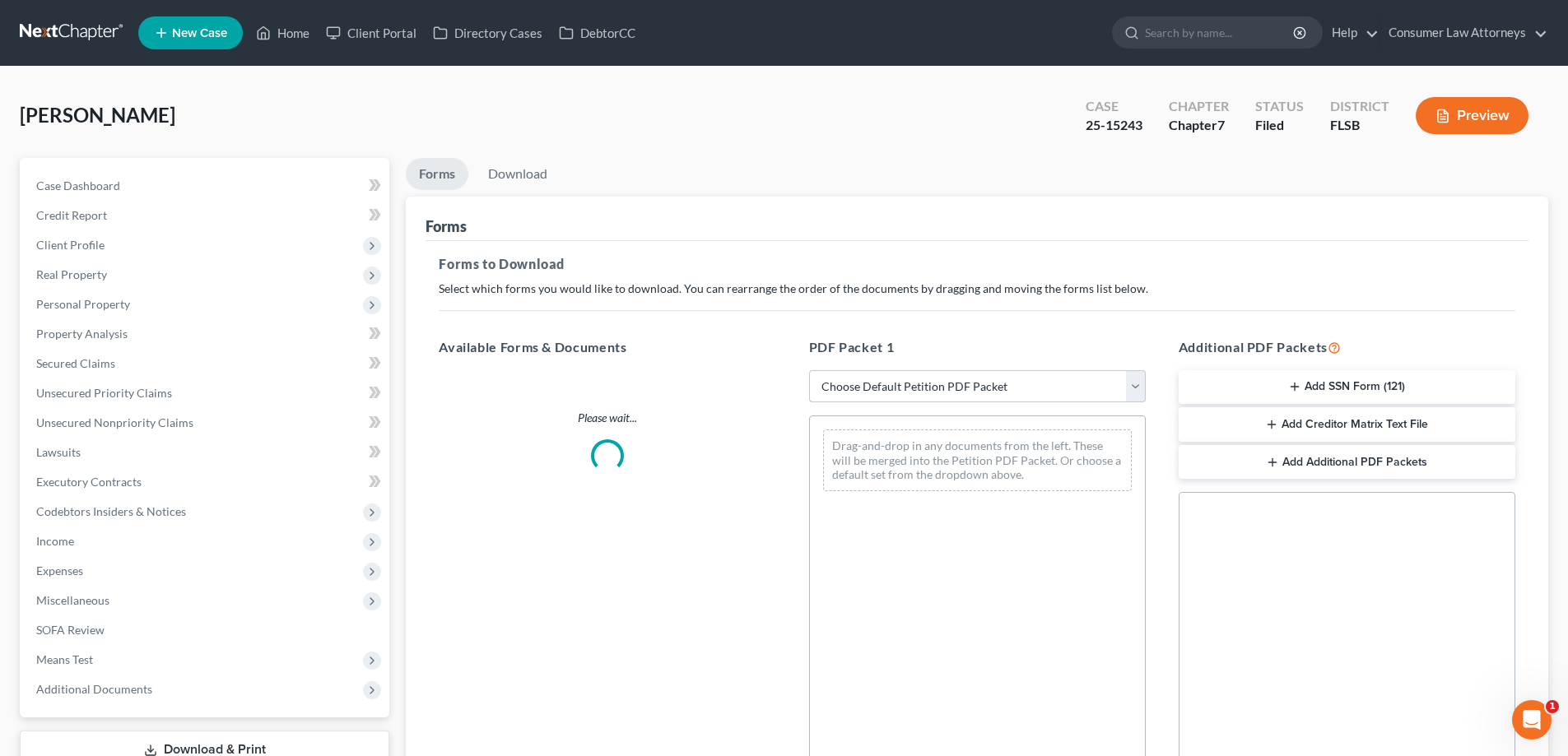
drag, startPoint x: 884, startPoint y: 388, endPoint x: 883, endPoint y: 401, distance: 13.0
click at [884, 397] on select "Choose Default Petition PDF Packet Complete Bankruptcy Petition (all forms and …" at bounding box center [977, 387] width 337 height 33
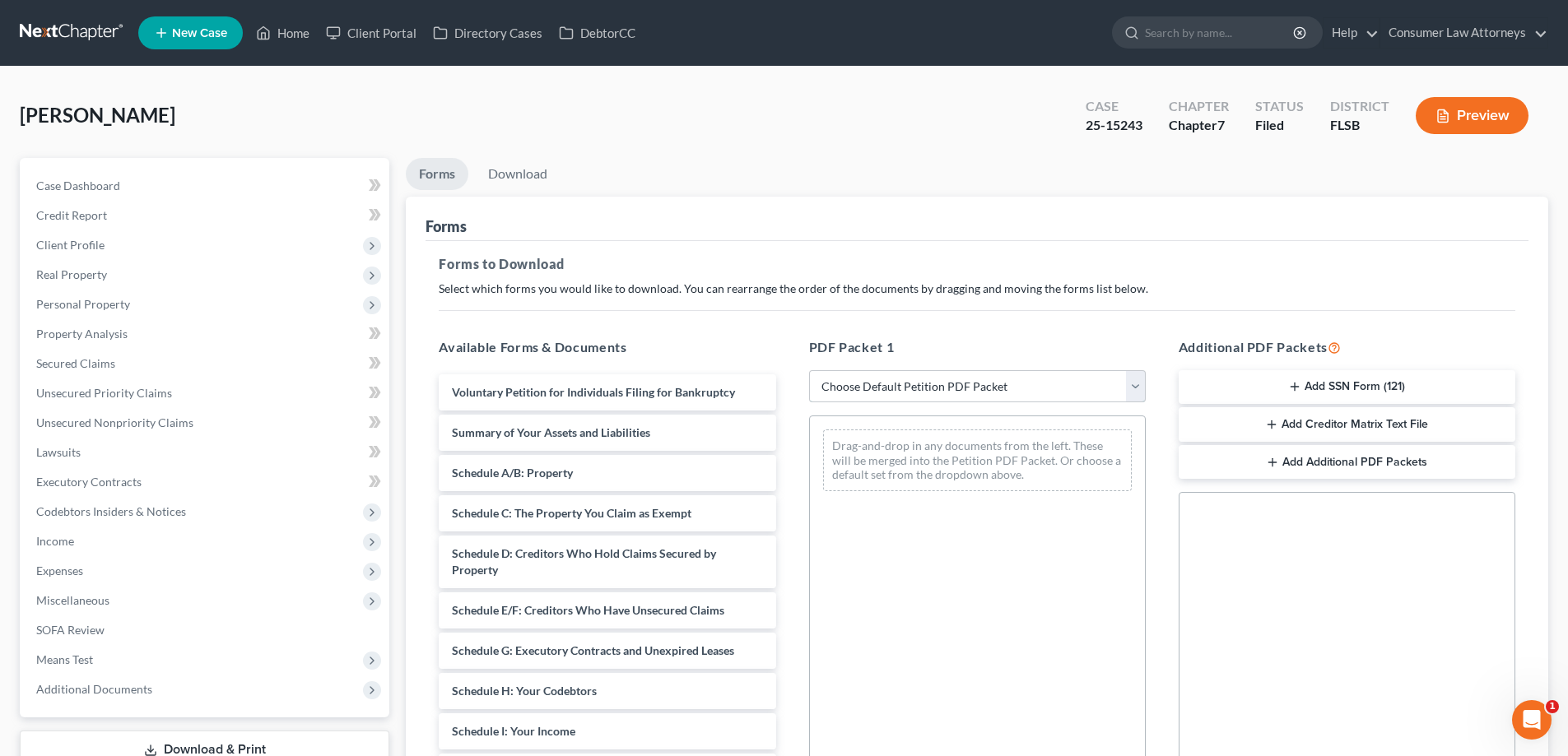
select select "2"
click at [809, 370] on select "Choose Default Petition PDF Packet Complete Bankruptcy Petition (all forms and …" at bounding box center [977, 387] width 337 height 33
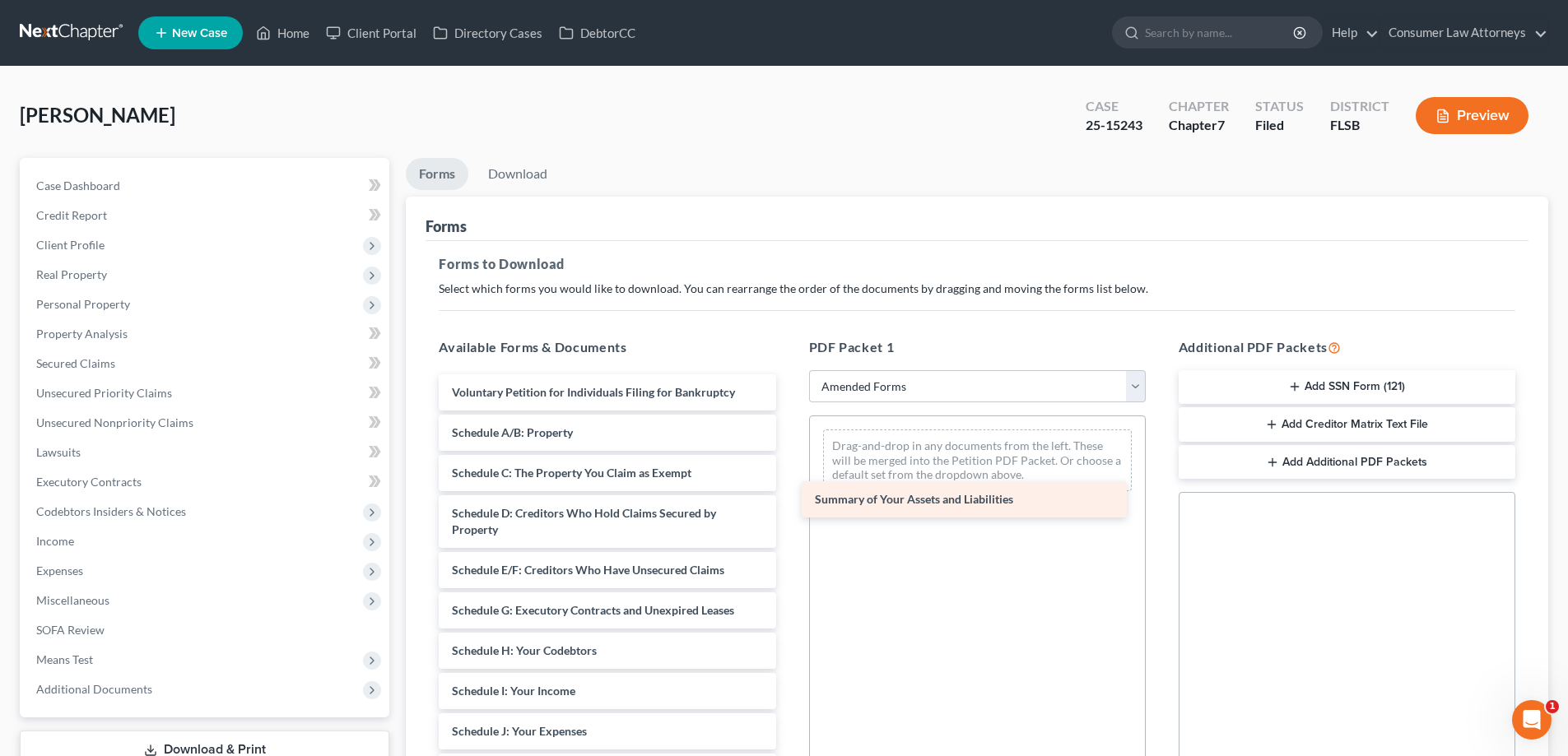
drag, startPoint x: 564, startPoint y: 435, endPoint x: 927, endPoint y: 501, distance: 369.0
click at [789, 501] on div "Summary of Your Assets and Liabilities Voluntary Petition for Individuals Filin…" at bounding box center [607, 748] width 363 height 747
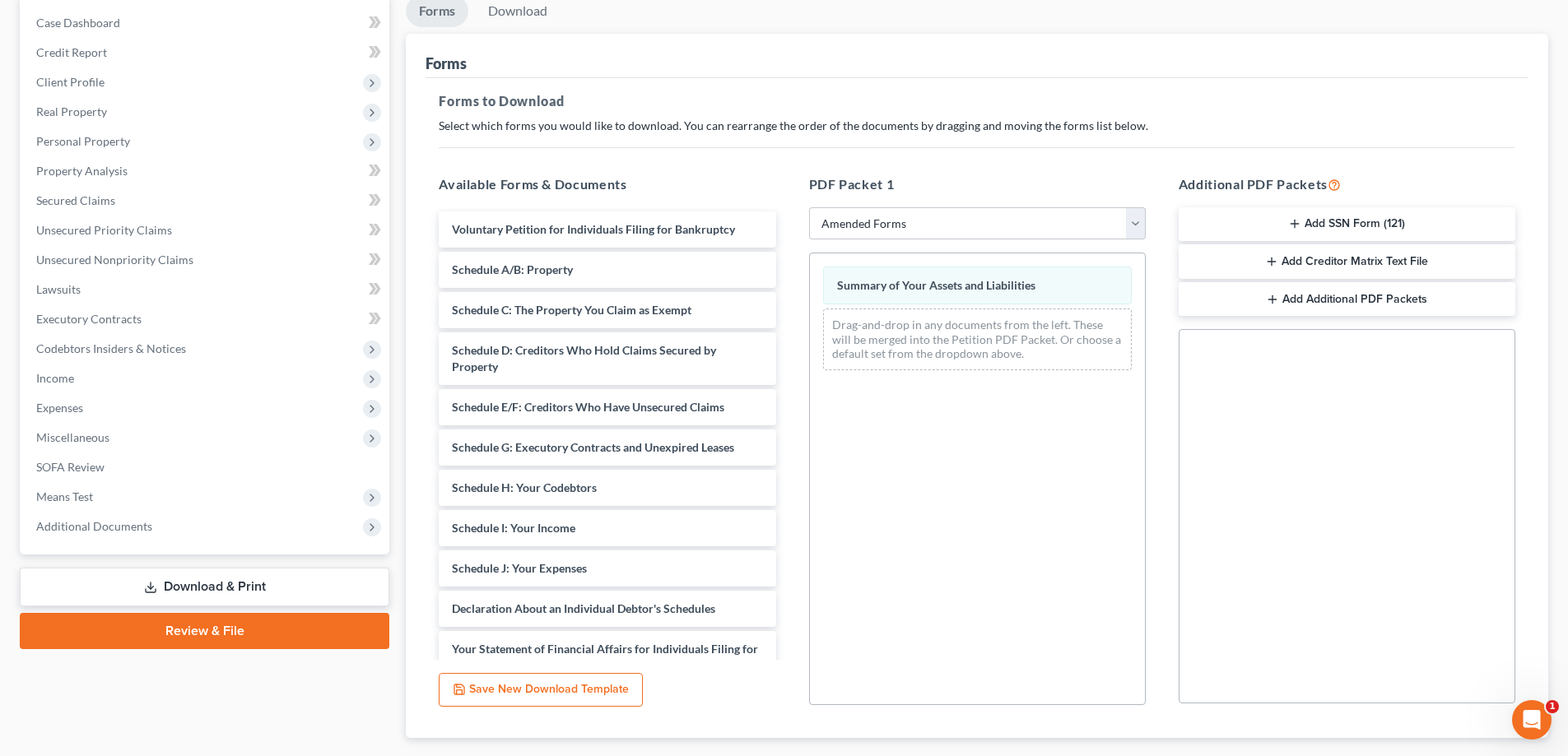
scroll to position [165, 0]
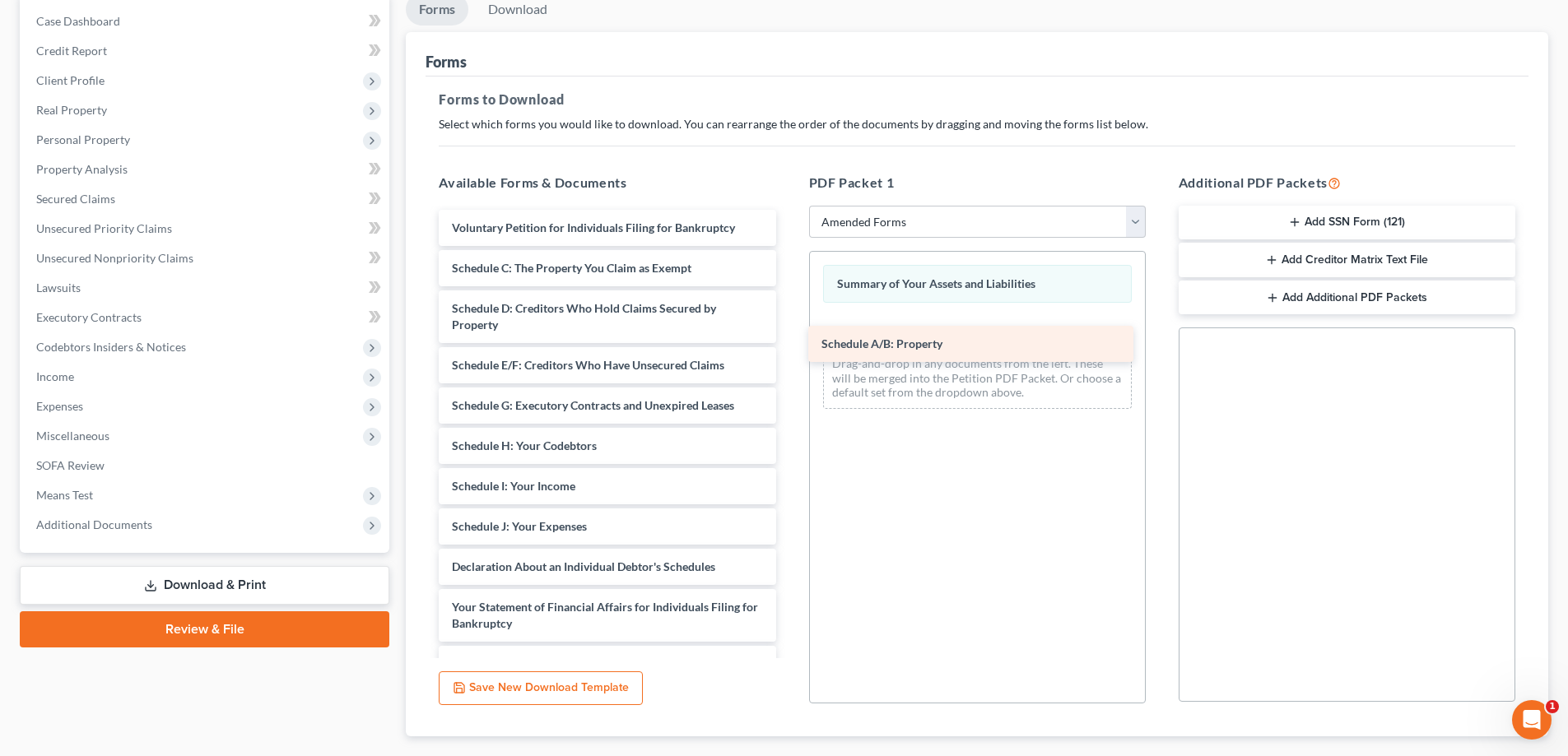
drag, startPoint x: 523, startPoint y: 266, endPoint x: 893, endPoint y: 341, distance: 377.5
click at [789, 341] on div "Schedule A/B: Property Voluntary Petition for Individuals Filing for Bankruptcy…" at bounding box center [607, 563] width 363 height 707
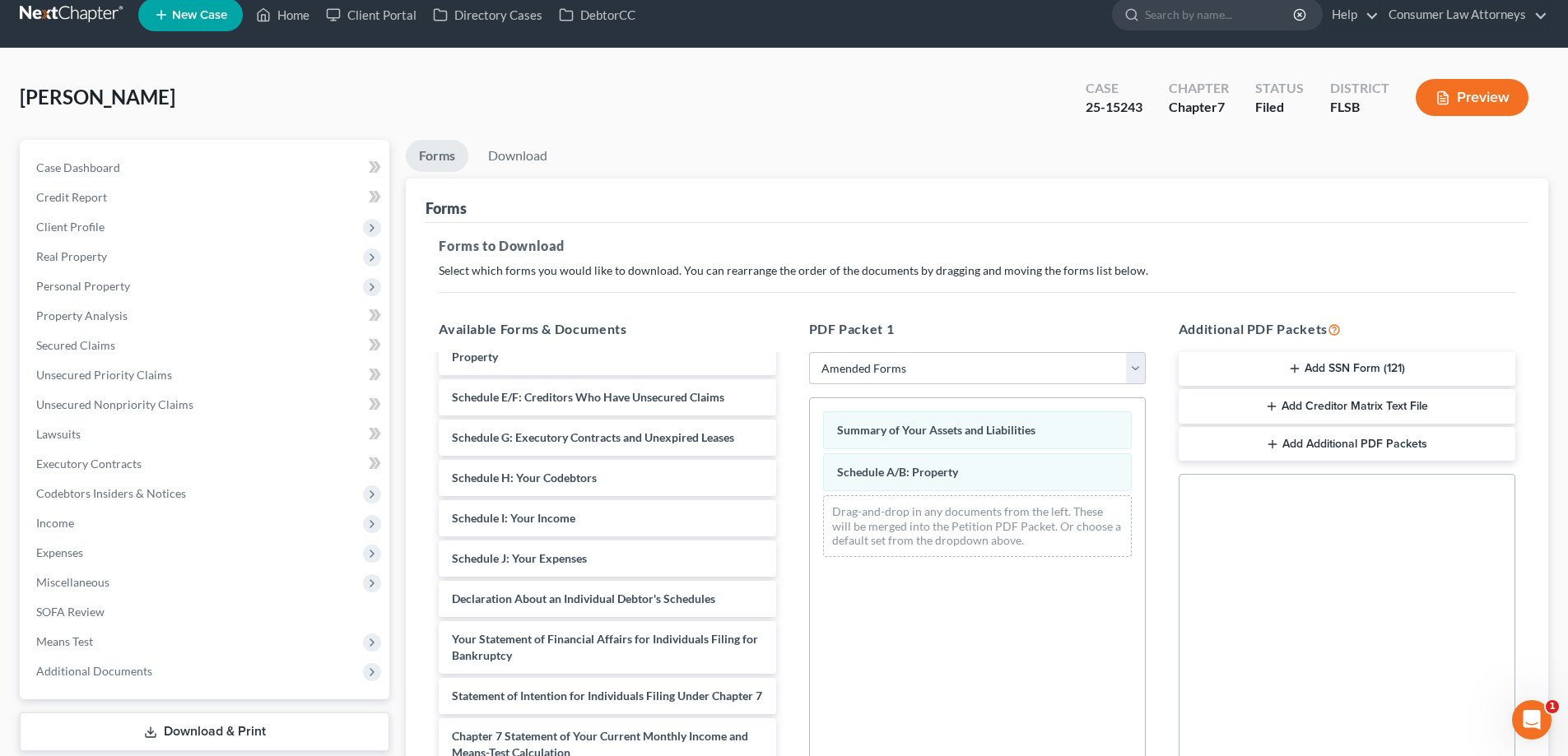
scroll to position [0, 0]
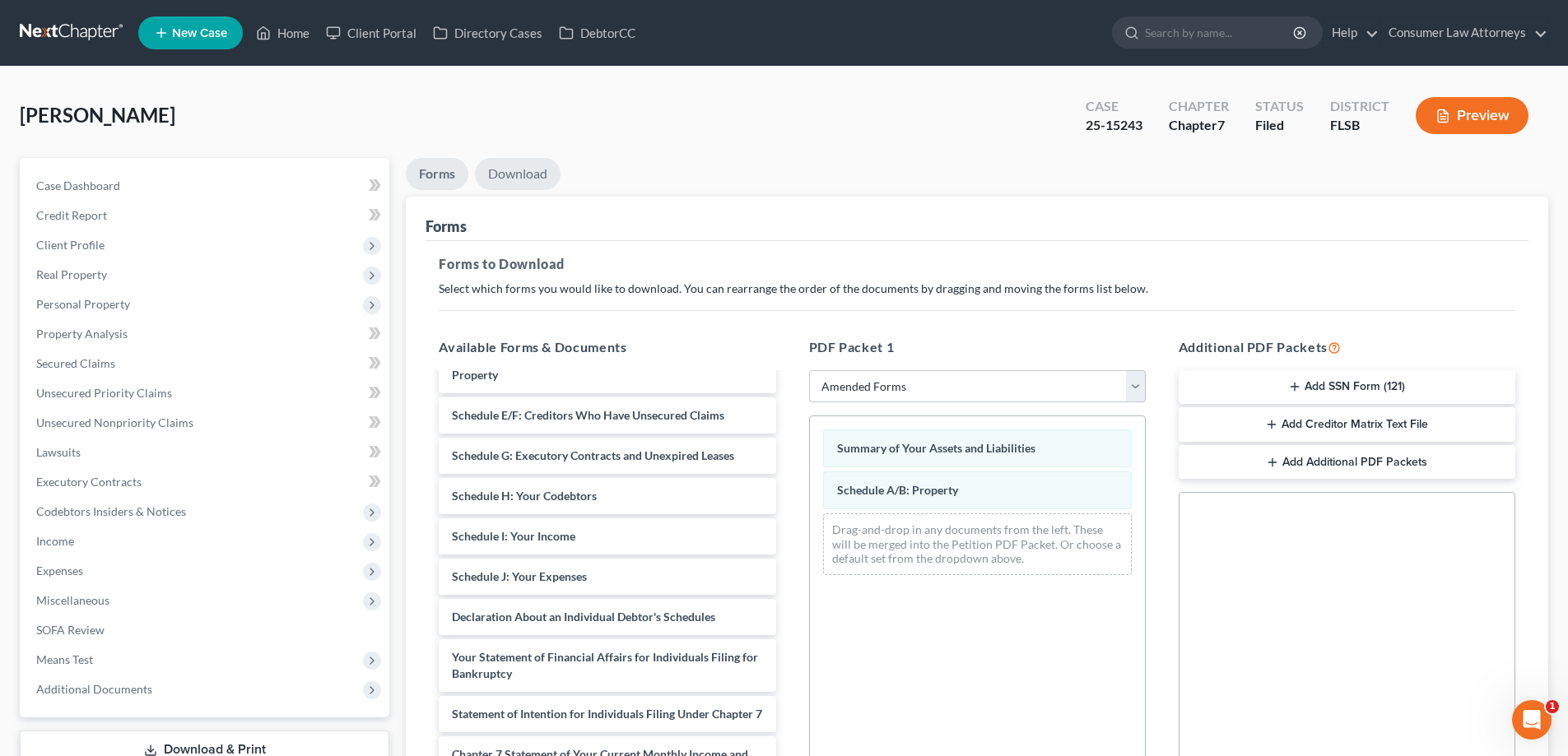
click at [518, 162] on link "Download" at bounding box center [518, 174] width 86 height 32
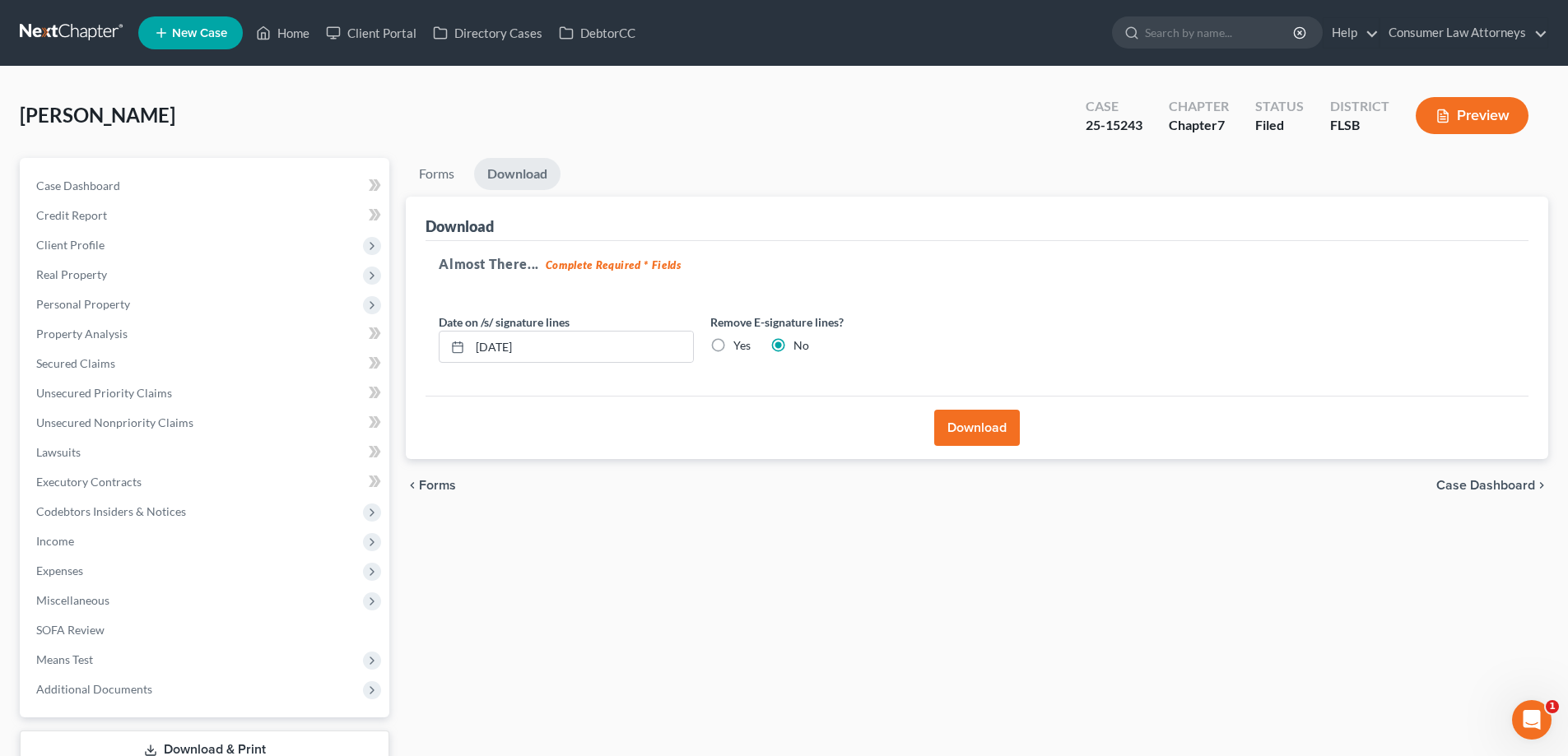
click at [1012, 436] on button "Download" at bounding box center [977, 428] width 86 height 36
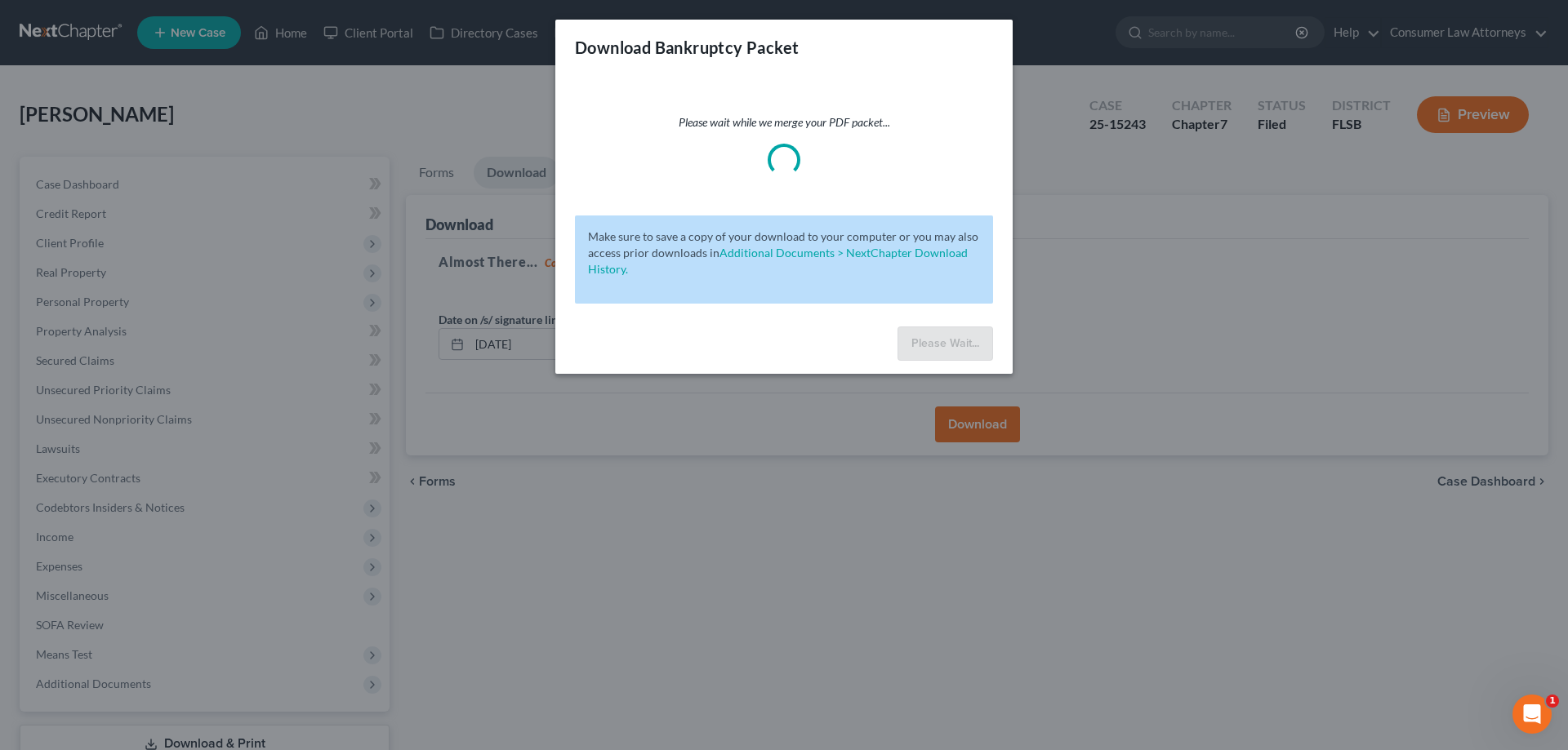
click at [1211, 359] on div "Download Bankruptcy Packet Please wait while we merge your PDF packet... Make s…" at bounding box center [784, 375] width 1568 height 750
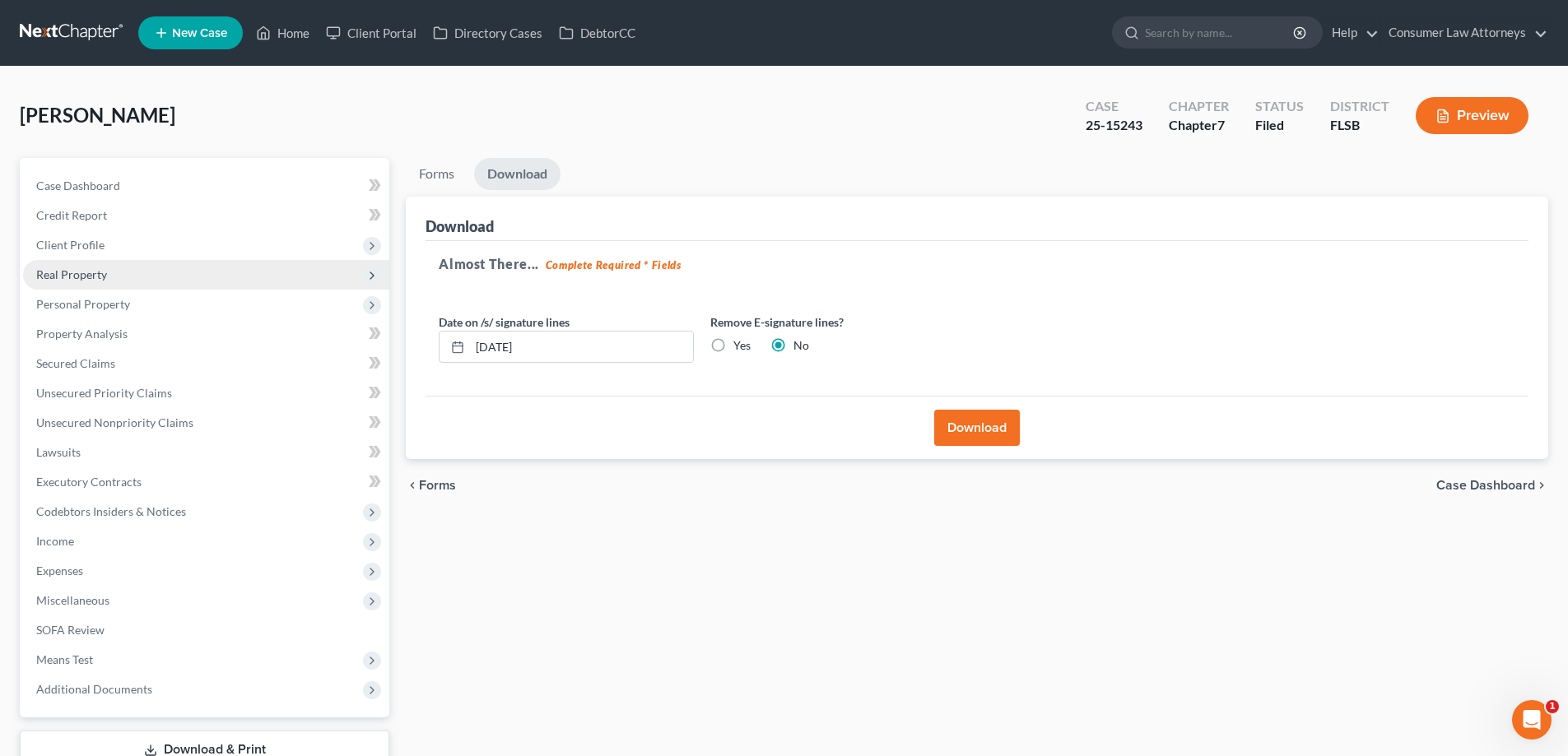
drag, startPoint x: 99, startPoint y: 267, endPoint x: 100, endPoint y: 294, distance: 27.0
click at [99, 267] on span "Real Property" at bounding box center [72, 274] width 71 height 14
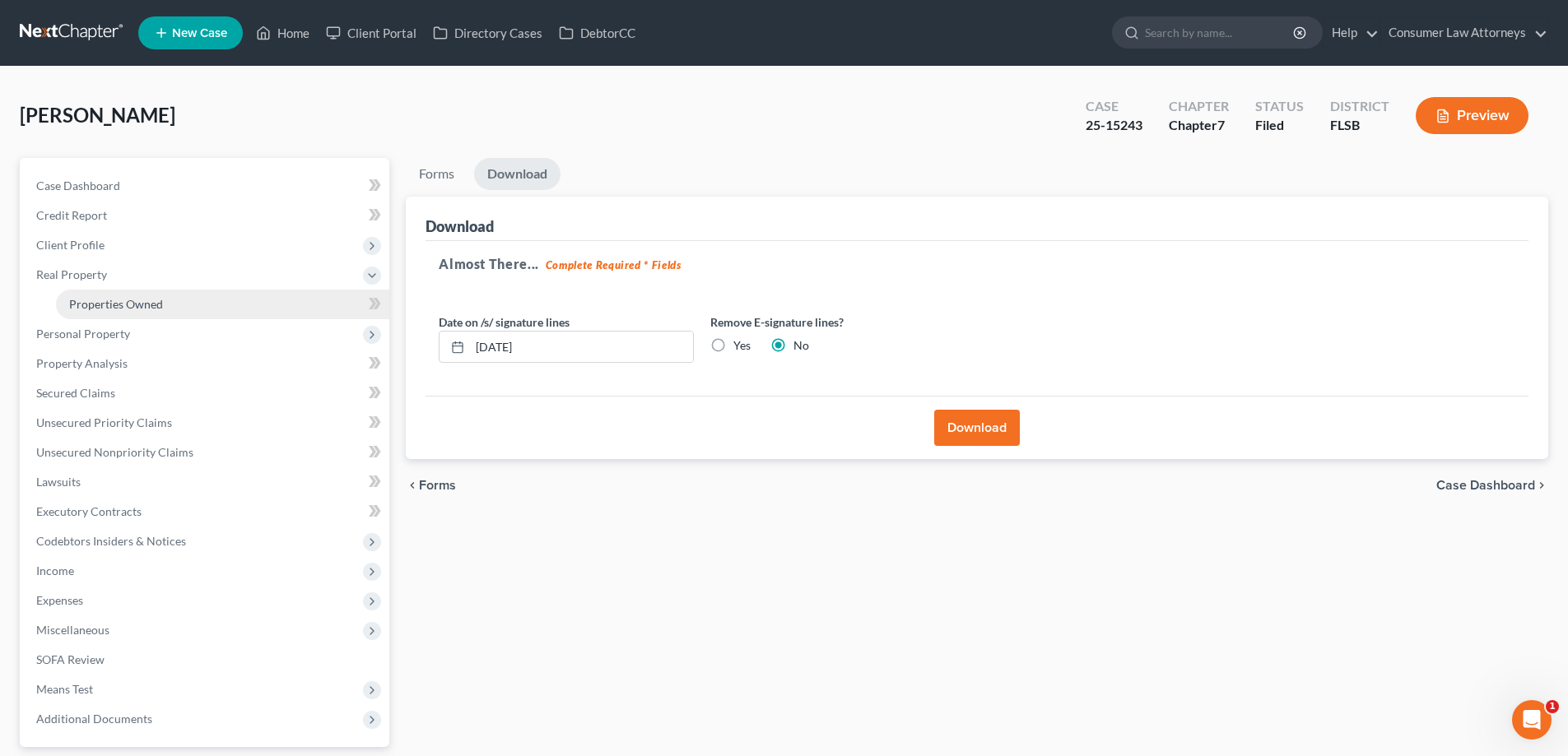
click at [100, 298] on span "Properties Owned" at bounding box center [116, 304] width 94 height 14
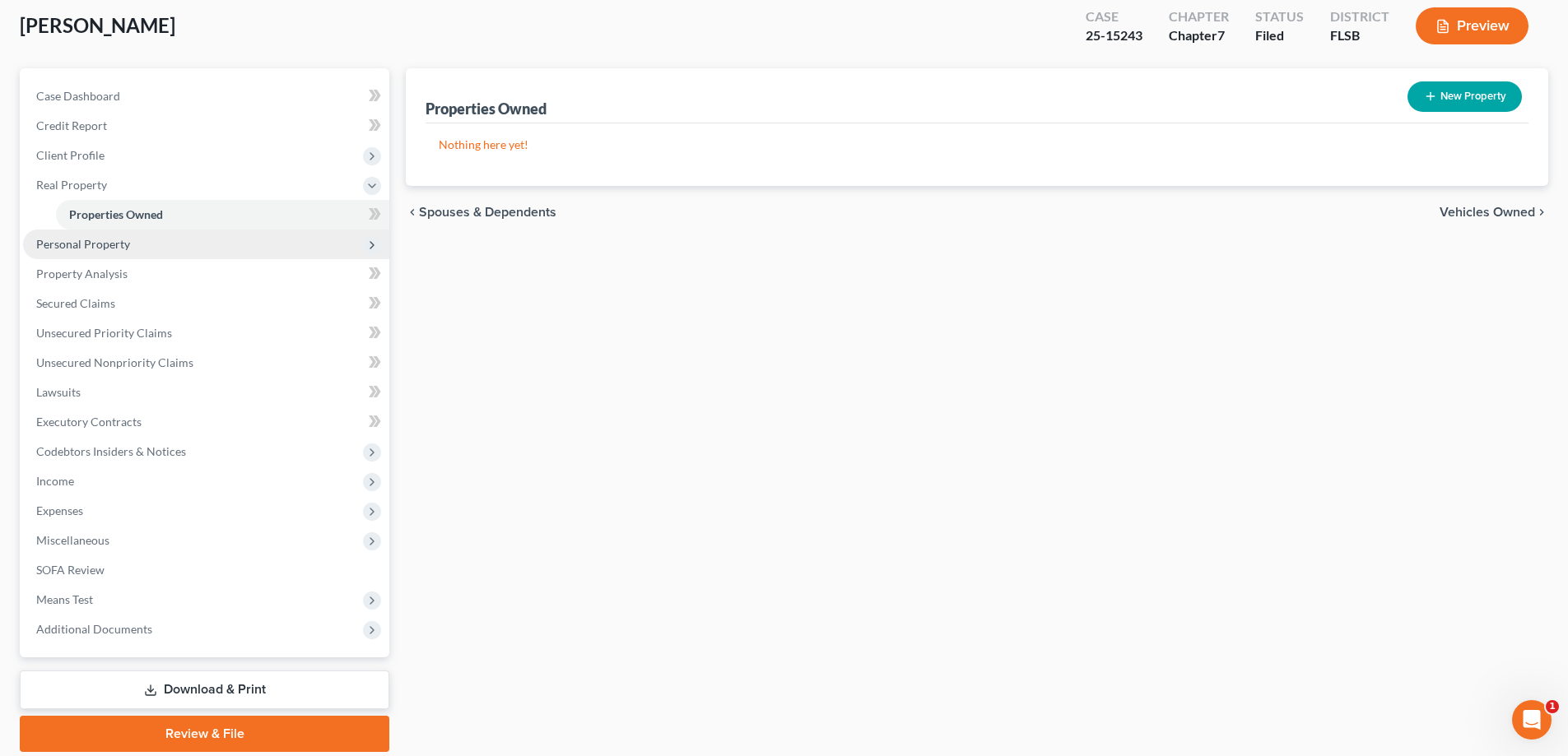
scroll to position [148, 0]
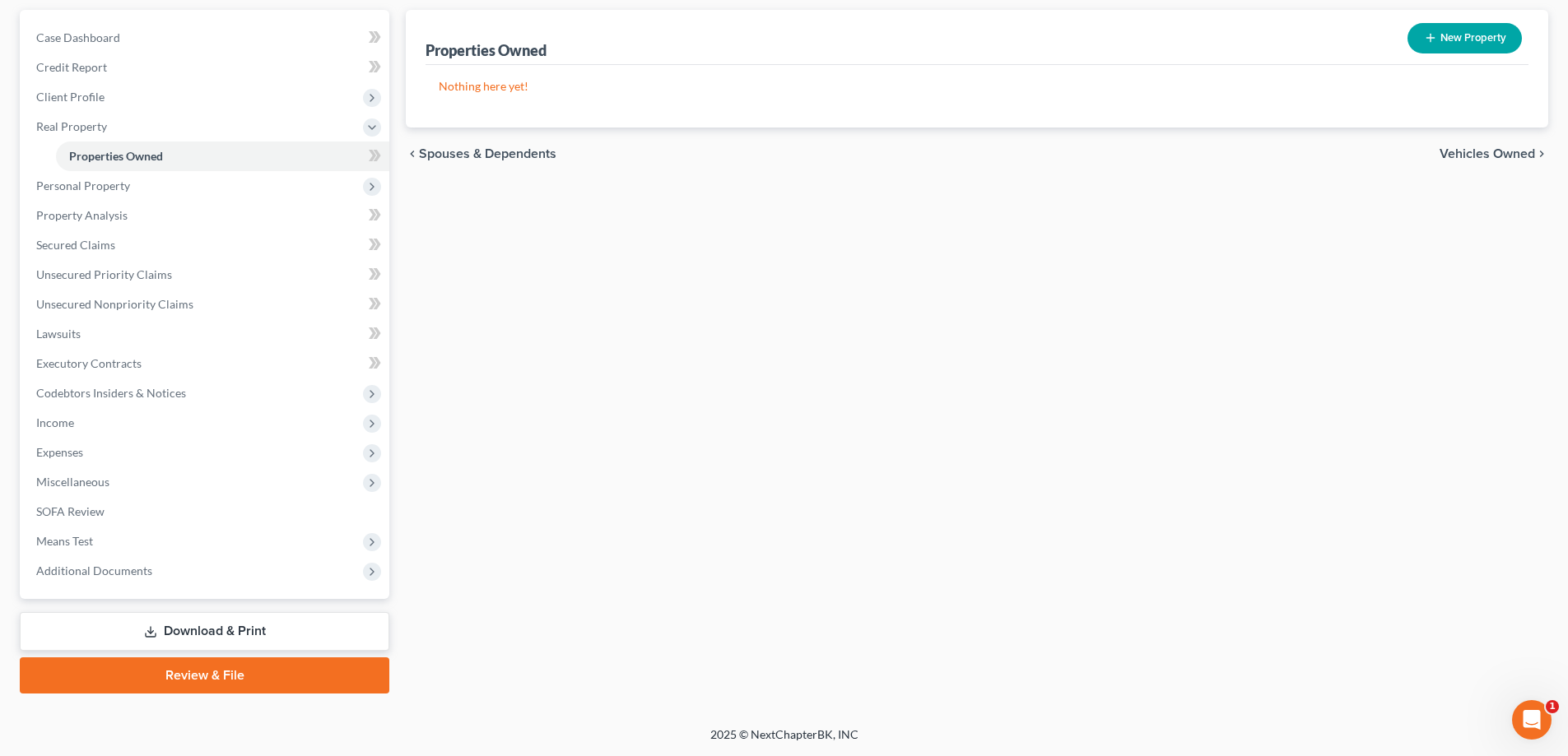
click at [181, 627] on link "Download & Print" at bounding box center [205, 631] width 369 height 39
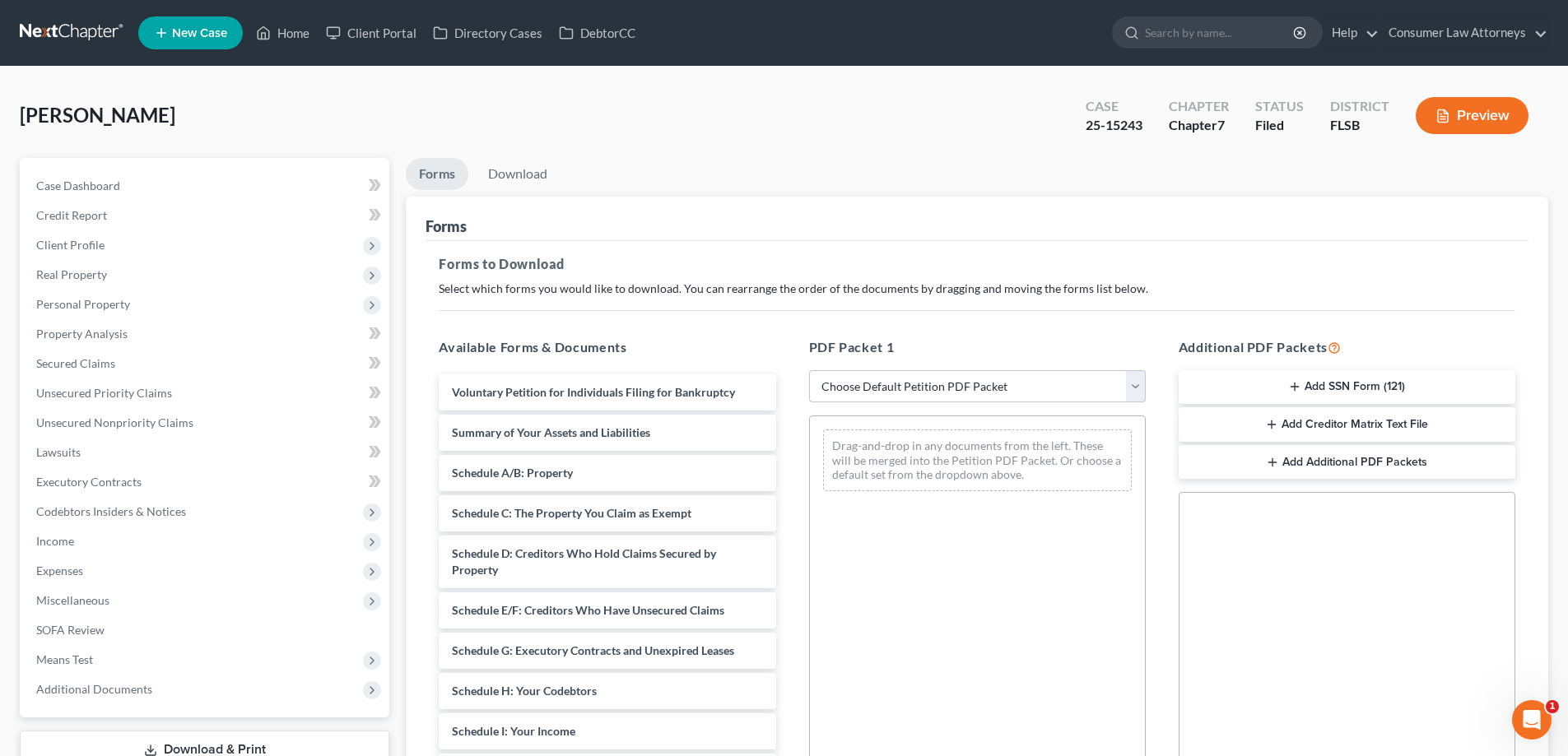
click at [869, 391] on select "Choose Default Petition PDF Packet Complete Bankruptcy Petition (all forms and …" at bounding box center [977, 387] width 337 height 33
select select "2"
click at [809, 370] on select "Choose Default Petition PDF Packet Complete Bankruptcy Petition (all forms and …" at bounding box center [977, 387] width 337 height 33
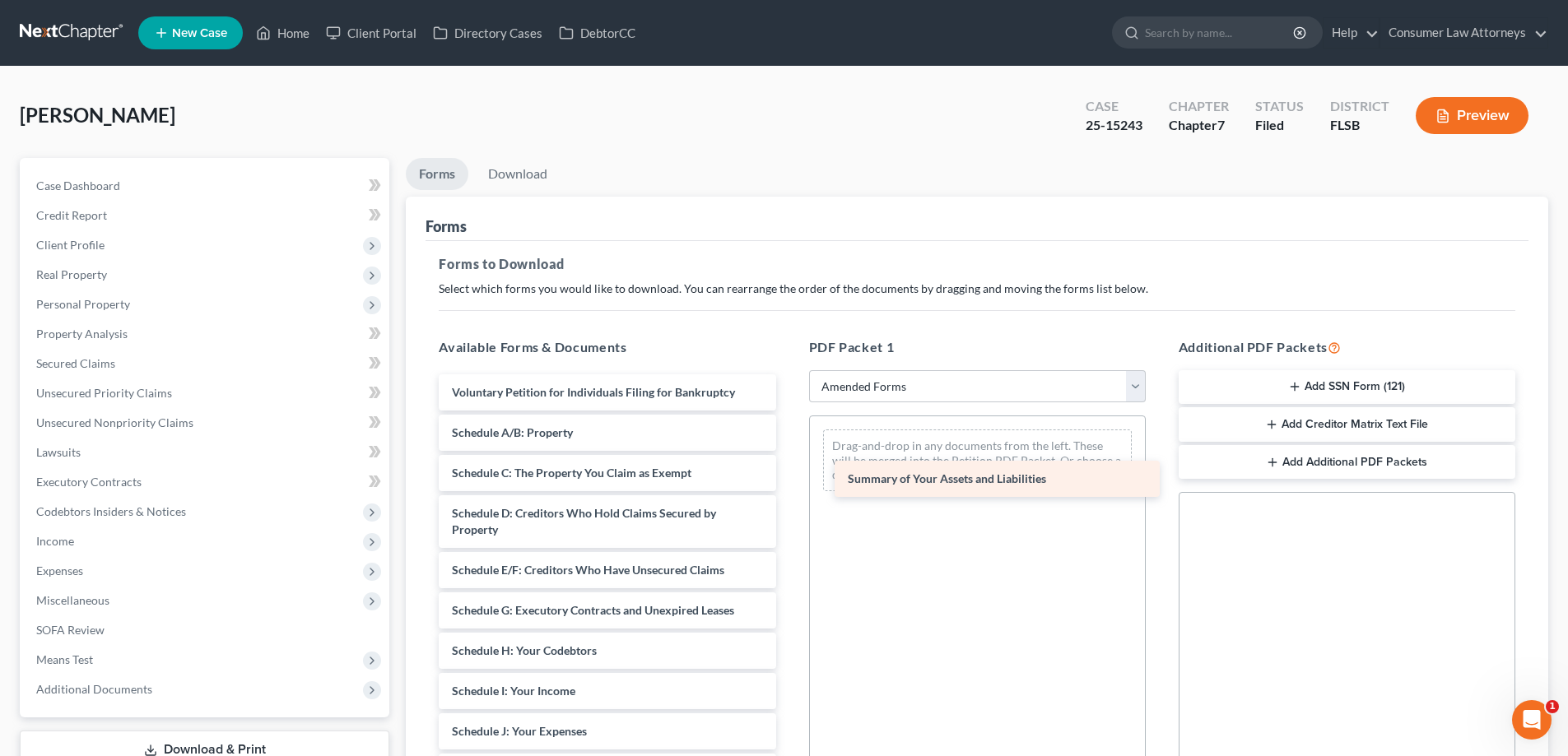
drag, startPoint x: 529, startPoint y: 426, endPoint x: 925, endPoint y: 471, distance: 398.5
click at [789, 471] on div "Summary of Your Assets and Liabilities Voluntary Petition for Individuals Filin…" at bounding box center [607, 748] width 363 height 747
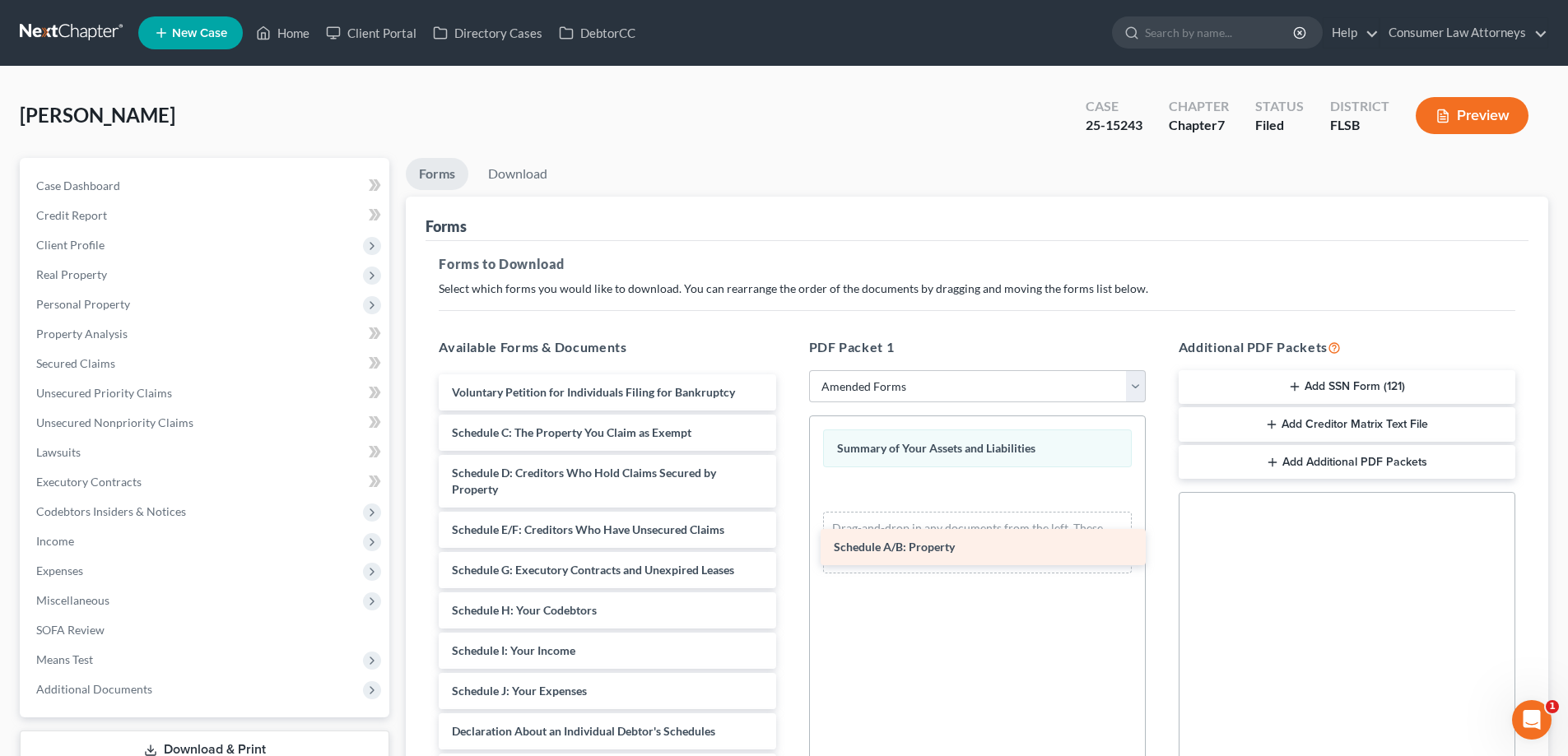
drag, startPoint x: 566, startPoint y: 436, endPoint x: 948, endPoint y: 549, distance: 398.4
click at [789, 549] on div "Schedule A/B: Property Voluntary Petition for Individuals Filing for Bankruptcy…" at bounding box center [607, 728] width 363 height 707
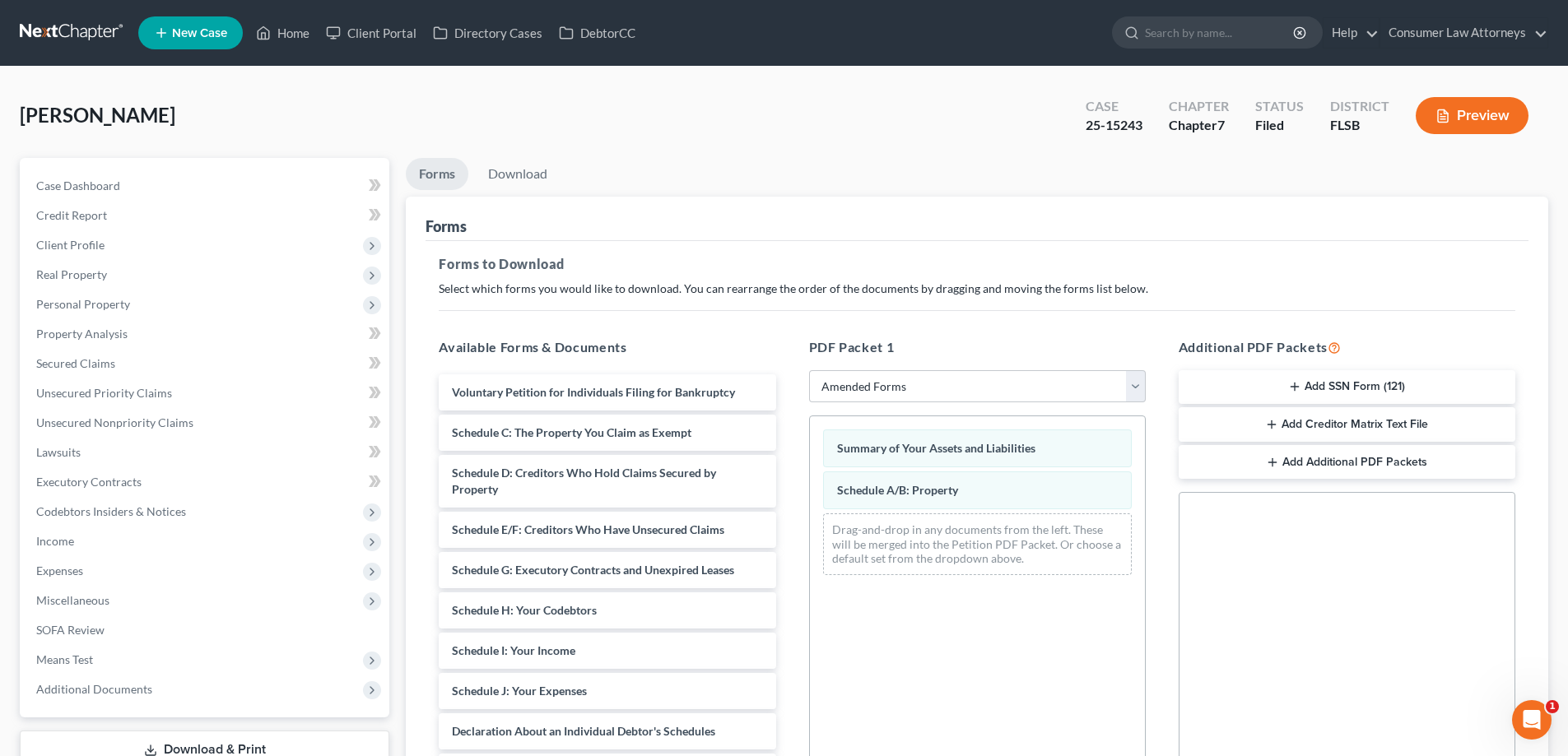
scroll to position [82, 0]
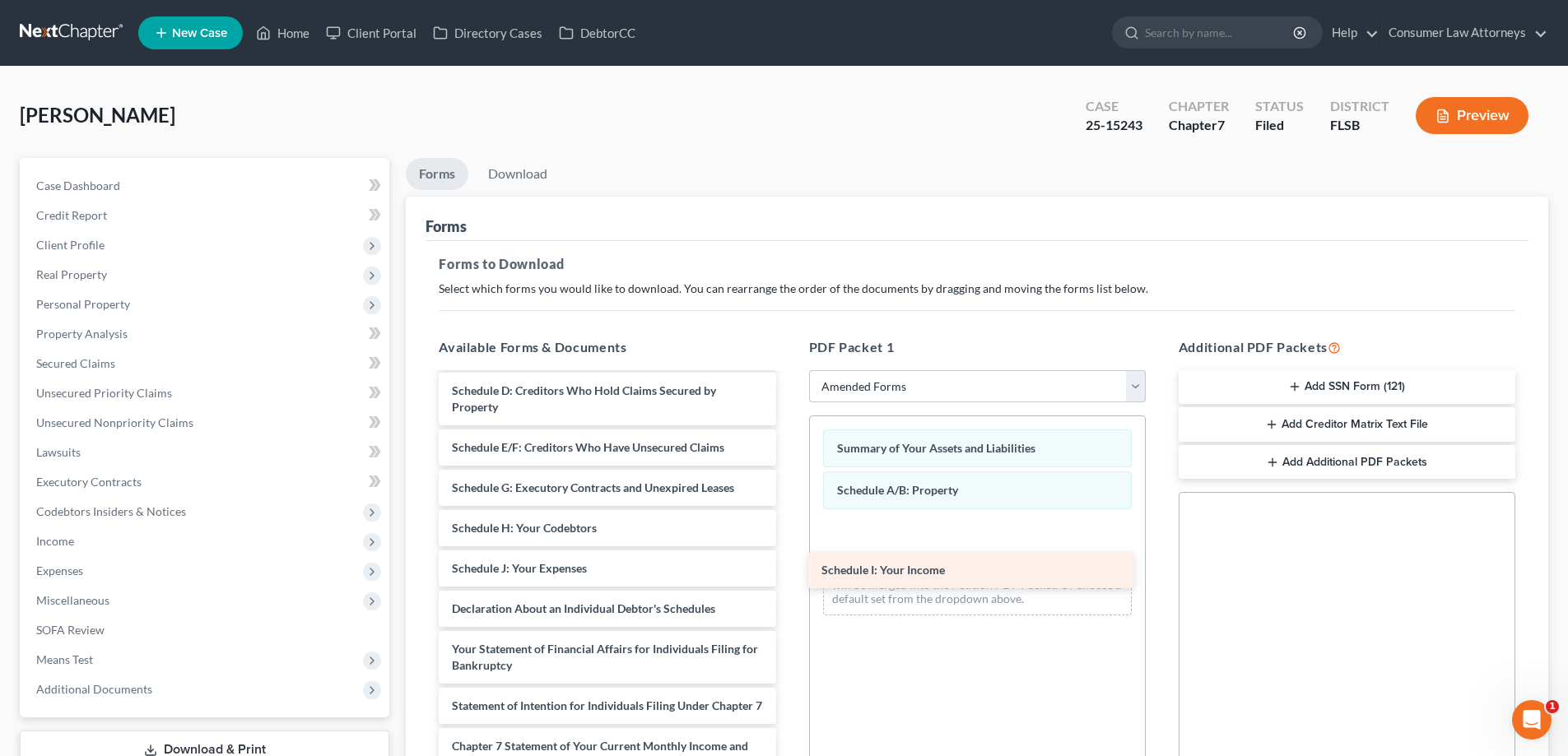
drag, startPoint x: 589, startPoint y: 576, endPoint x: 989, endPoint y: 569, distance: 400.1
click at [789, 577] on div "Schedule I: Your Income Voluntary Petition for Individuals Filing for Bankruptc…" at bounding box center [607, 625] width 363 height 667
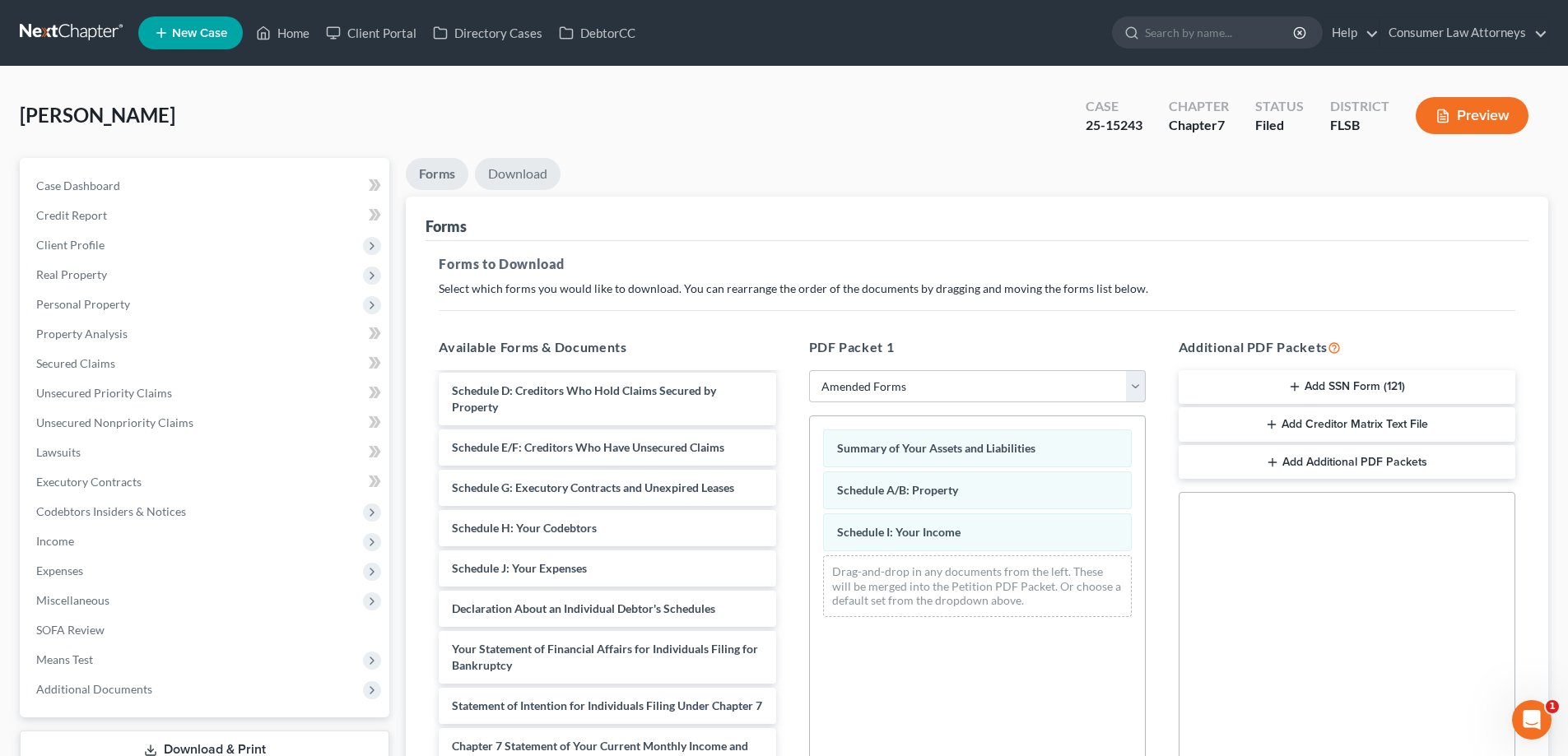
click at [540, 178] on link "Download" at bounding box center [518, 174] width 86 height 32
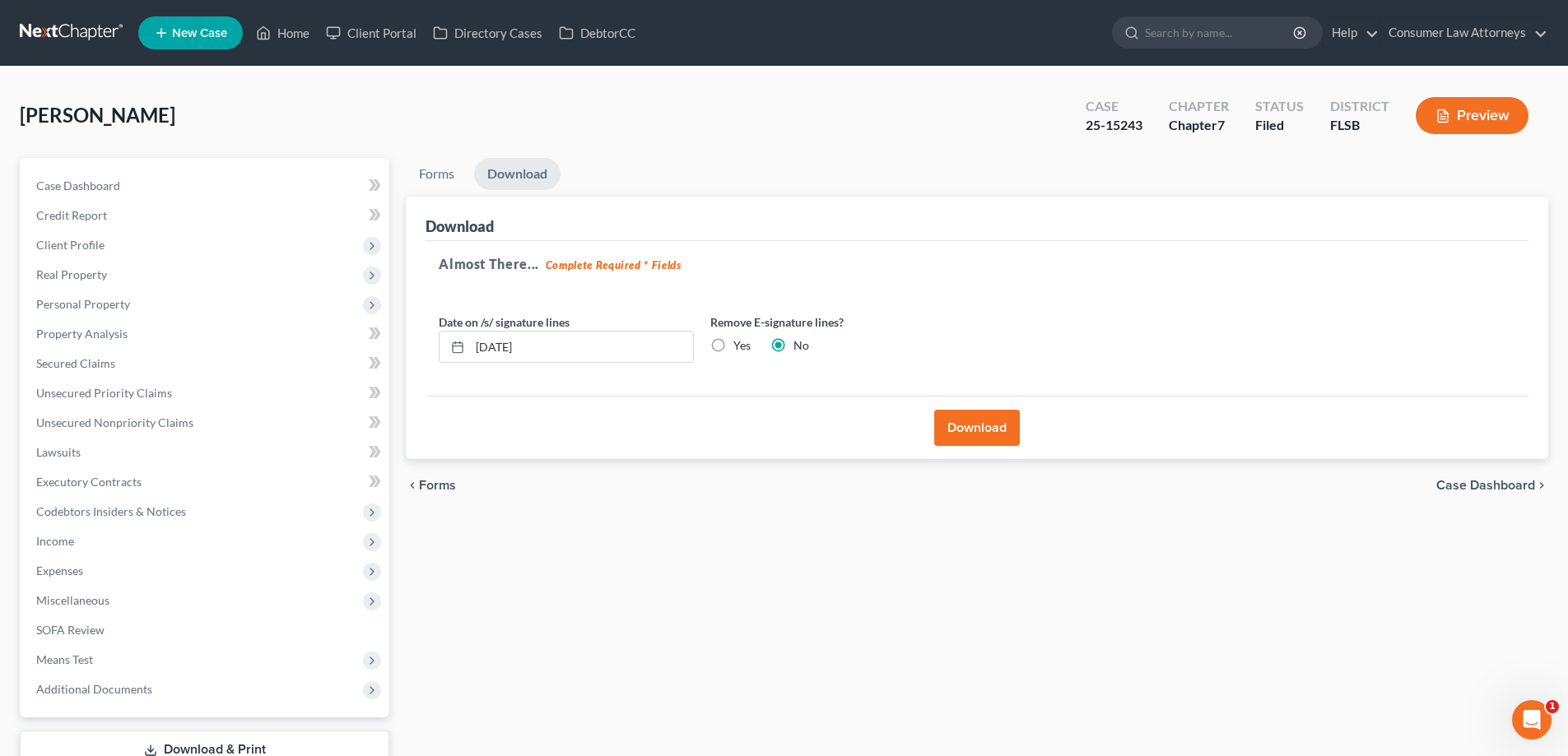
click at [978, 436] on button "Download" at bounding box center [977, 428] width 86 height 36
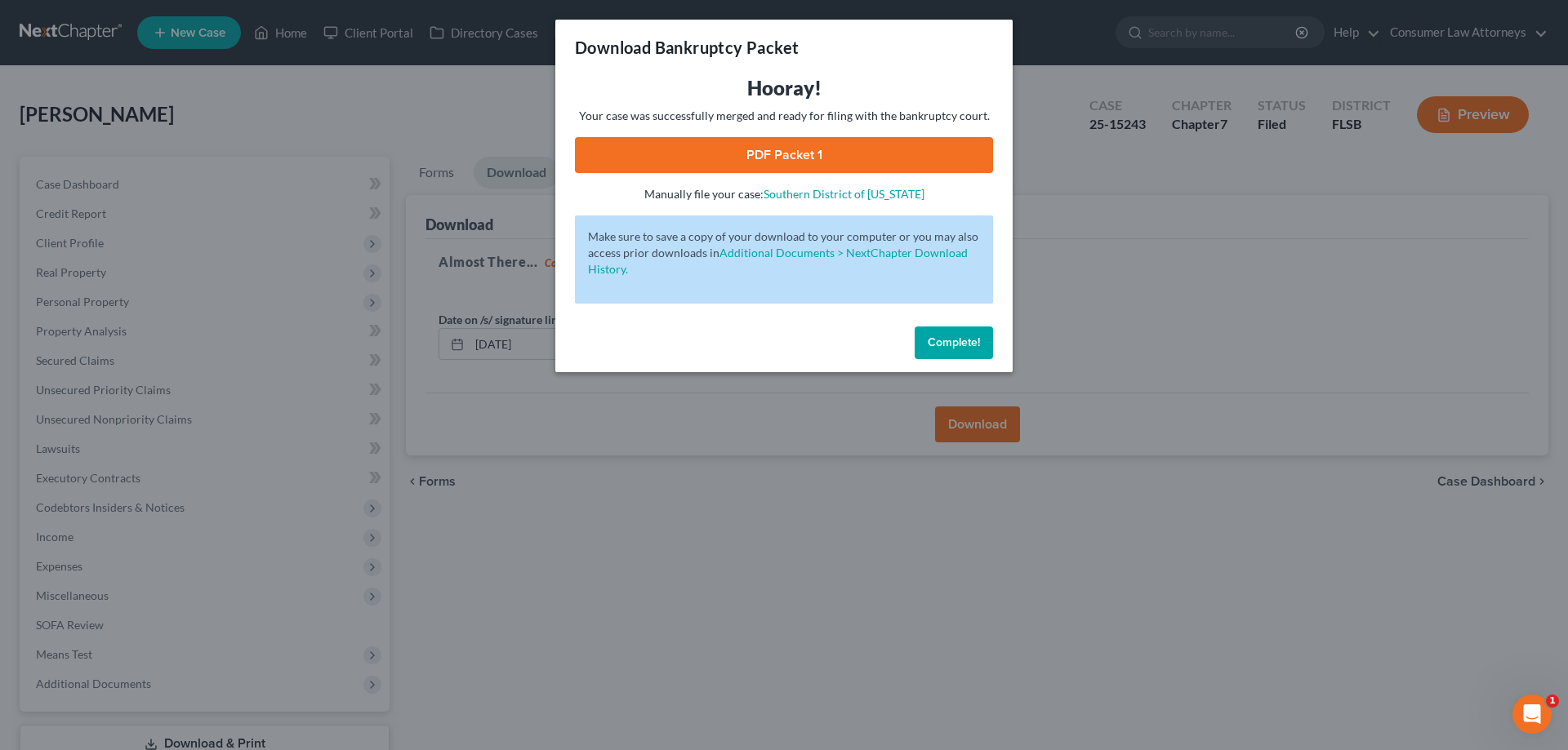
click at [783, 161] on link "PDF Packet 1" at bounding box center [784, 155] width 418 height 36
click at [972, 350] on button "Complete!" at bounding box center [953, 343] width 79 height 32
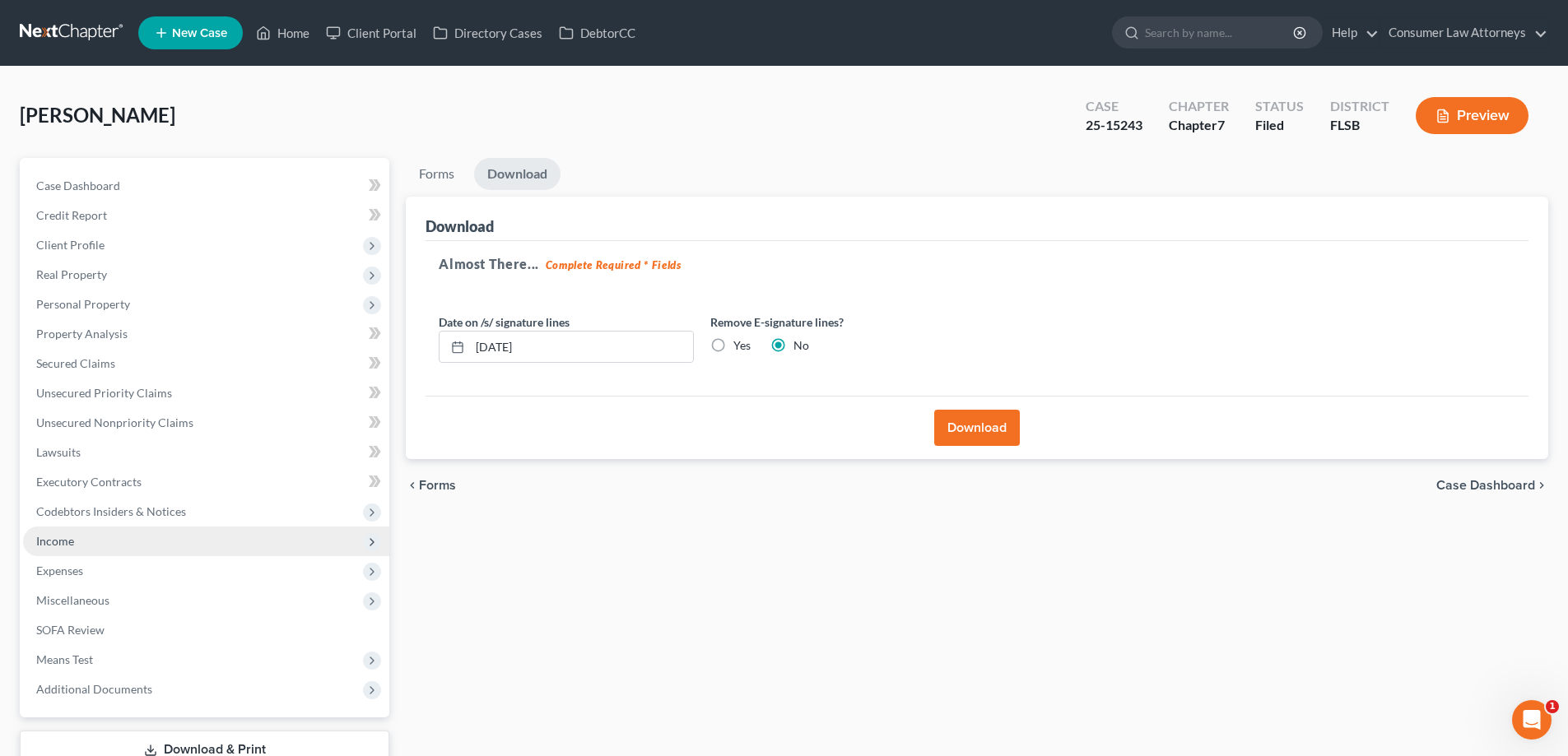
click at [52, 541] on span "Income" at bounding box center [56, 540] width 38 height 14
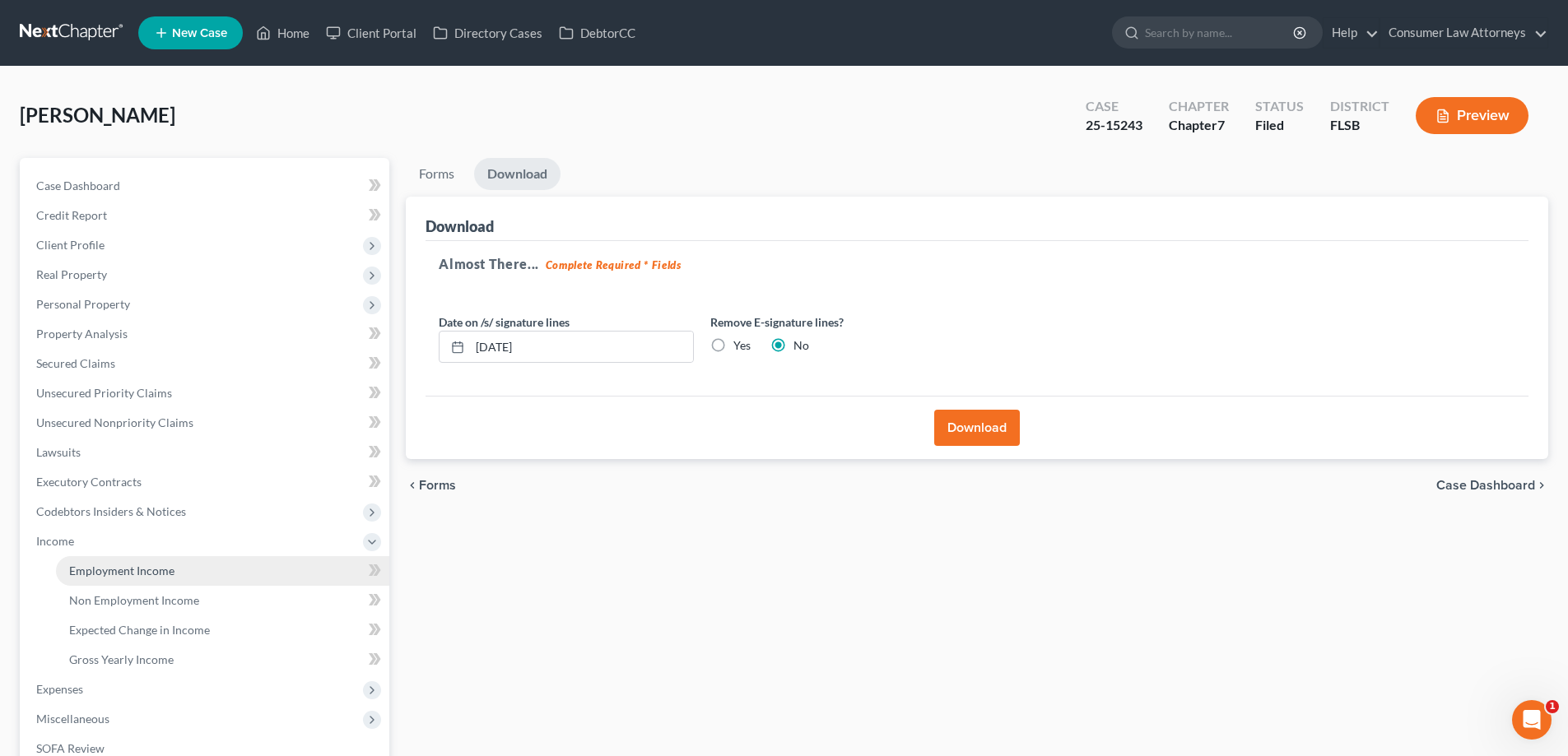
click at [87, 571] on span "Employment Income" at bounding box center [122, 570] width 106 height 14
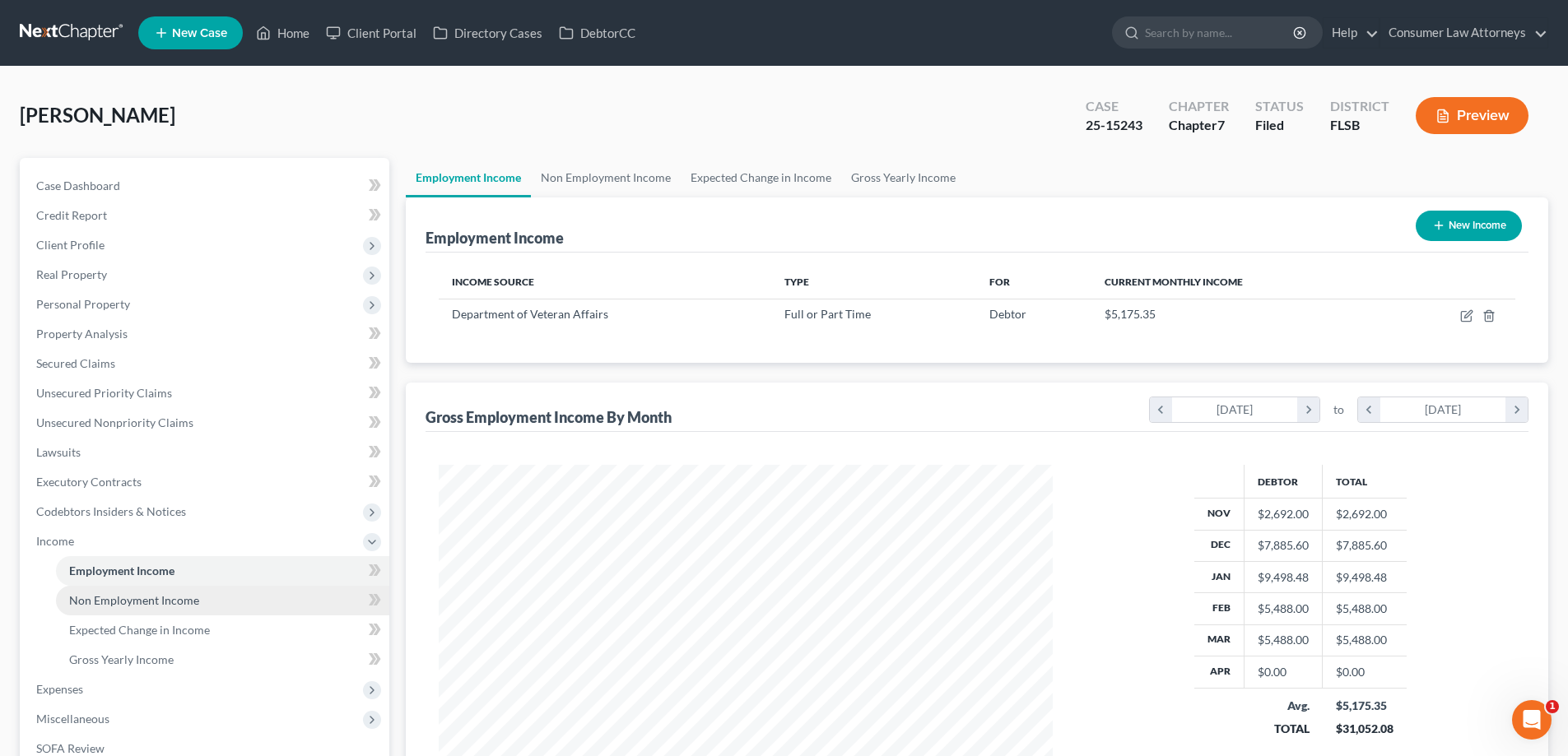
scroll to position [307, 647]
click at [109, 600] on span "Non Employment Income" at bounding box center [134, 600] width 130 height 14
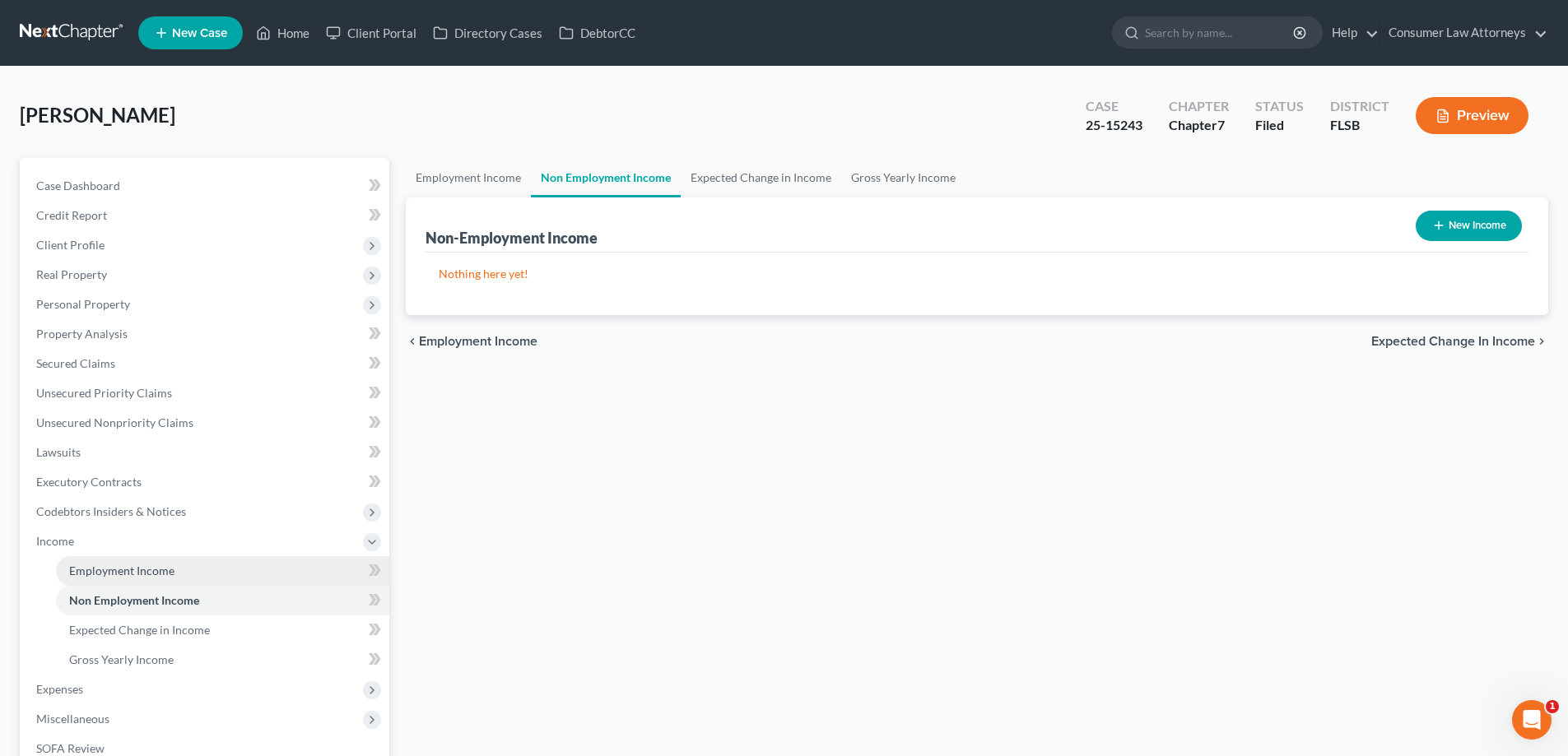
click at [107, 573] on span "Employment Income" at bounding box center [122, 570] width 106 height 14
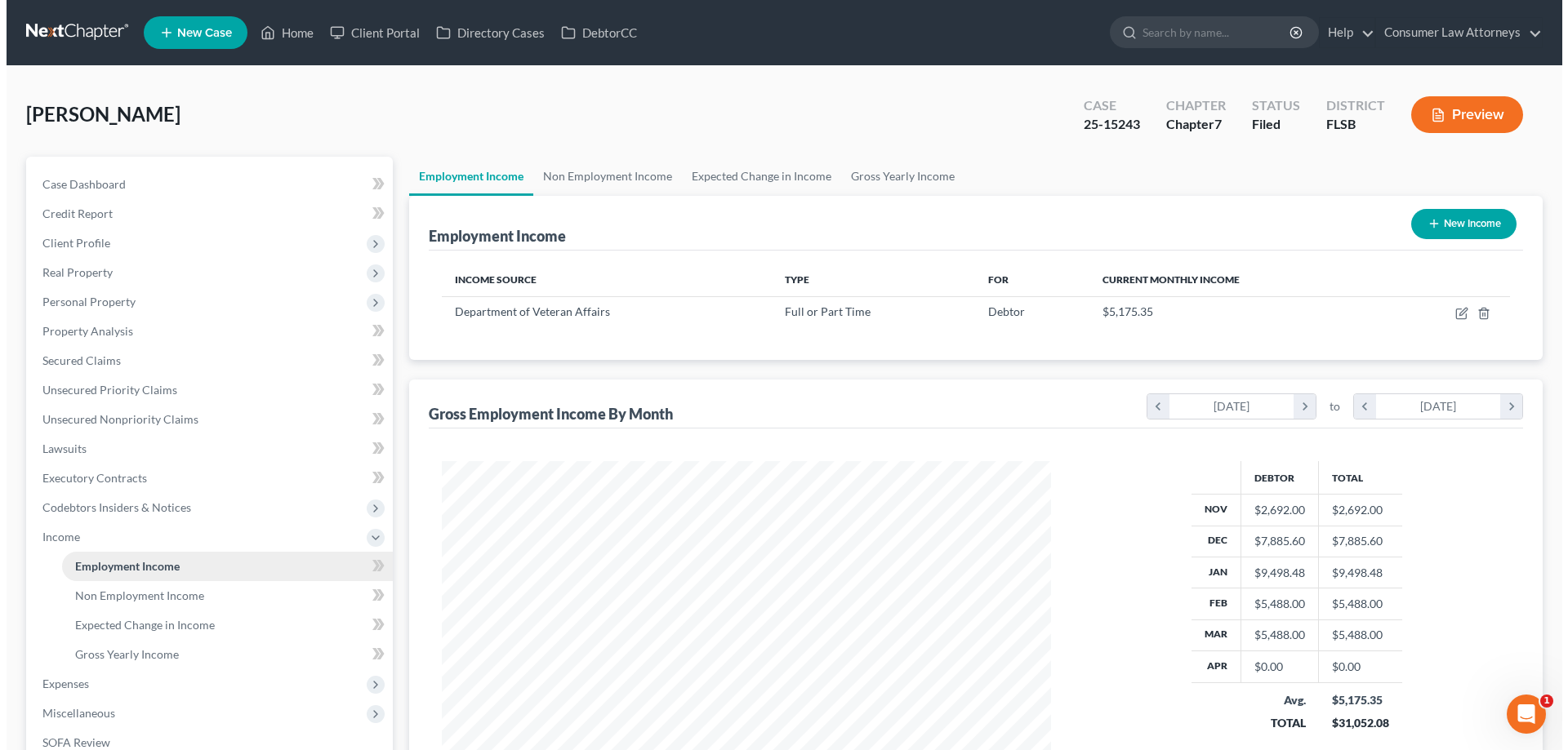
scroll to position [304, 642]
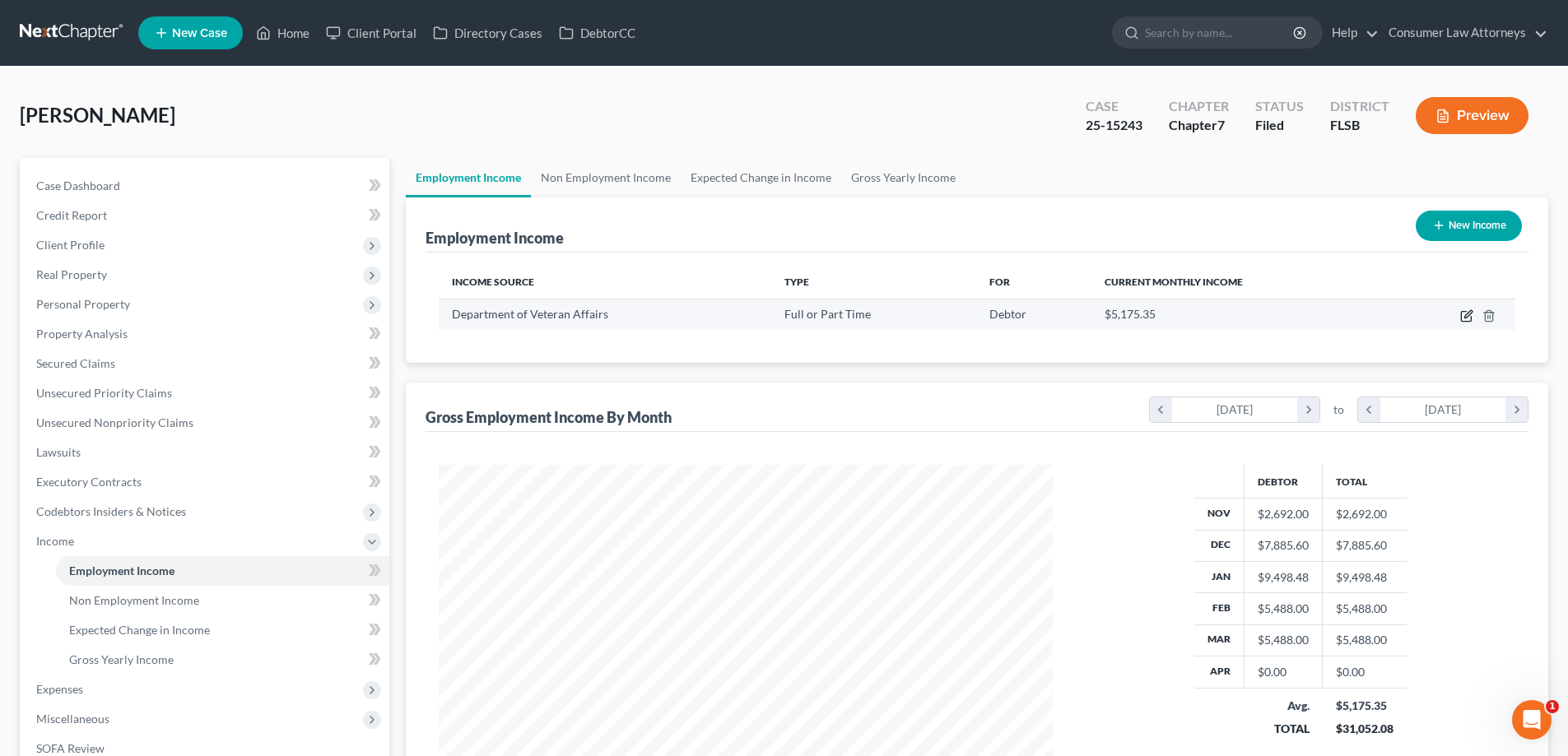
click at [1470, 321] on icon "button" at bounding box center [1466, 317] width 10 height 10
select select "0"
select select "9"
select select "2"
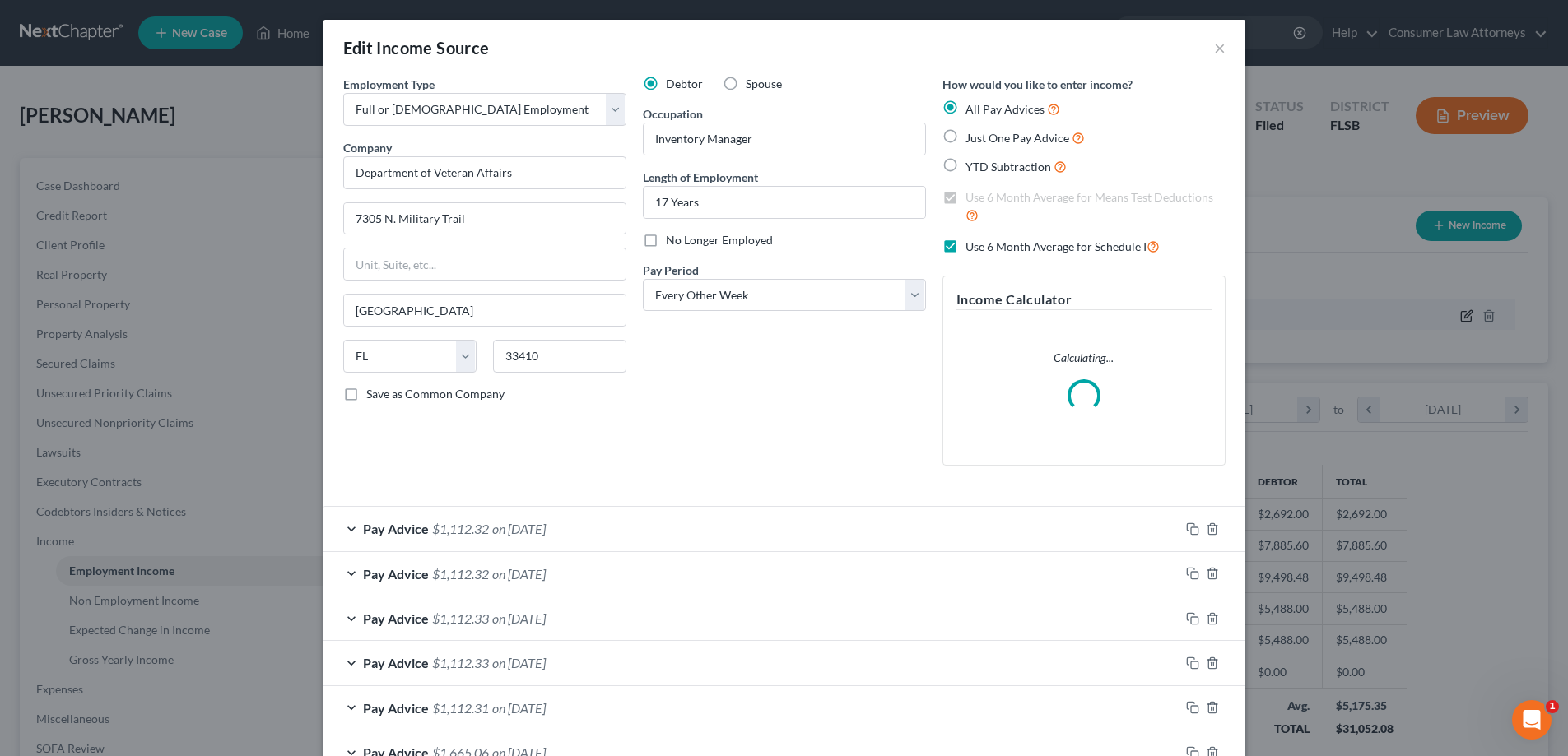
scroll to position [309, 652]
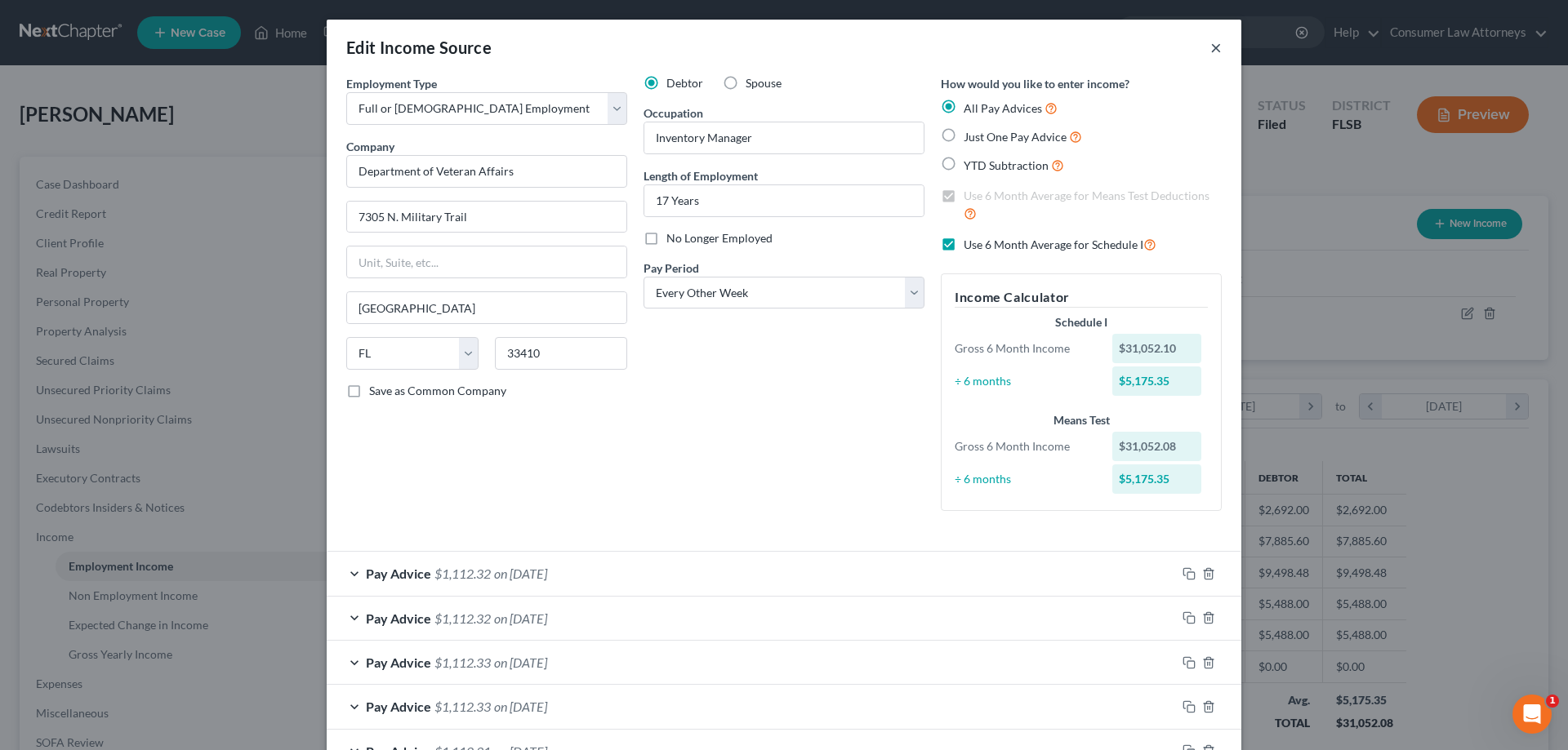
click at [1212, 51] on button "×" at bounding box center [1216, 48] width 12 height 20
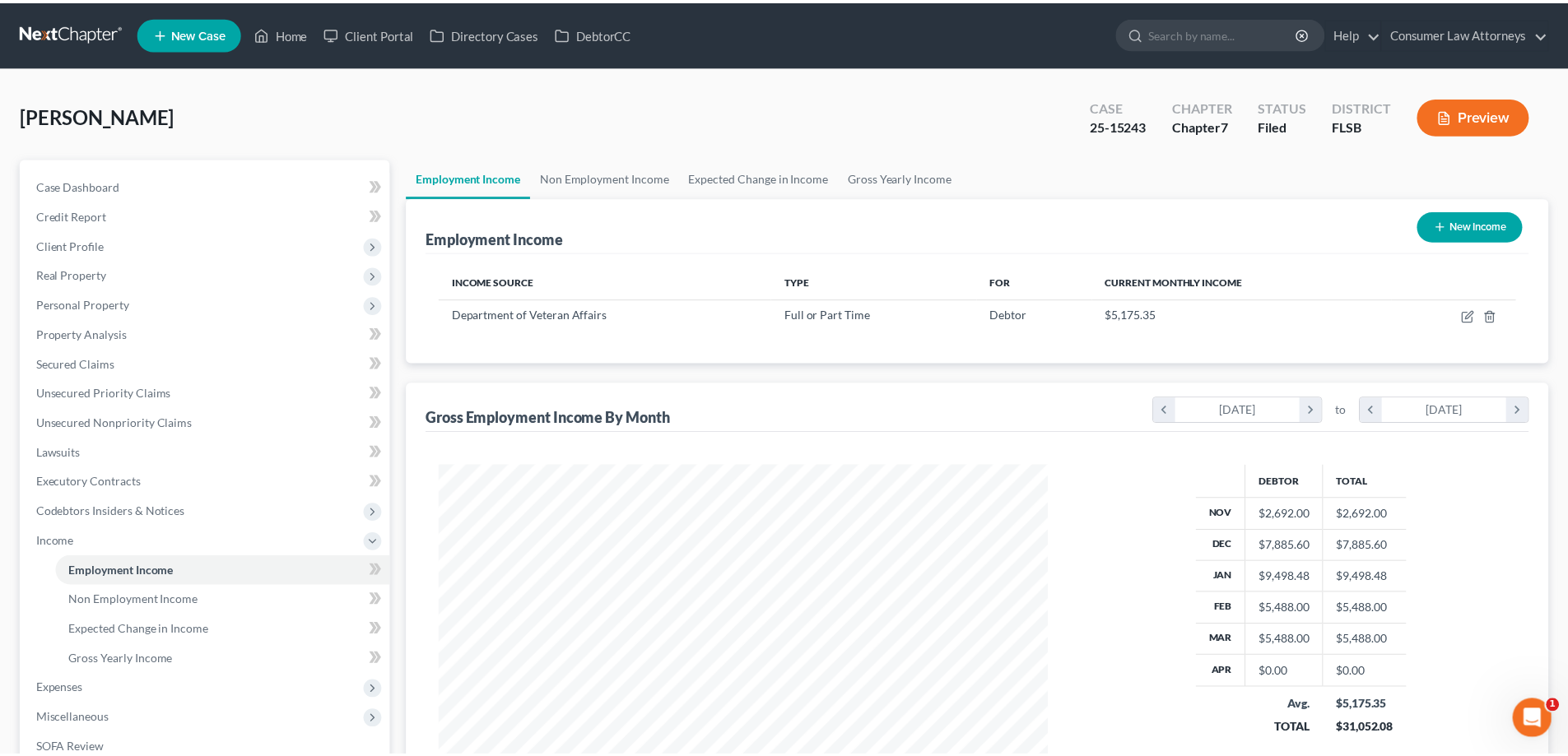
scroll to position [822594, 822519]
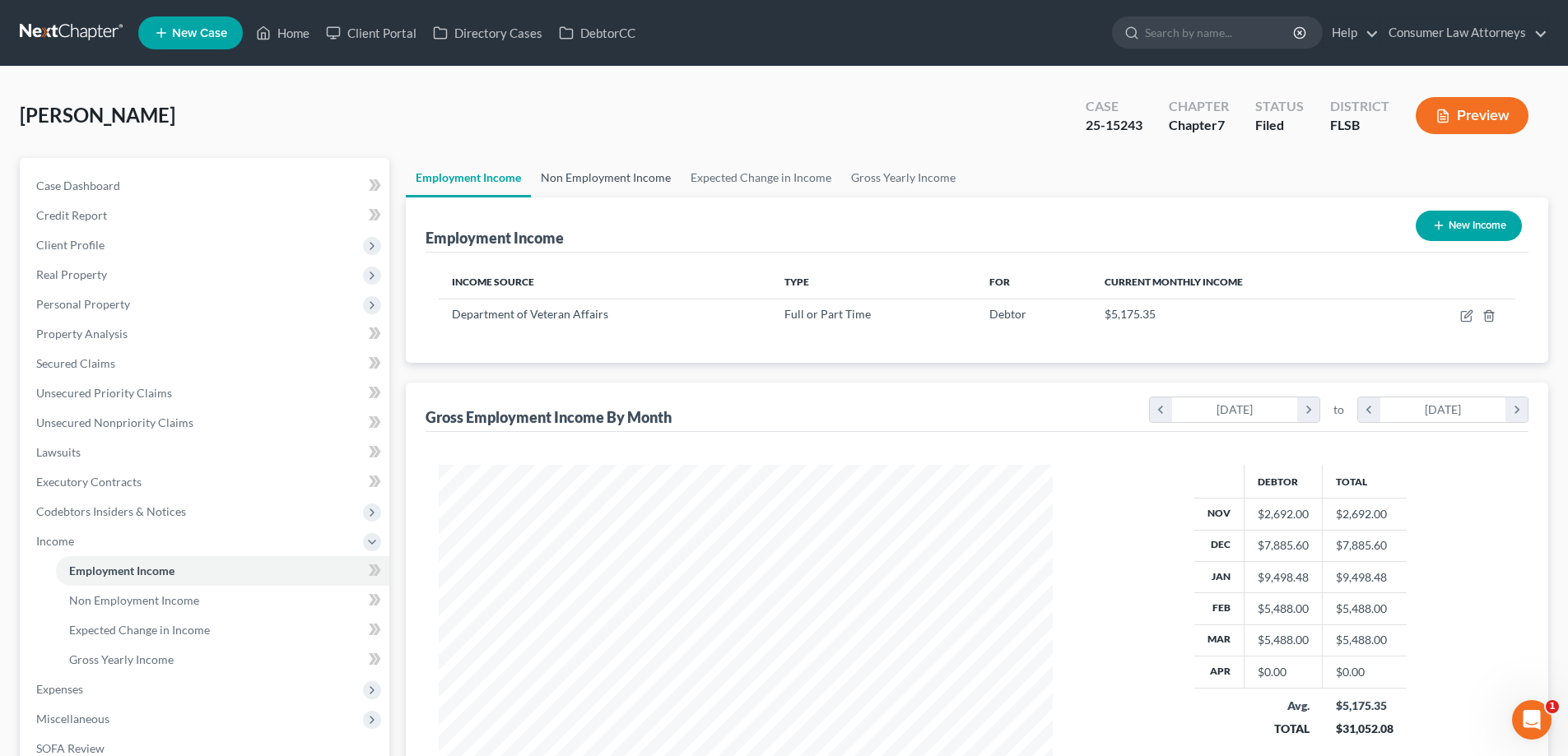
click at [610, 179] on link "Non Employment Income" at bounding box center [605, 177] width 150 height 39
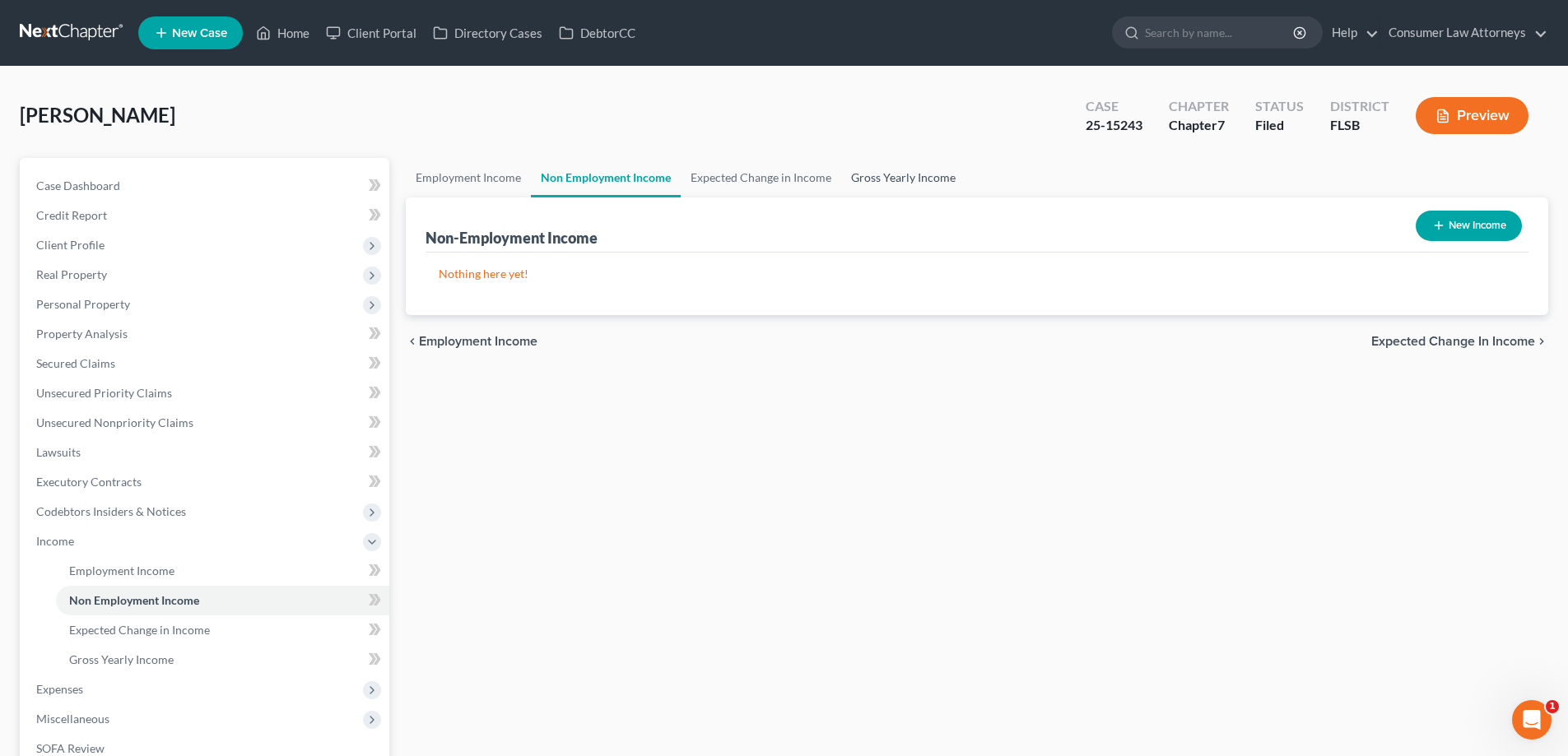
click at [885, 176] on link "Gross Yearly Income" at bounding box center [903, 177] width 125 height 39
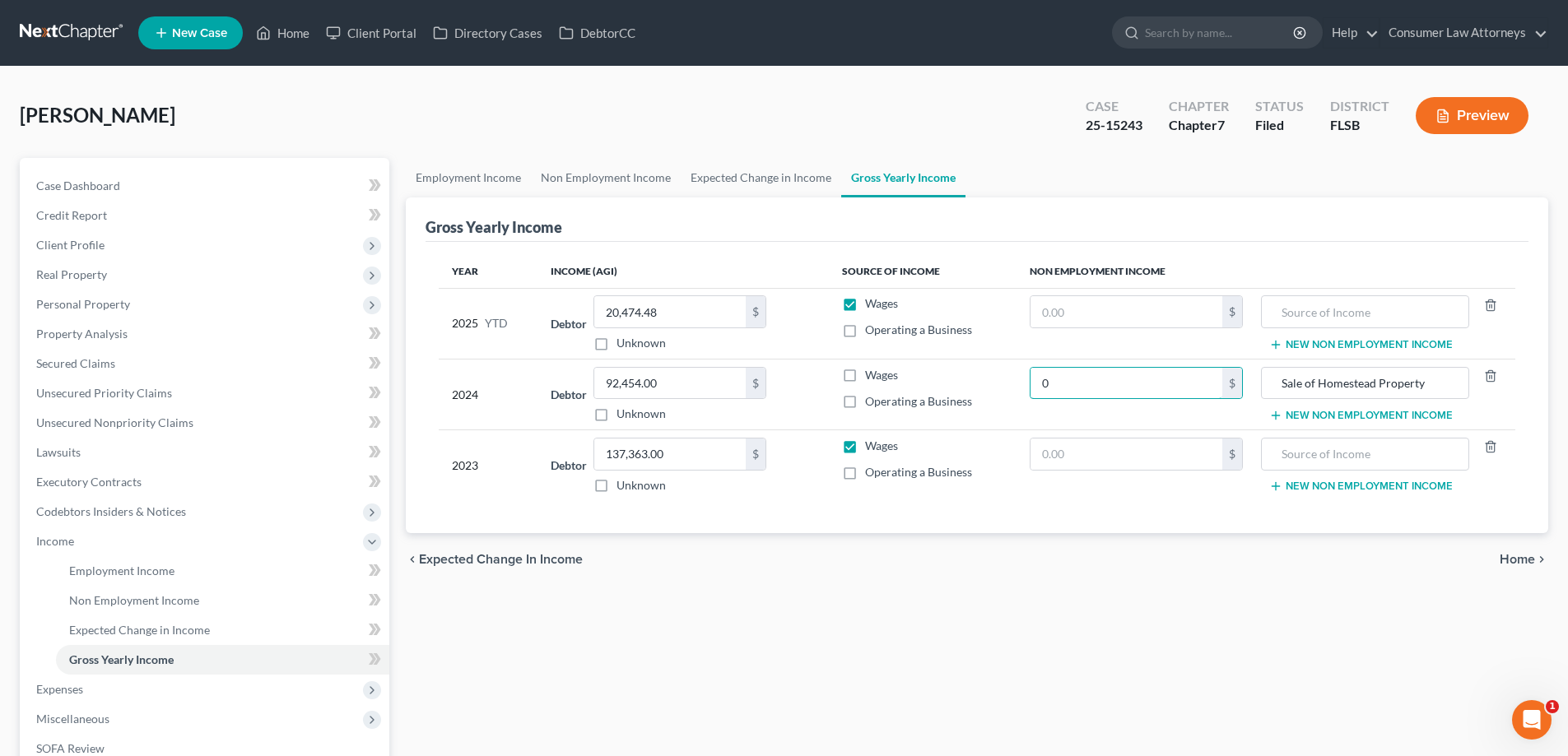
type input "0"
click at [865, 374] on label "Wages" at bounding box center [882, 375] width 33 height 16
click at [872, 374] on input "Wages" at bounding box center [877, 372] width 11 height 11
checkbox input "true"
click at [1066, 383] on input "0" at bounding box center [1126, 383] width 192 height 31
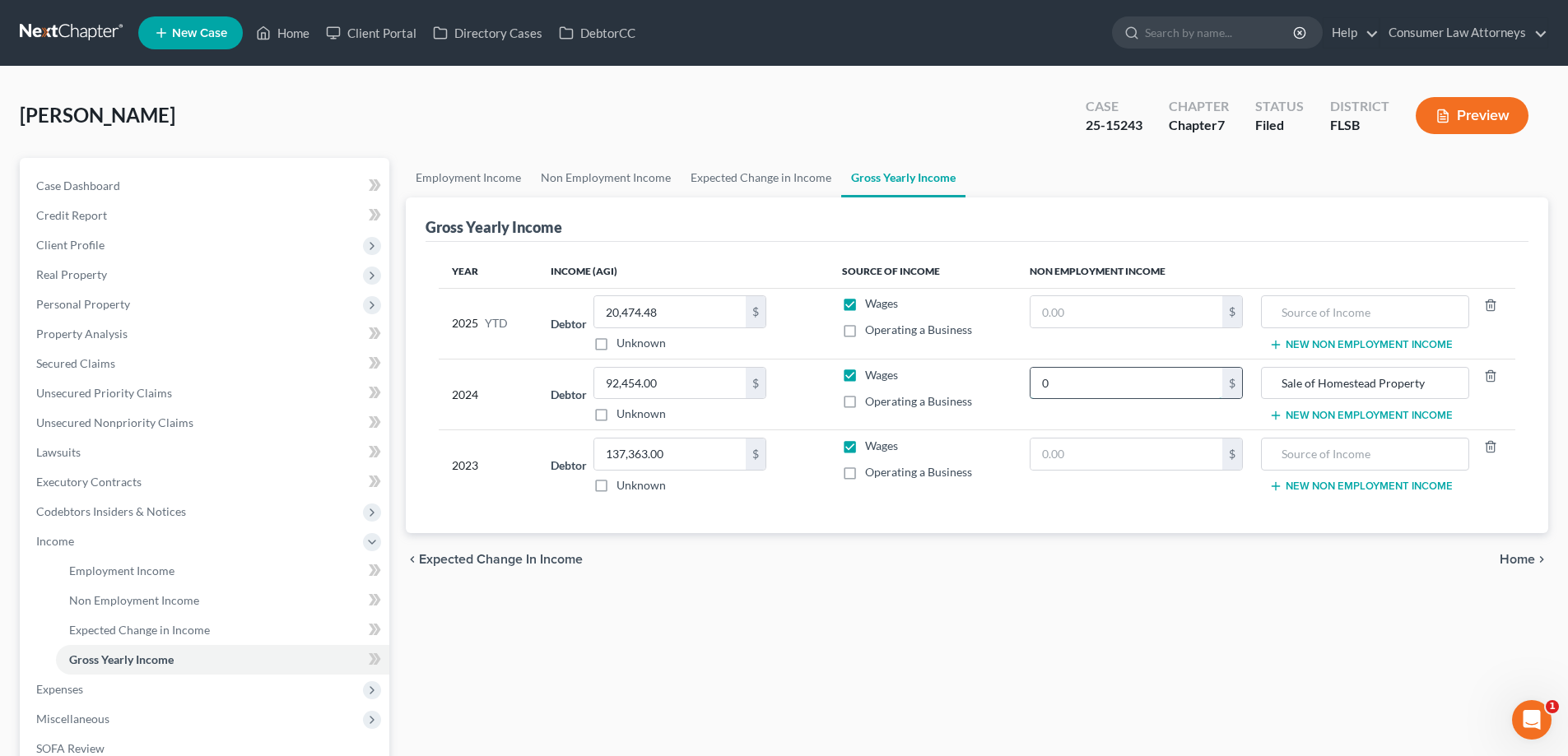
type input "0"
drag, startPoint x: 1436, startPoint y: 384, endPoint x: 1284, endPoint y: 391, distance: 152.2
click at [1266, 391] on div "Sale of Homestead Property" at bounding box center [1365, 383] width 207 height 33
paste input "Sale of Homestead Property"
type input "Sale of Homestead Property"
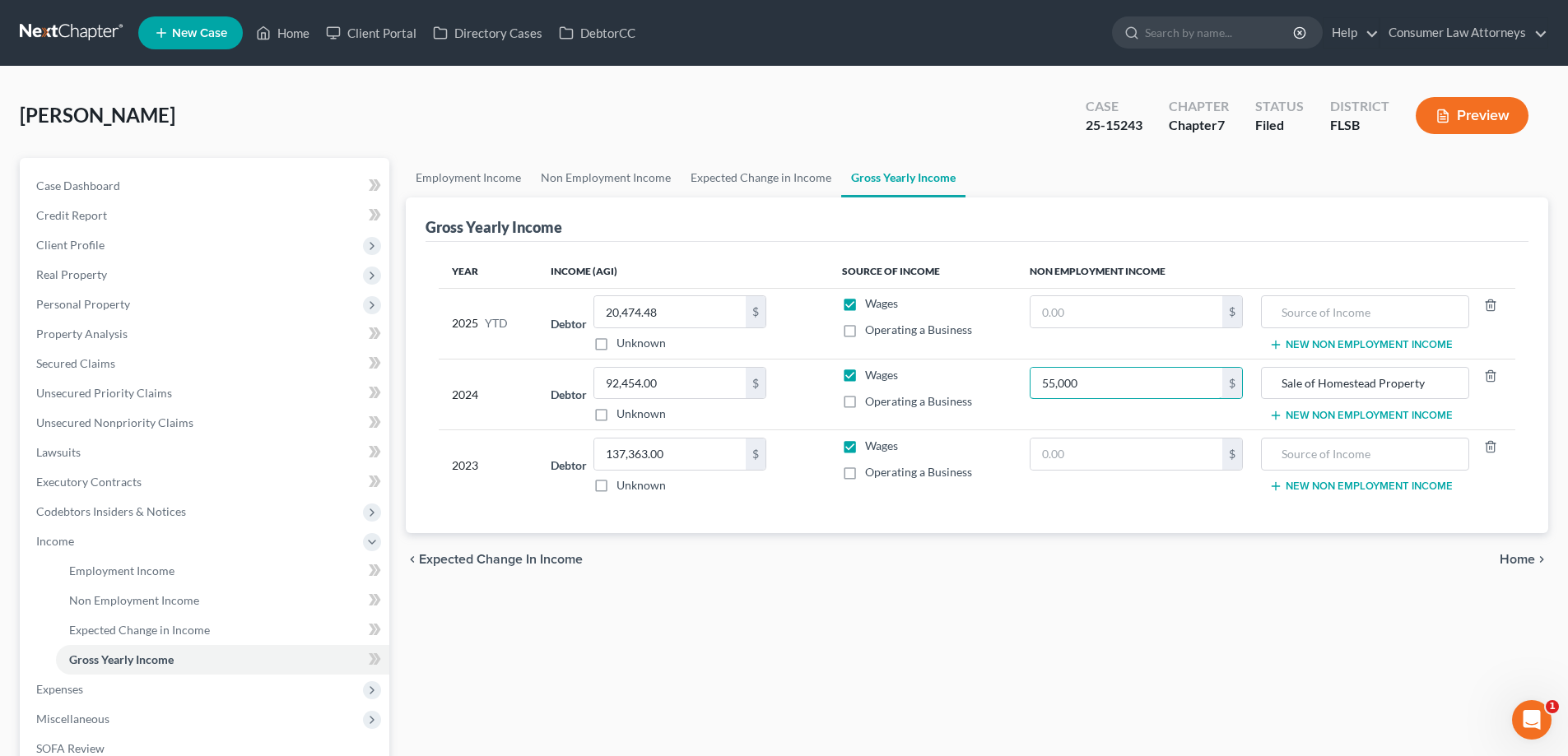
type input "55,000"
click at [1038, 210] on div "Gross Yearly Income" at bounding box center [977, 219] width 1103 height 45
click at [865, 377] on label "Wages" at bounding box center [882, 375] width 33 height 16
click at [872, 377] on input "Wages" at bounding box center [877, 372] width 11 height 11
click at [865, 376] on label "Wages" at bounding box center [882, 375] width 33 height 16
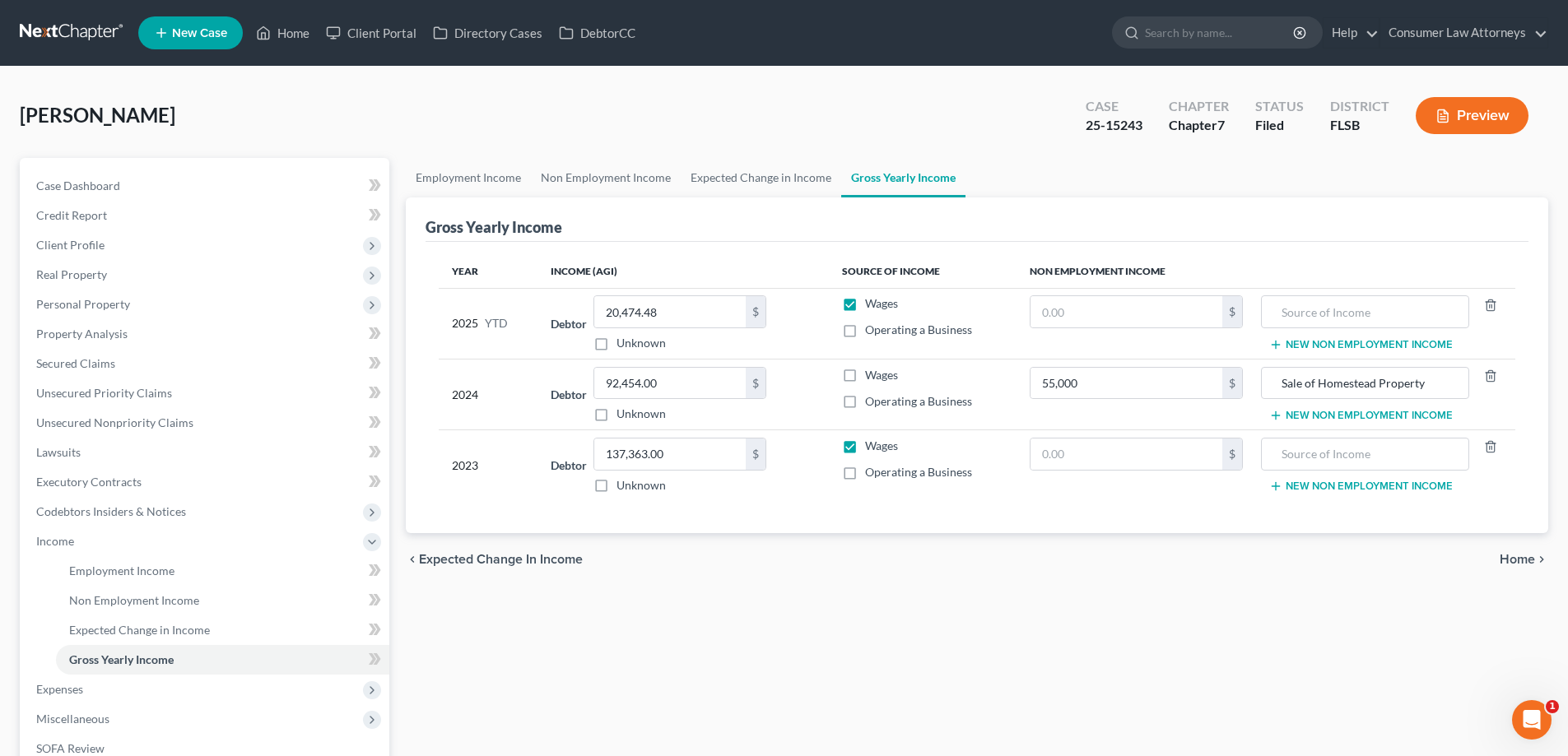
click at [872, 376] on input "Wages" at bounding box center [877, 372] width 11 height 11
checkbox input "true"
click at [582, 177] on link "Non Employment Income" at bounding box center [605, 177] width 150 height 39
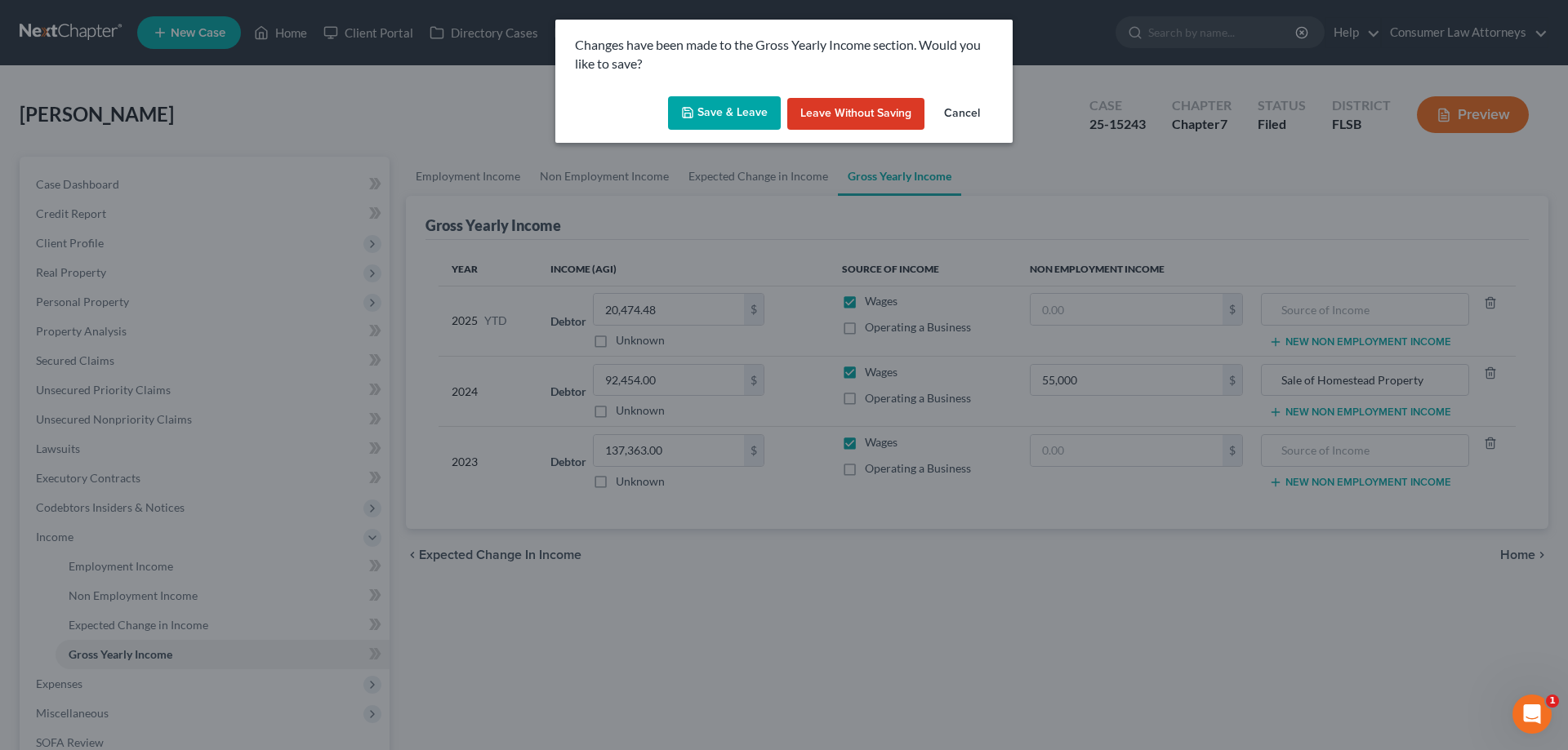
click at [689, 116] on icon "button" at bounding box center [687, 113] width 13 height 13
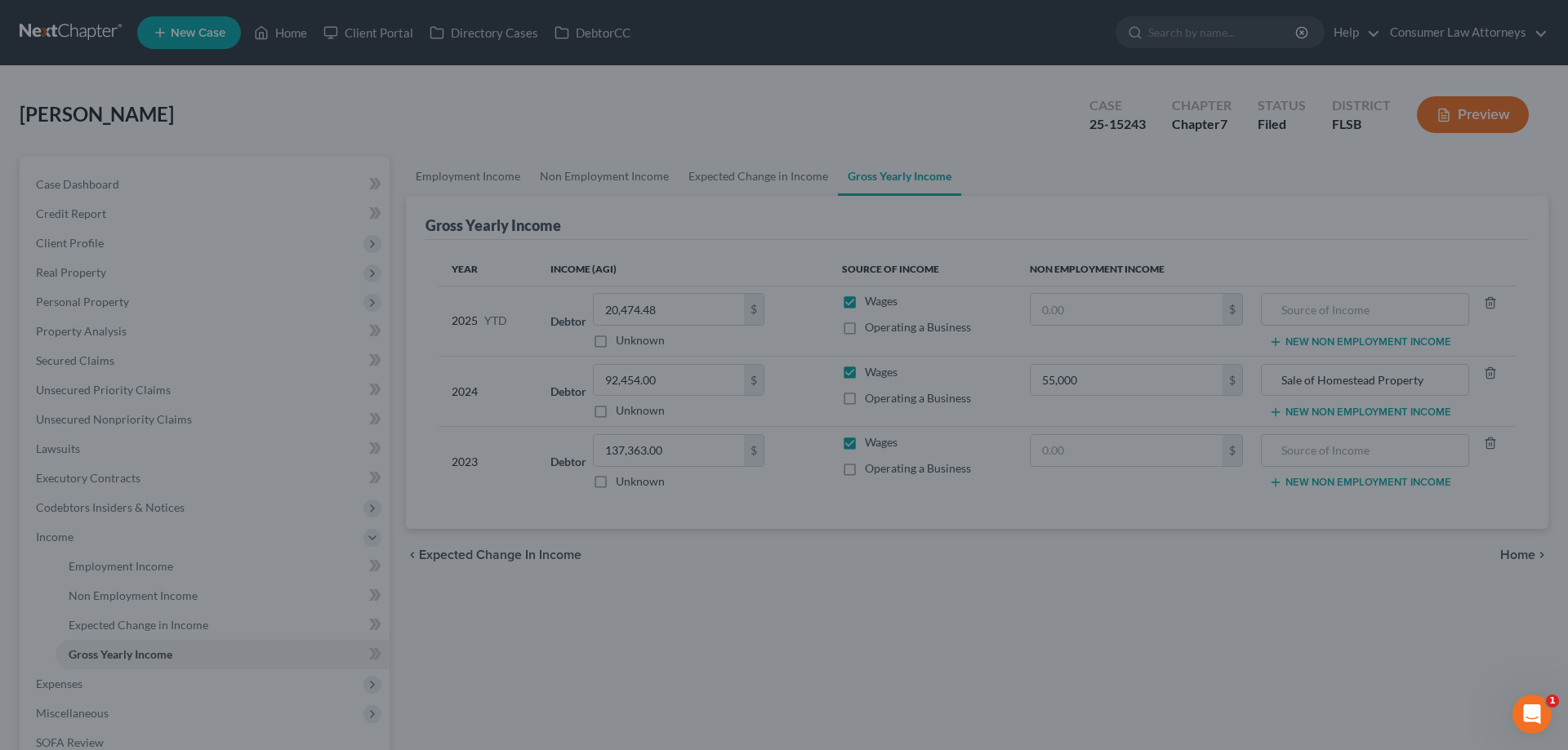
type input "55,000.00"
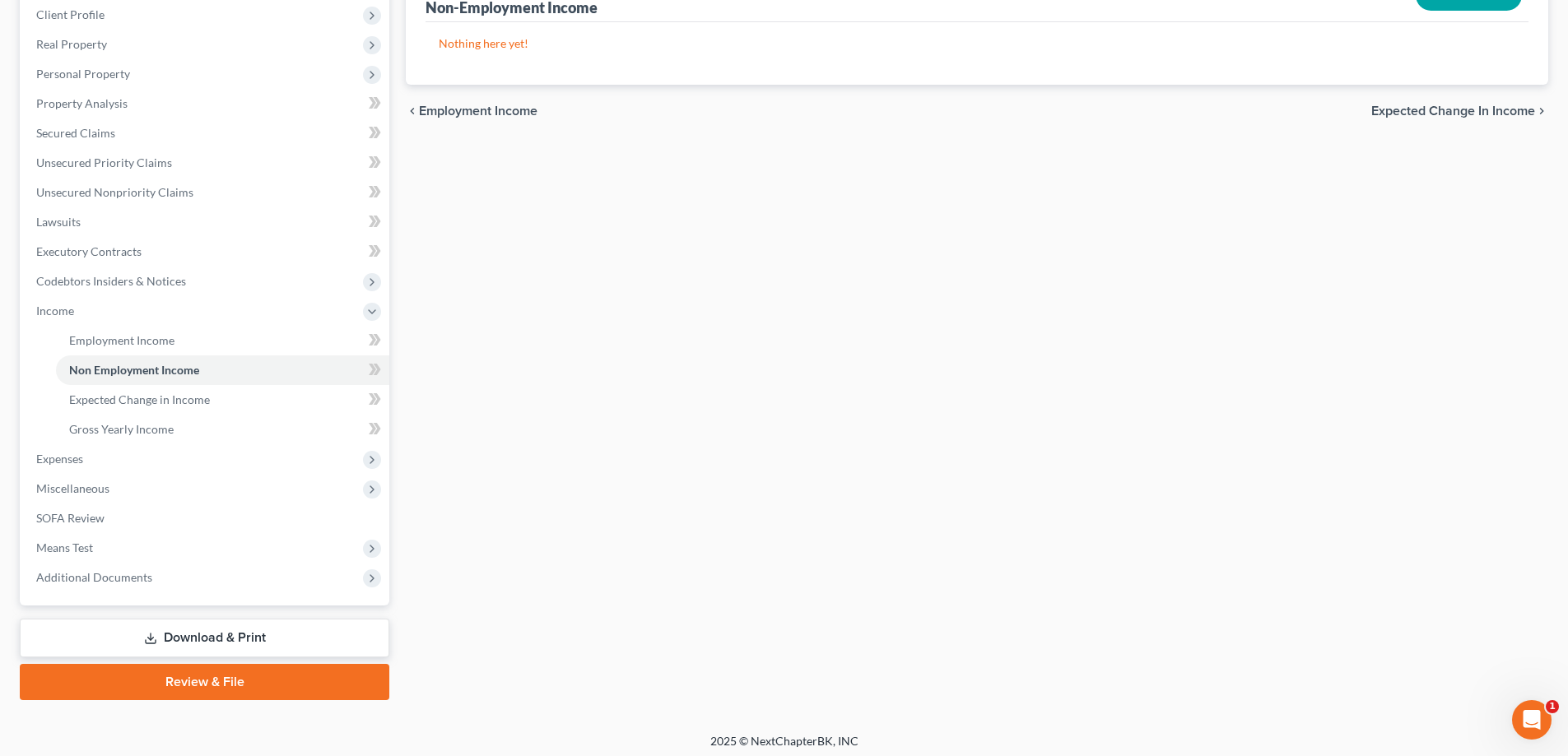
scroll to position [237, 0]
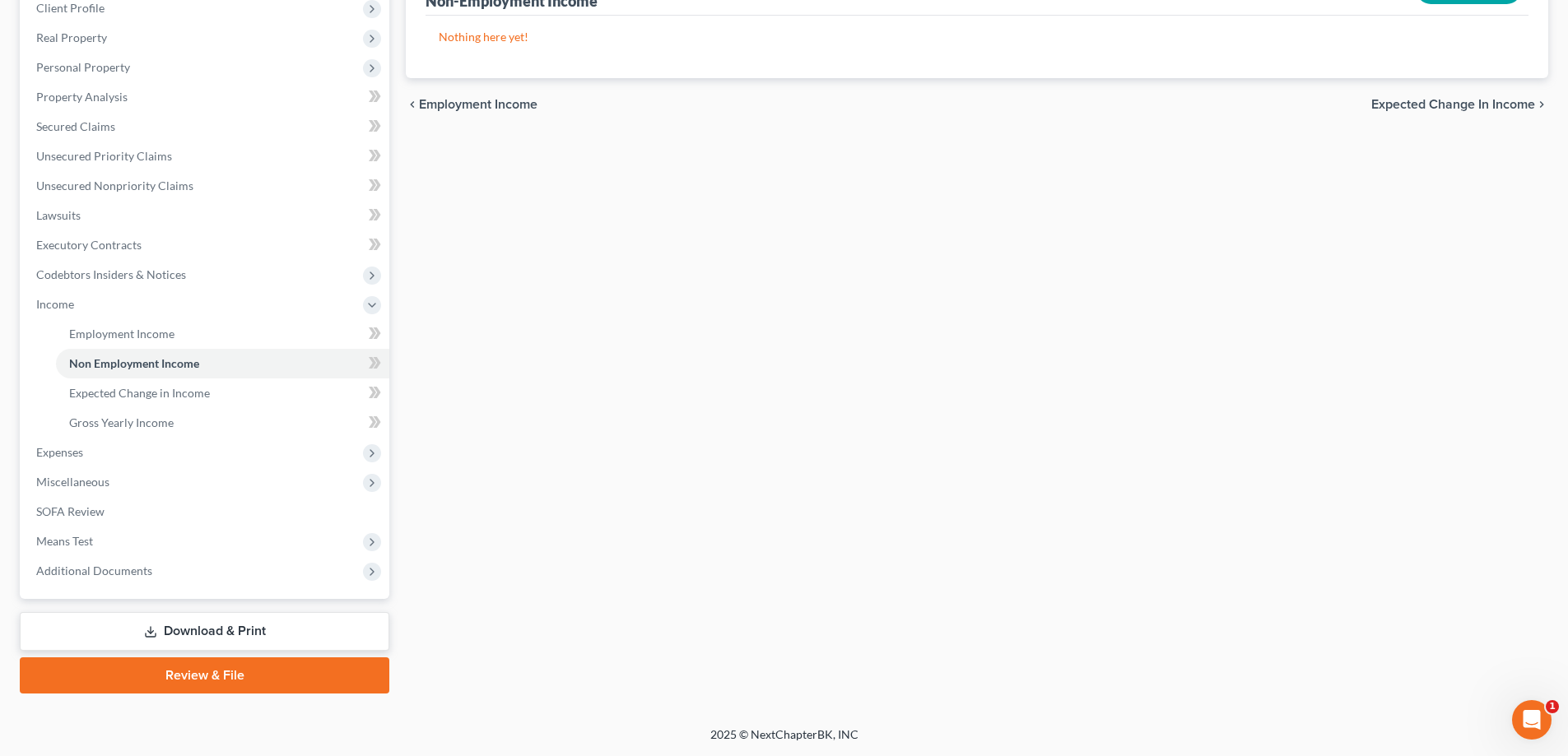
click at [151, 639] on link "Download & Print" at bounding box center [205, 631] width 369 height 39
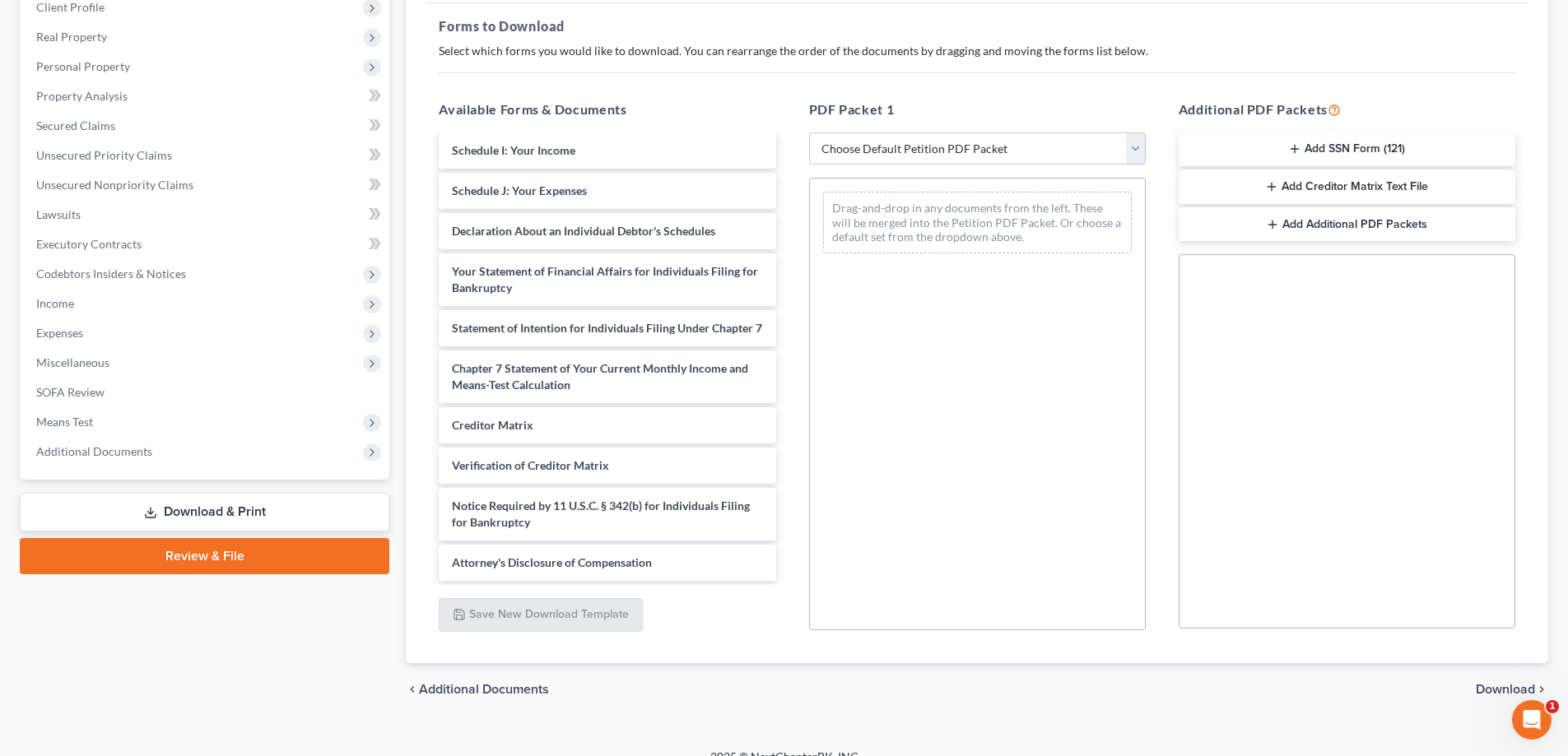
scroll to position [247, 0]
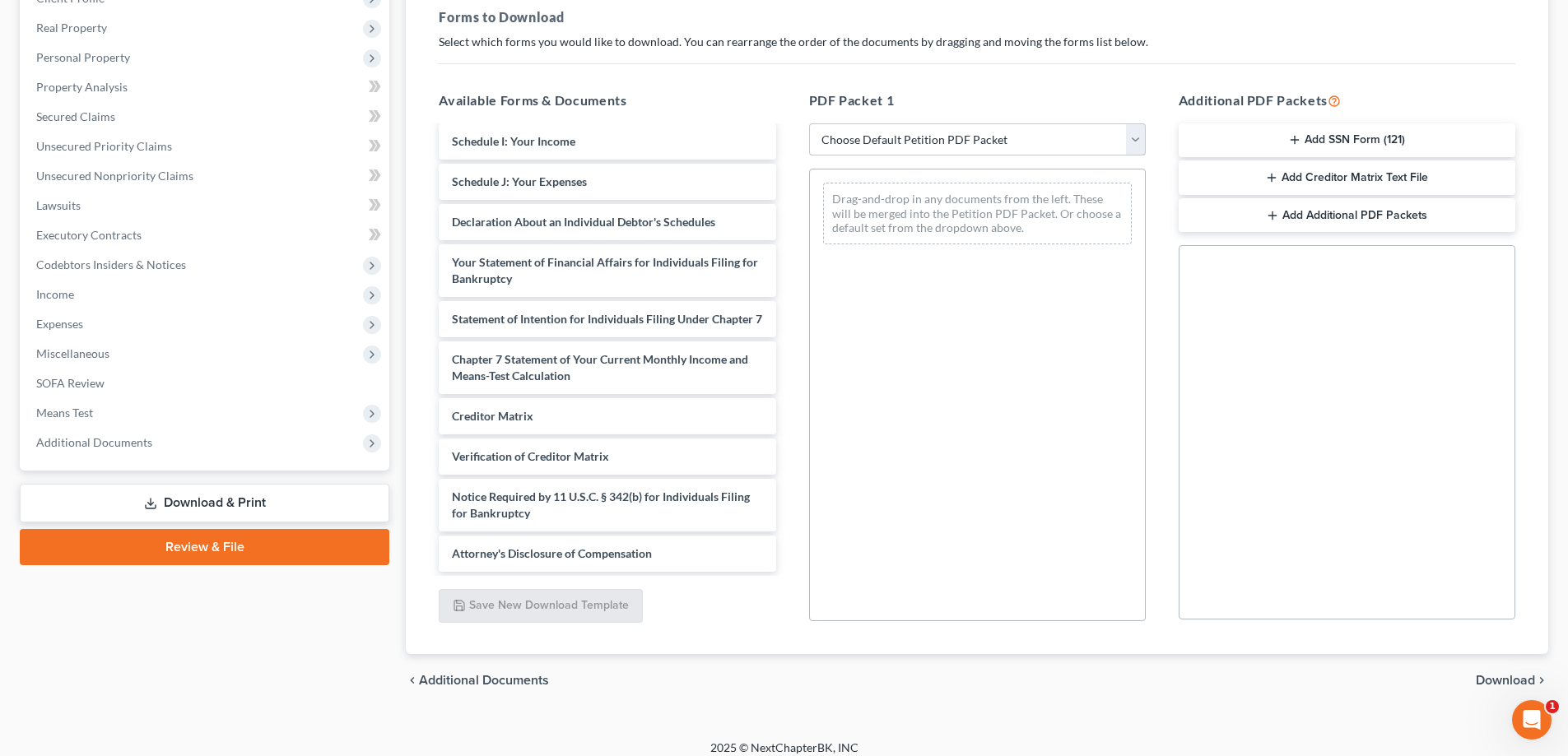
click at [878, 137] on select "Choose Default Petition PDF Packet Complete Bankruptcy Petition (all forms and …" at bounding box center [977, 140] width 337 height 33
select select "2"
click at [809, 124] on select "Choose Default Petition PDF Packet Complete Bankruptcy Petition (all forms and …" at bounding box center [977, 140] width 337 height 33
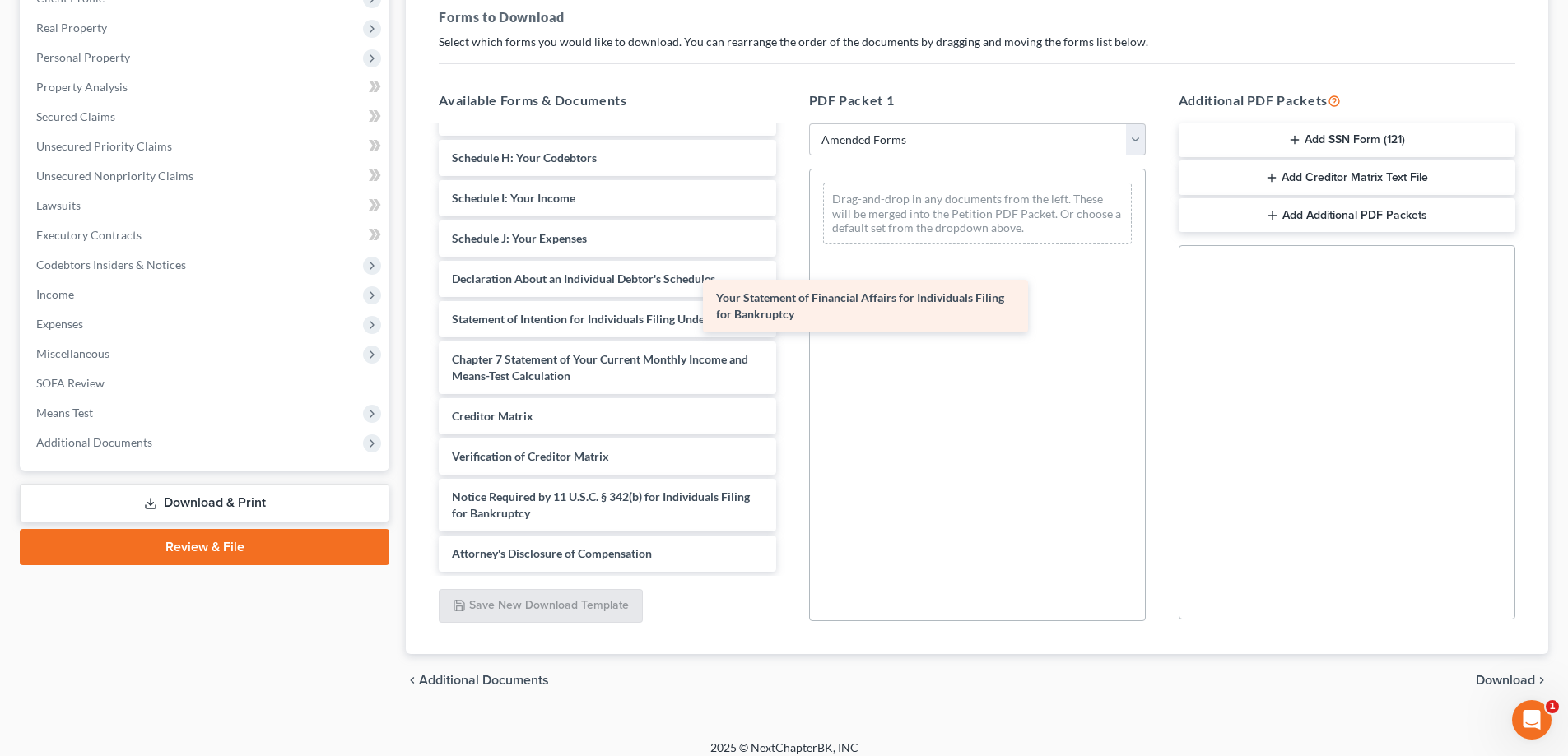
scroll to position [303, 0]
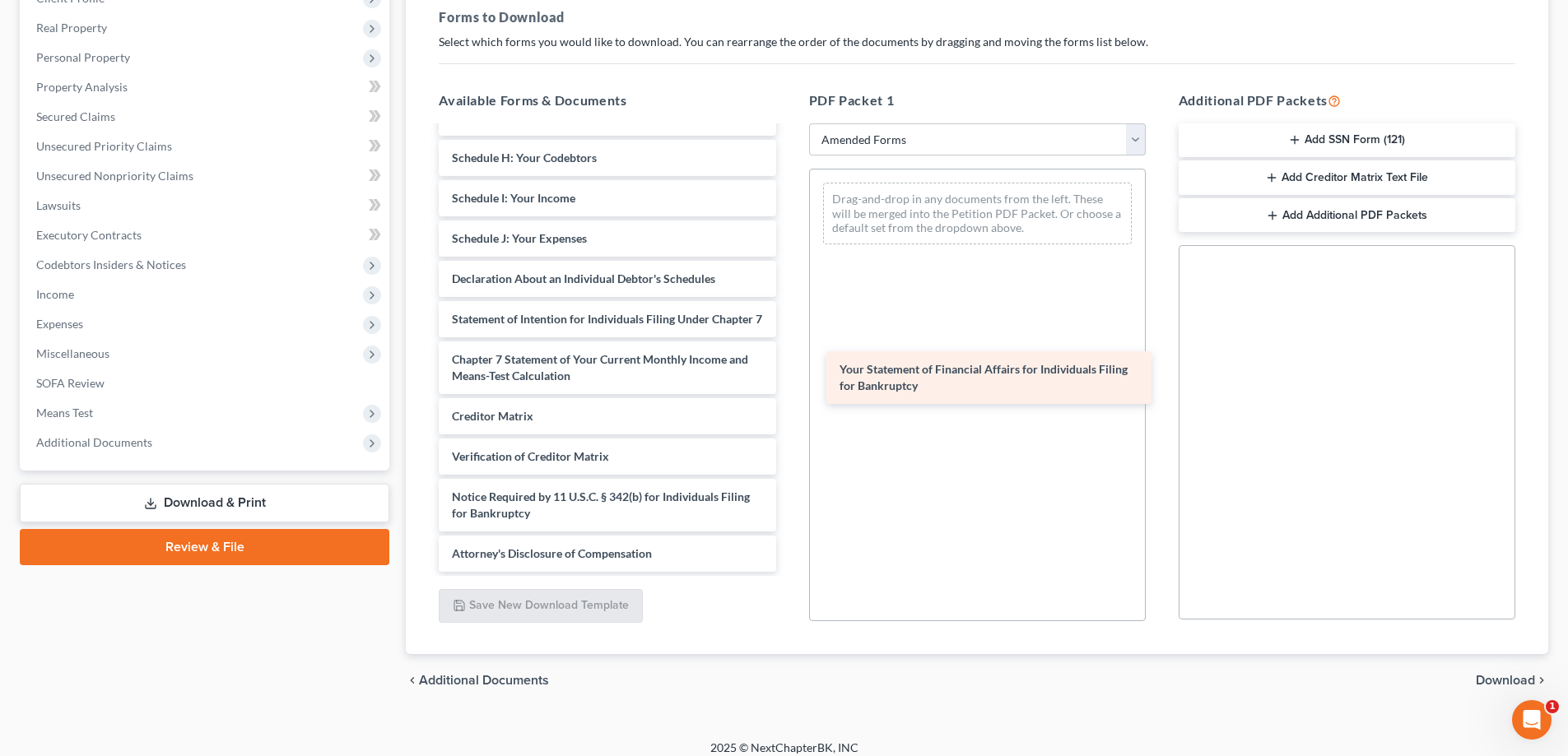
drag, startPoint x: 573, startPoint y: 250, endPoint x: 961, endPoint y: 374, distance: 407.3
click at [789, 374] on div "Your Statement of Financial Affairs for Individuals Filing for Bankruptcy Volun…" at bounding box center [607, 206] width 363 height 731
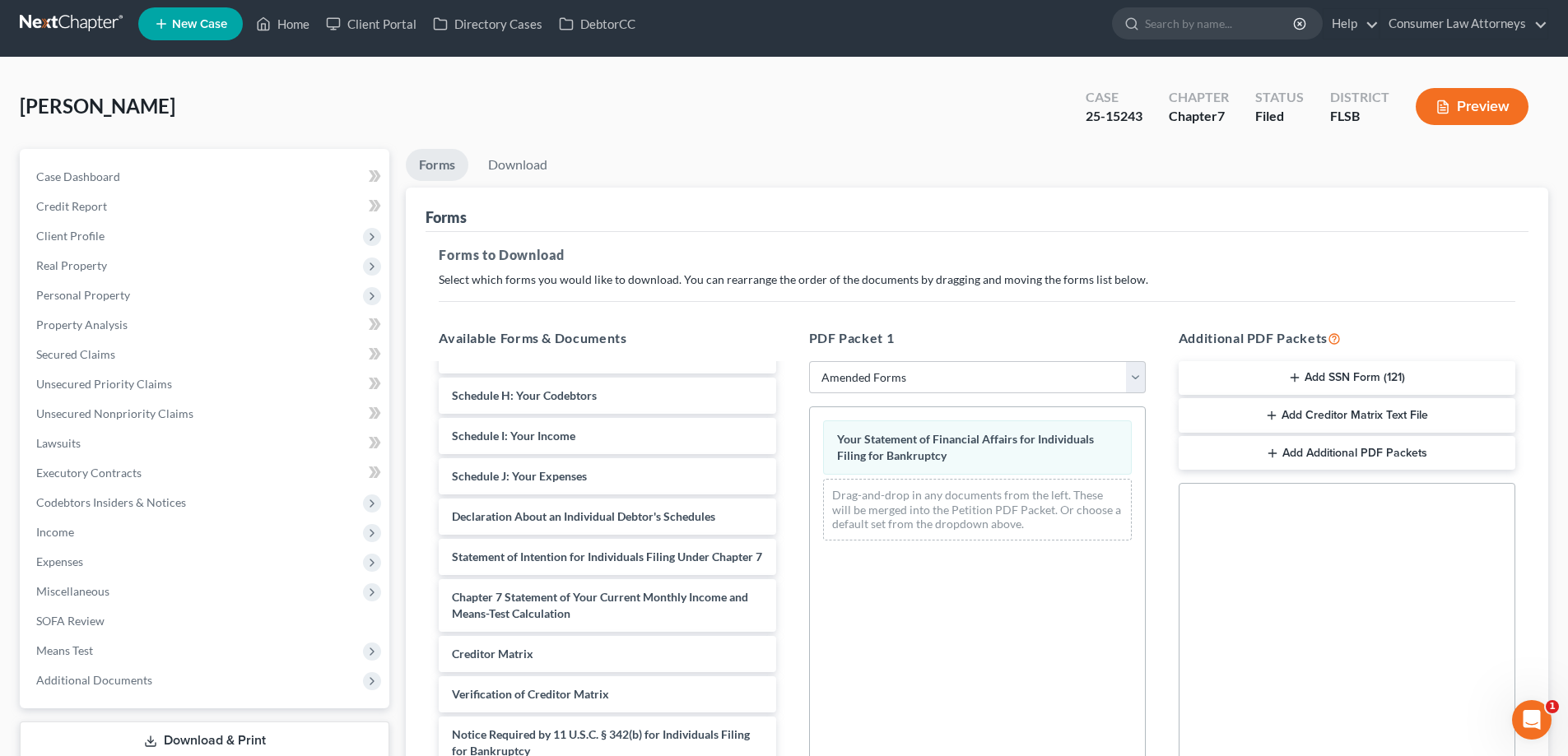
scroll to position [0, 0]
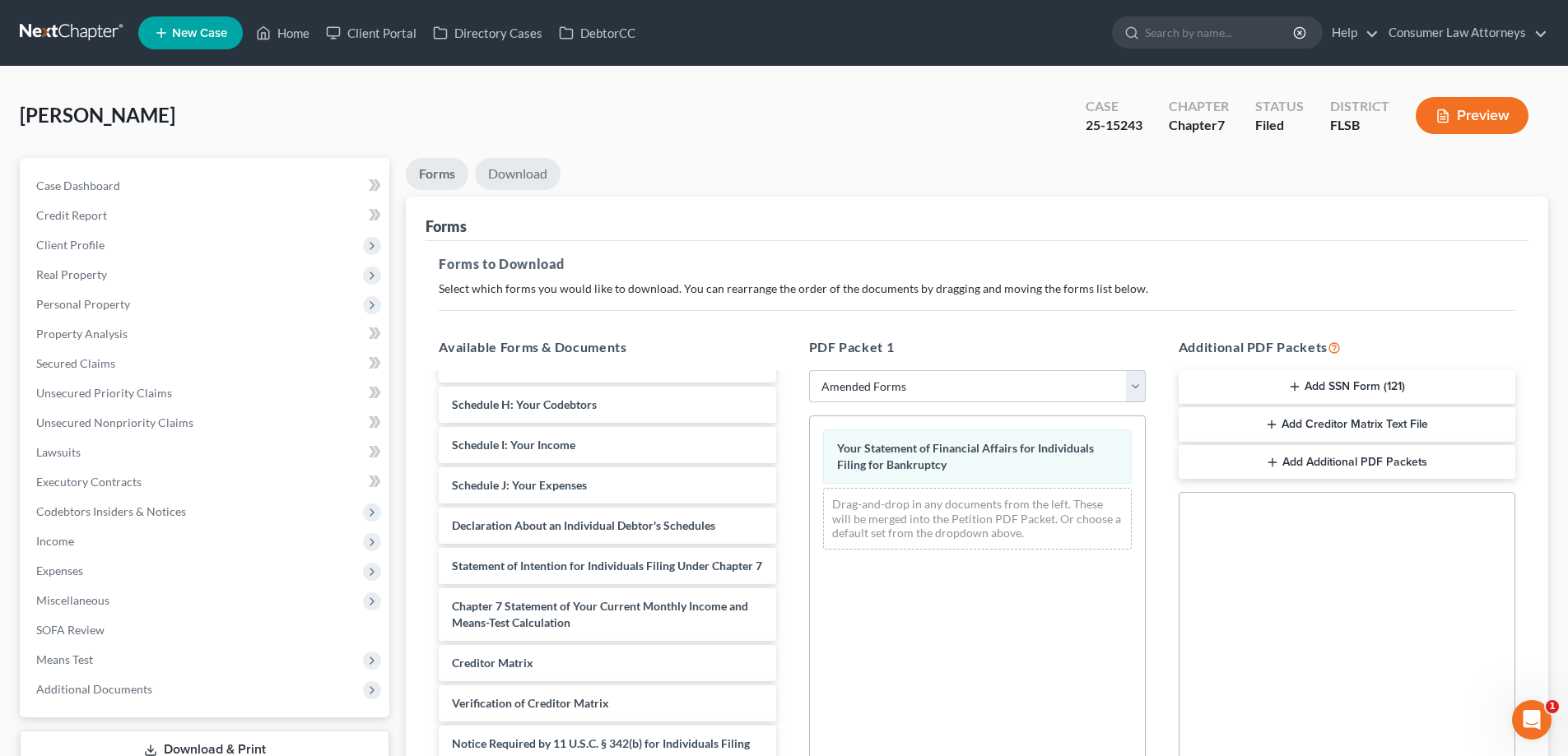
click at [527, 168] on link "Download" at bounding box center [518, 174] width 86 height 32
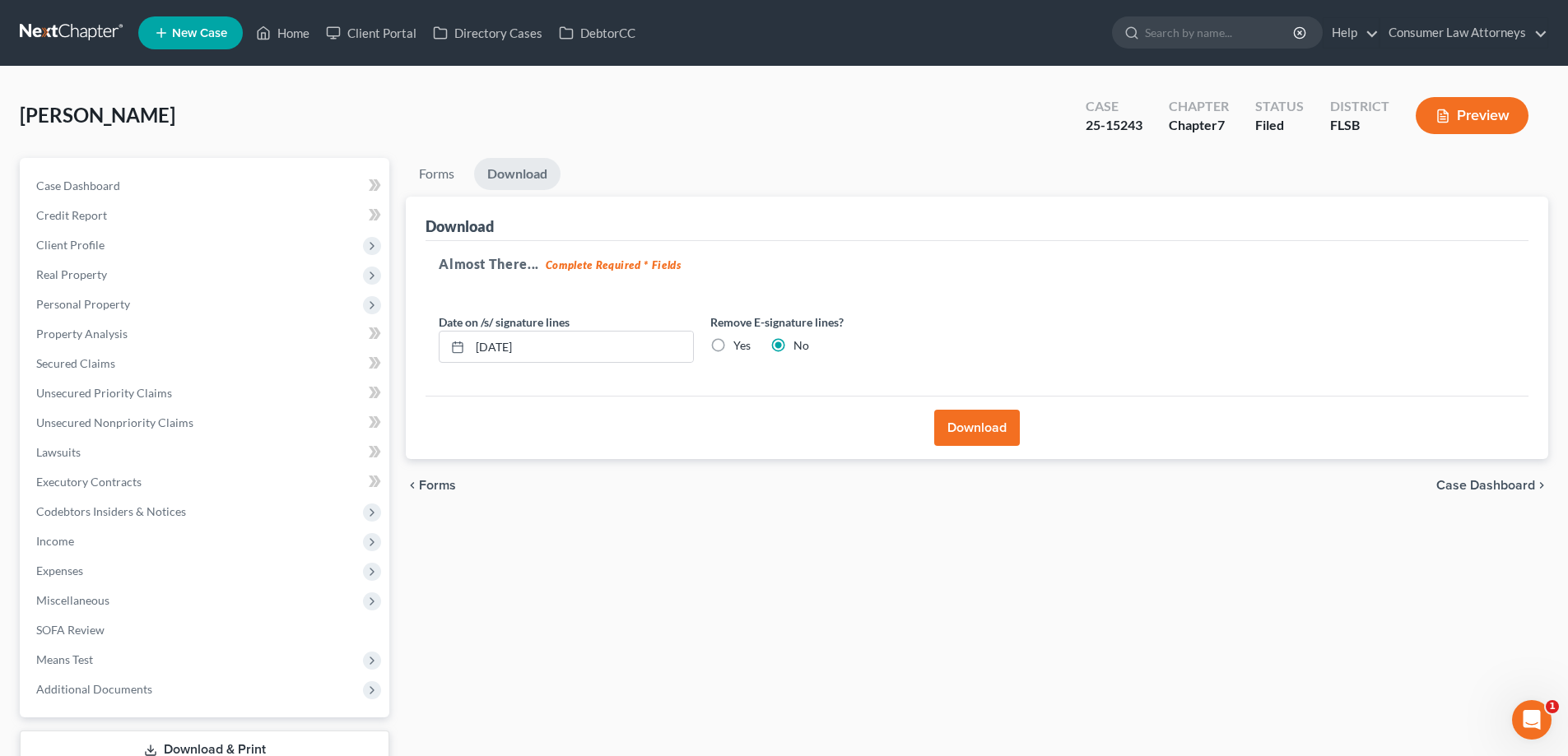
click at [978, 426] on button "Download" at bounding box center [977, 428] width 86 height 36
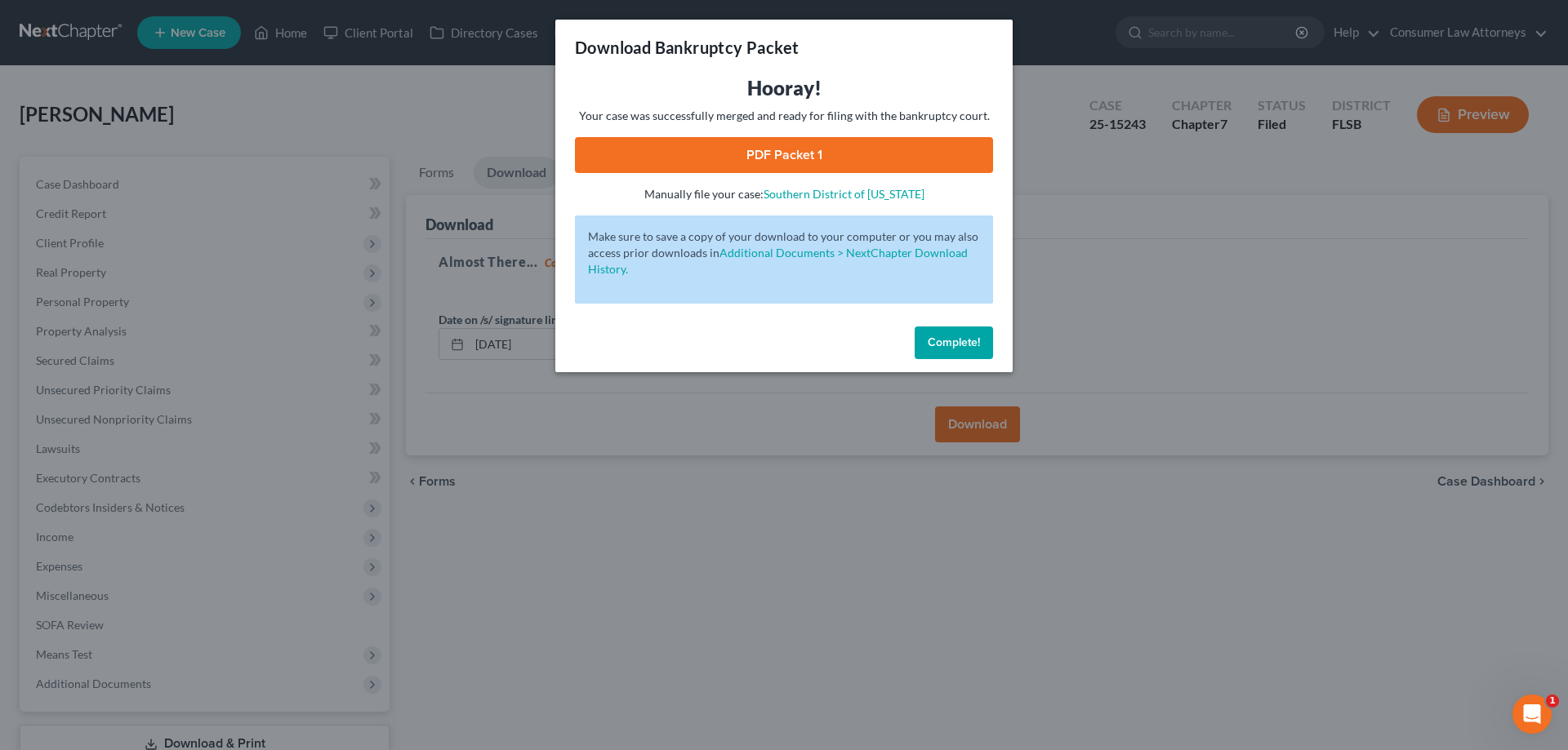
click at [751, 158] on link "PDF Packet 1" at bounding box center [784, 155] width 418 height 36
click at [965, 347] on span "Complete!" at bounding box center [954, 342] width 52 height 14
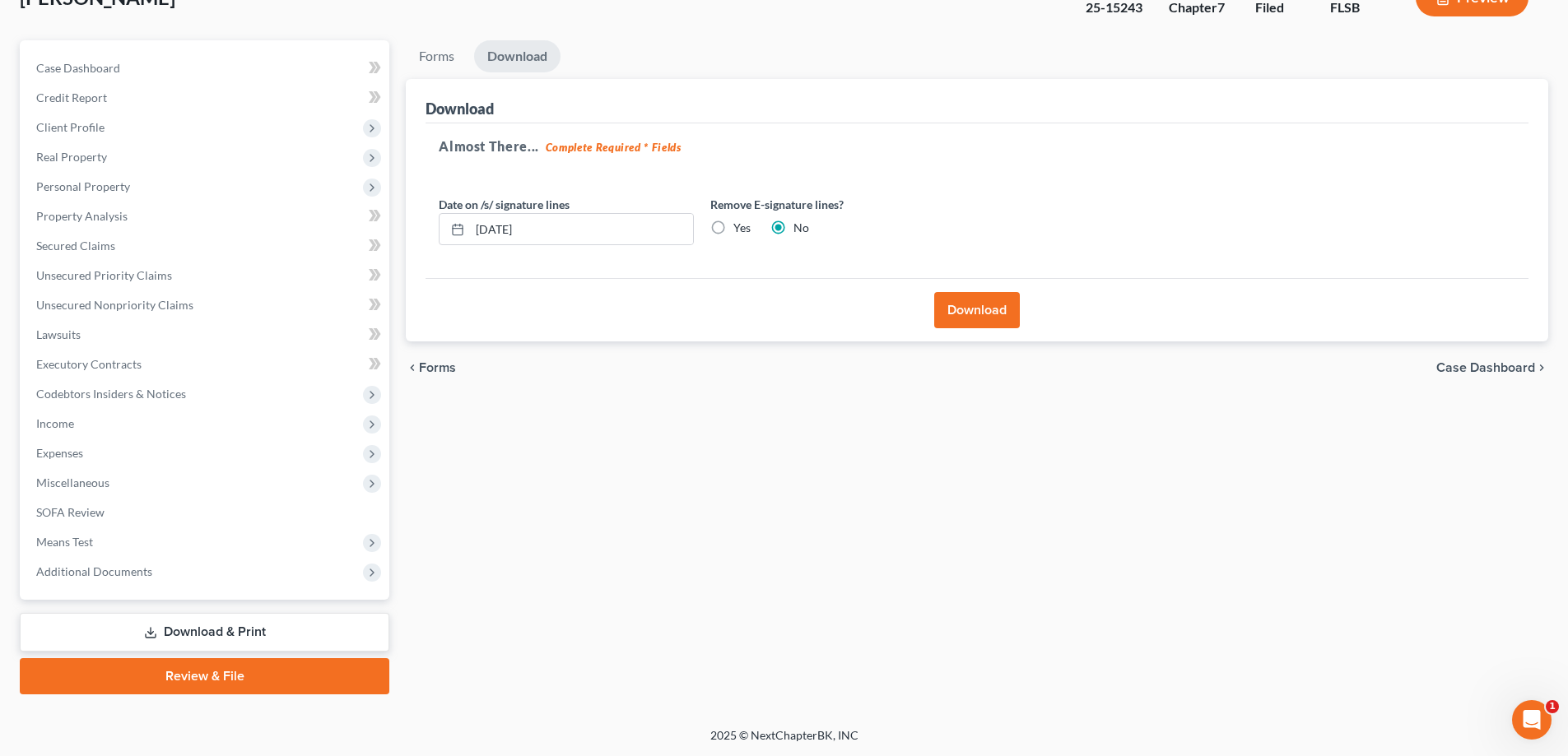
scroll to position [118, 0]
click at [244, 629] on link "Download & Print" at bounding box center [205, 631] width 369 height 39
click at [192, 630] on link "Download & Print" at bounding box center [205, 631] width 369 height 39
click at [124, 374] on link "Executory Contracts" at bounding box center [206, 364] width 367 height 30
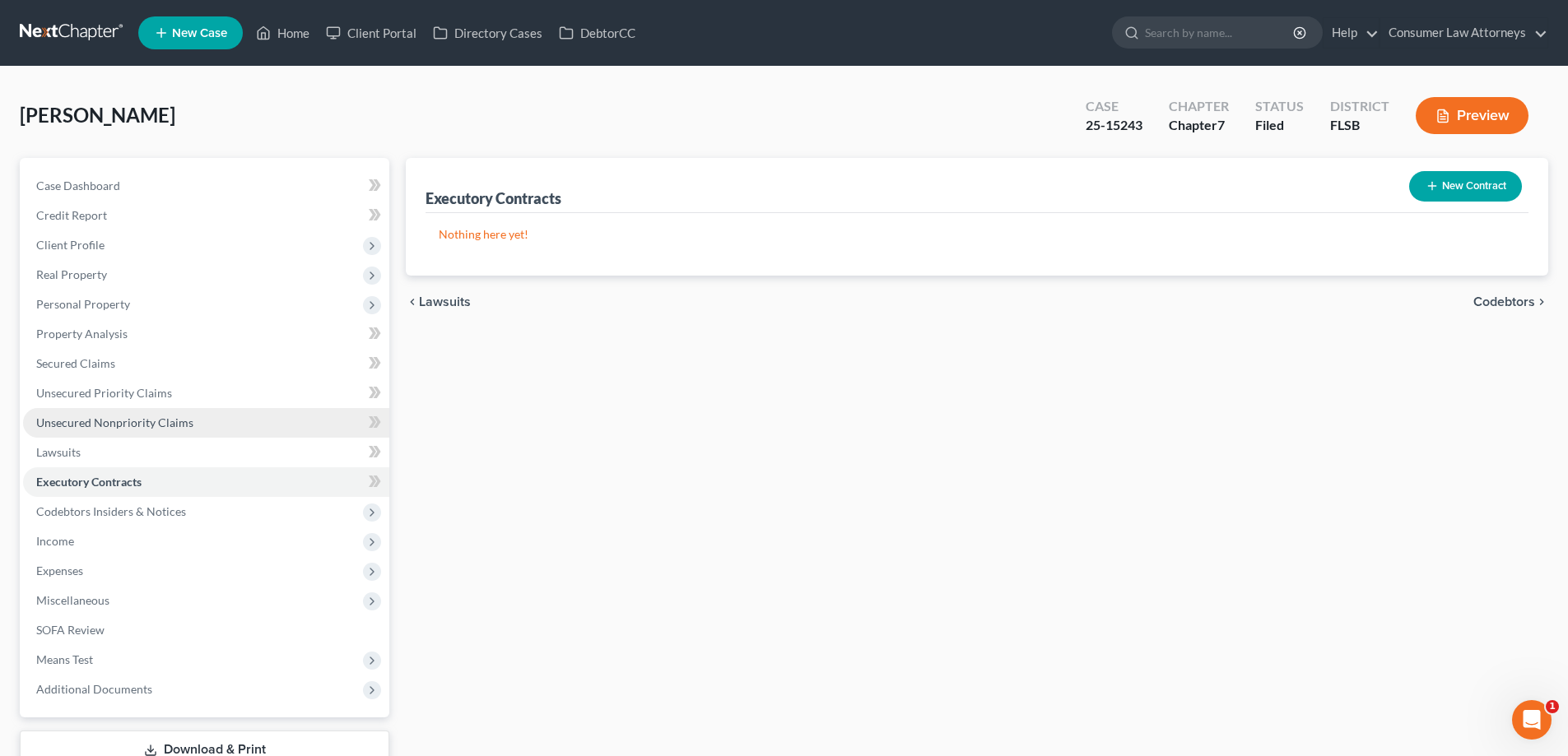
scroll to position [118, 0]
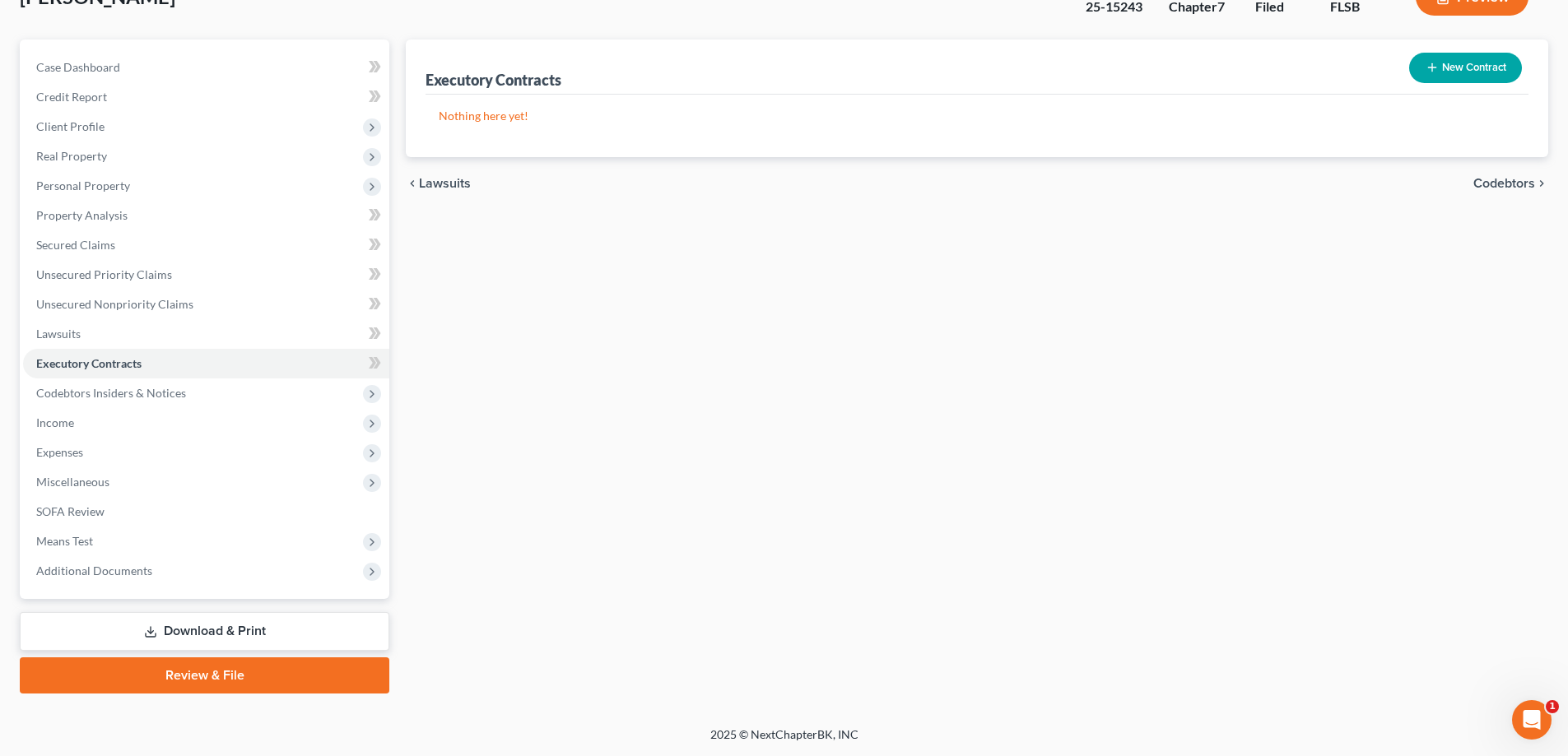
click at [167, 634] on link "Download & Print" at bounding box center [205, 631] width 369 height 39
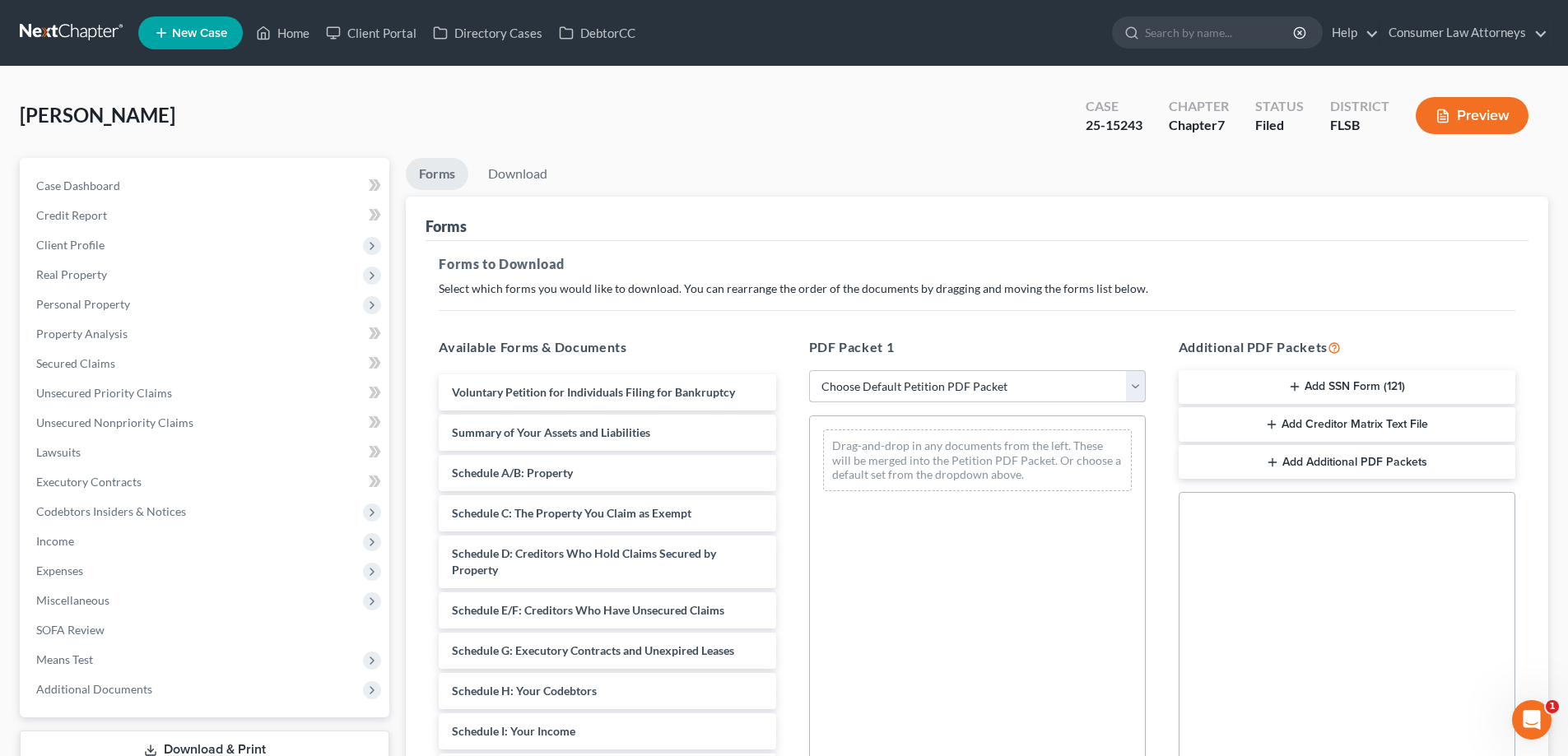
drag, startPoint x: 934, startPoint y: 381, endPoint x: 928, endPoint y: 395, distance: 15.2
click at [934, 381] on select "Choose Default Petition PDF Packet Complete Bankruptcy Petition (all forms and …" at bounding box center [977, 387] width 337 height 33
select select "2"
click at [809, 370] on select "Choose Default Petition PDF Packet Complete Bankruptcy Petition (all forms and …" at bounding box center [977, 387] width 337 height 33
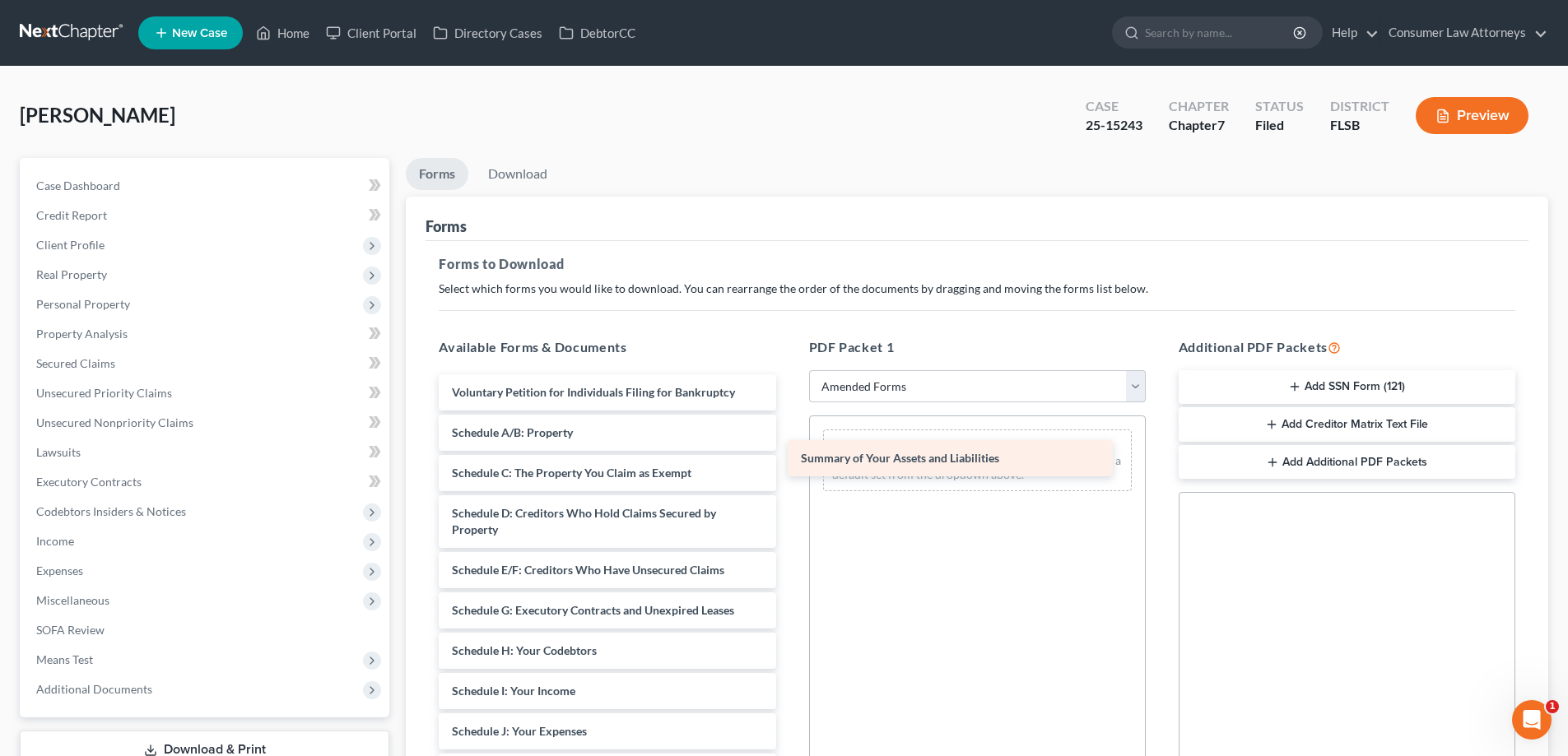
drag, startPoint x: 592, startPoint y: 431, endPoint x: 950, endPoint y: 457, distance: 358.9
click at [789, 457] on div "Summary of Your Assets and Liabilities Voluntary Petition for Individuals Filin…" at bounding box center [607, 748] width 363 height 747
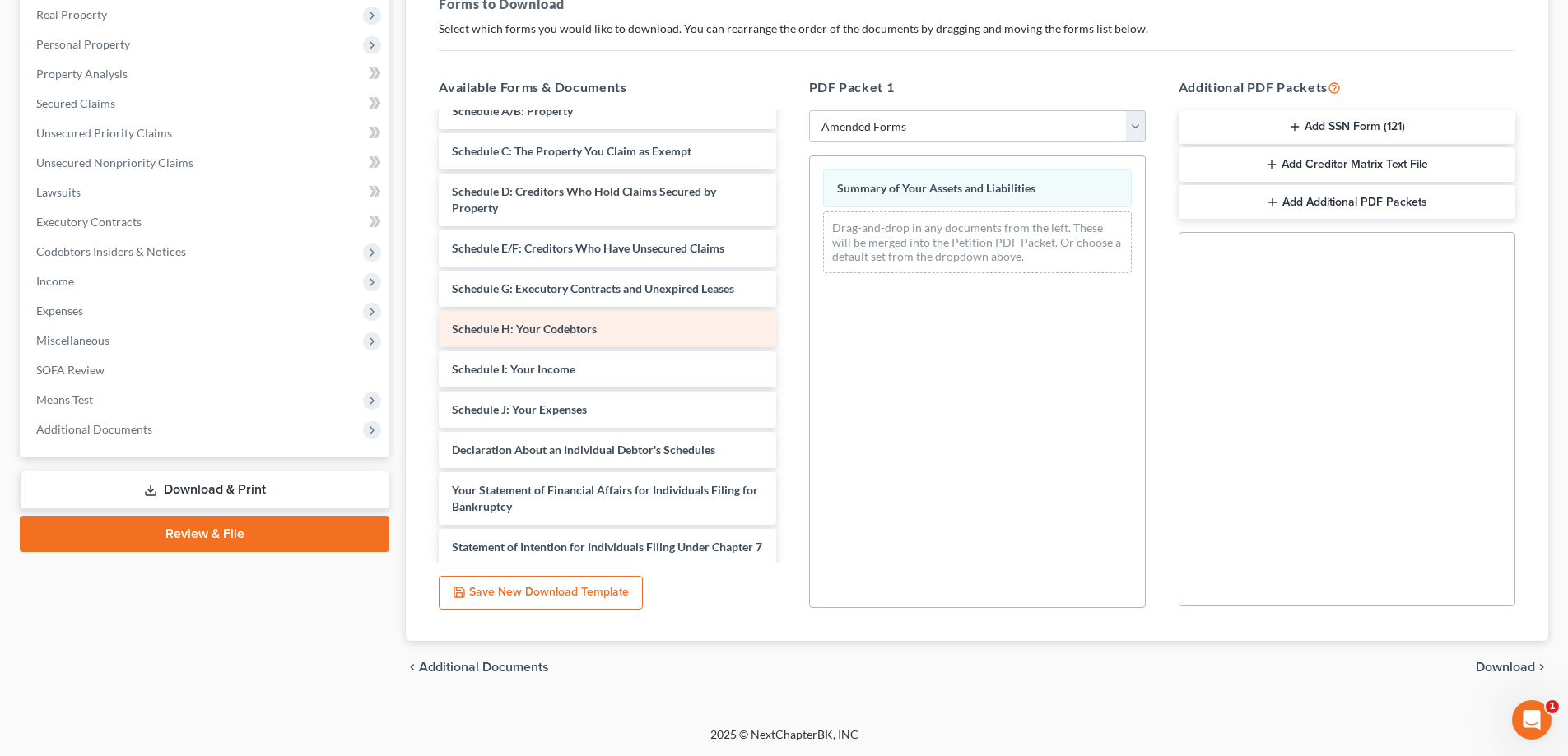
scroll to position [165, 0]
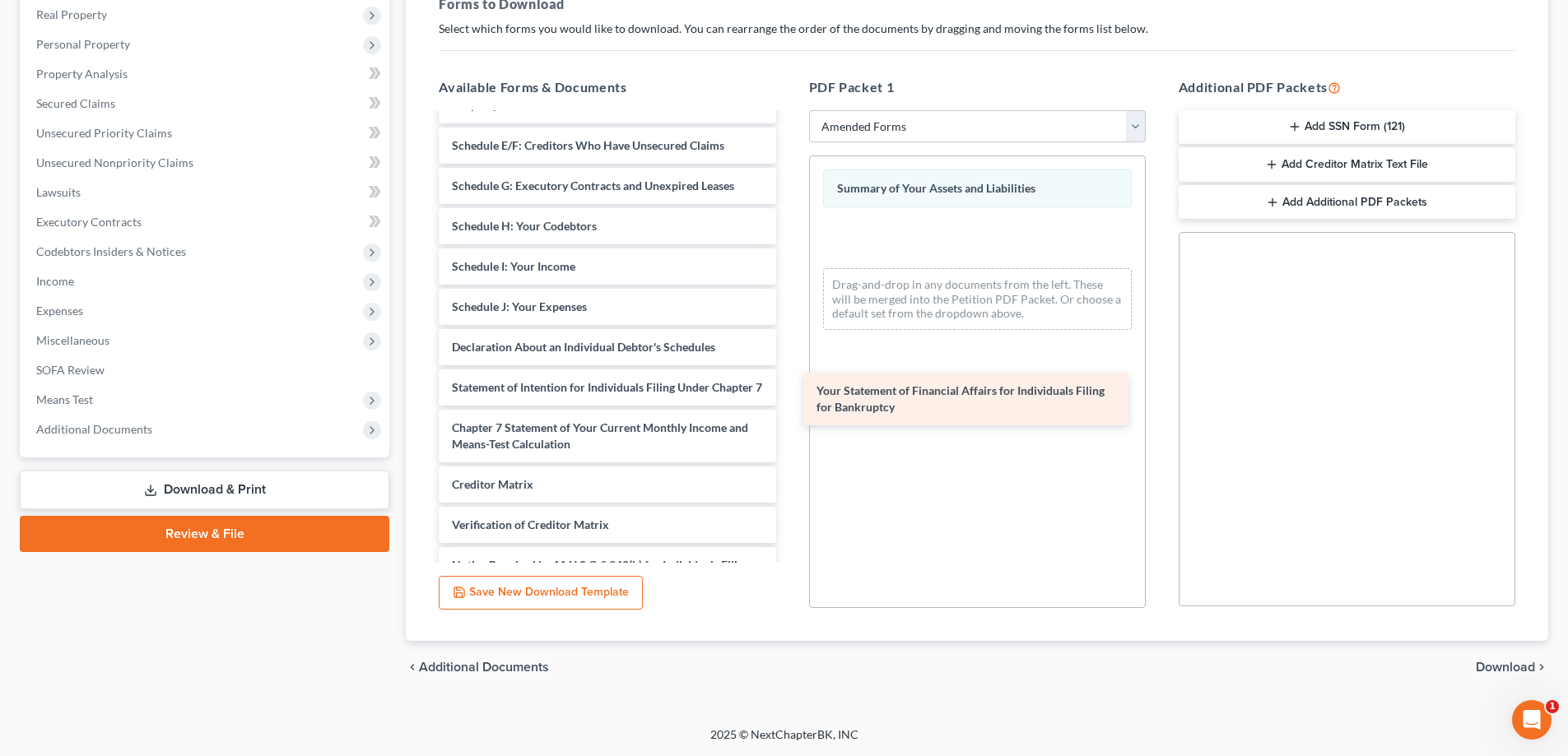
drag, startPoint x: 521, startPoint y: 393, endPoint x: 892, endPoint y: 397, distance: 371.0
click at [789, 397] on div "Your Statement of Financial Affairs for Individuals Filing for Bankruptcy Volun…" at bounding box center [607, 295] width 363 height 690
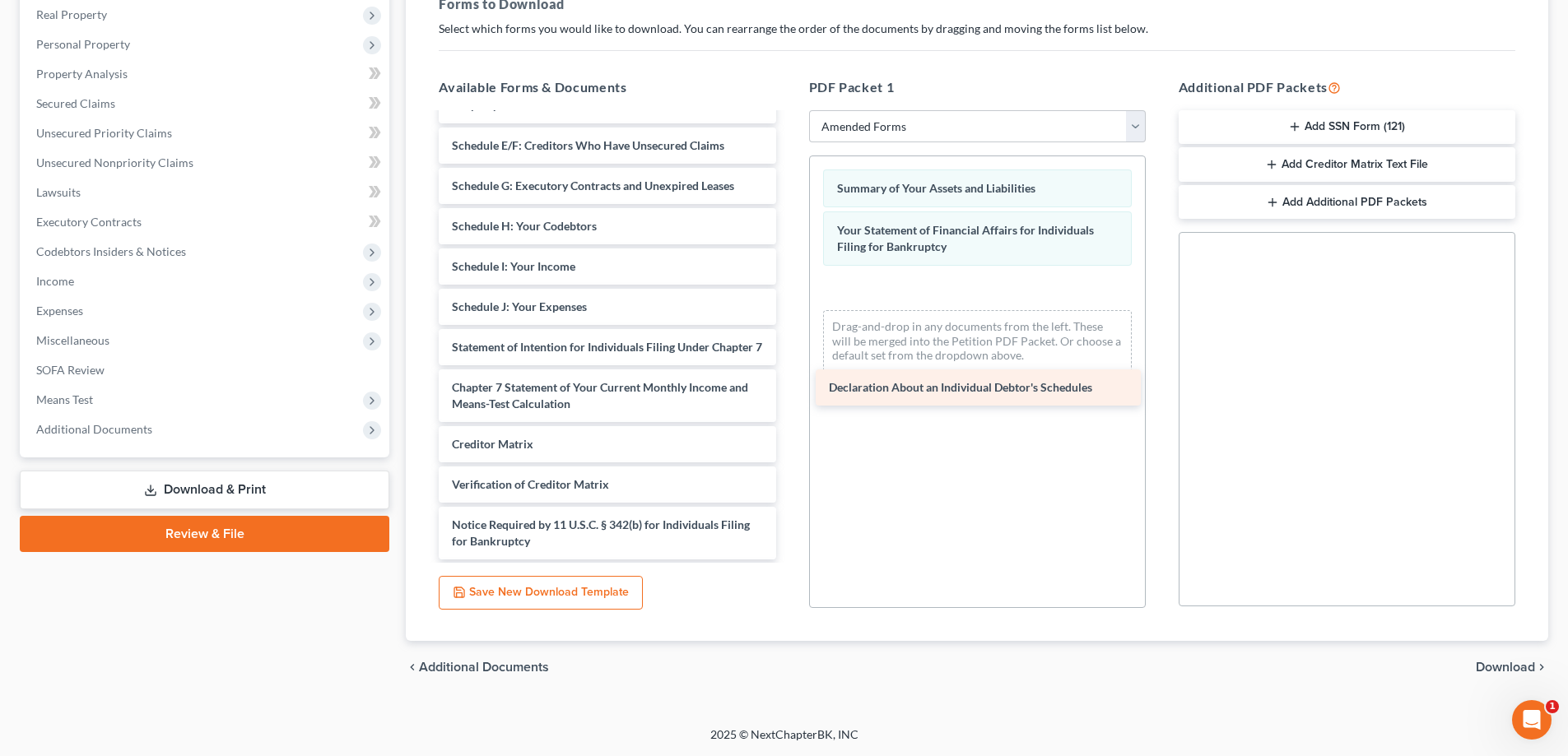
drag, startPoint x: 551, startPoint y: 348, endPoint x: 927, endPoint y: 388, distance: 378.1
click at [789, 388] on div "Declaration About an Individual Debtor's Schedules Voluntary Petition for Indiv…" at bounding box center [607, 275] width 363 height 650
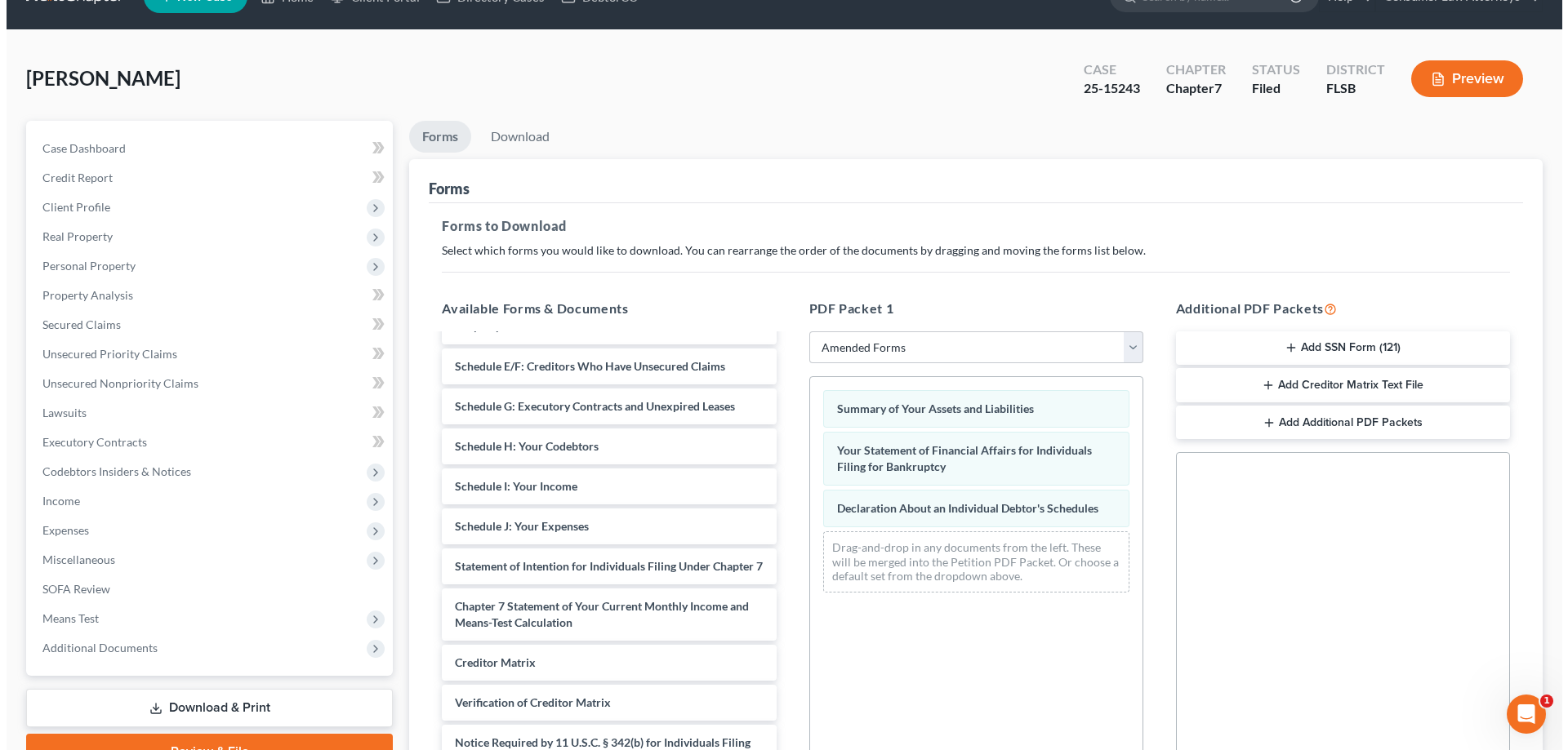
scroll to position [13, 0]
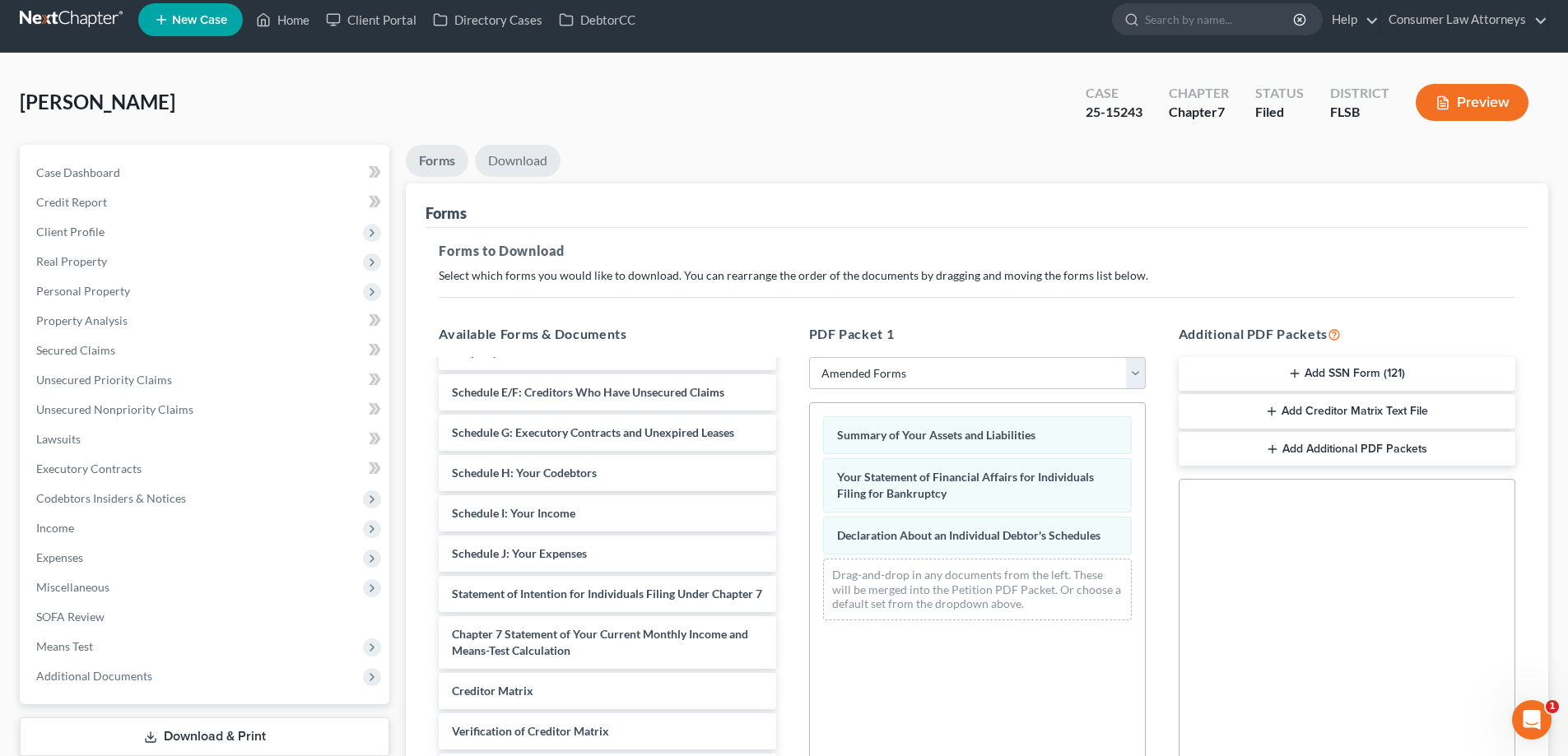
click at [512, 162] on link "Download" at bounding box center [518, 160] width 86 height 32
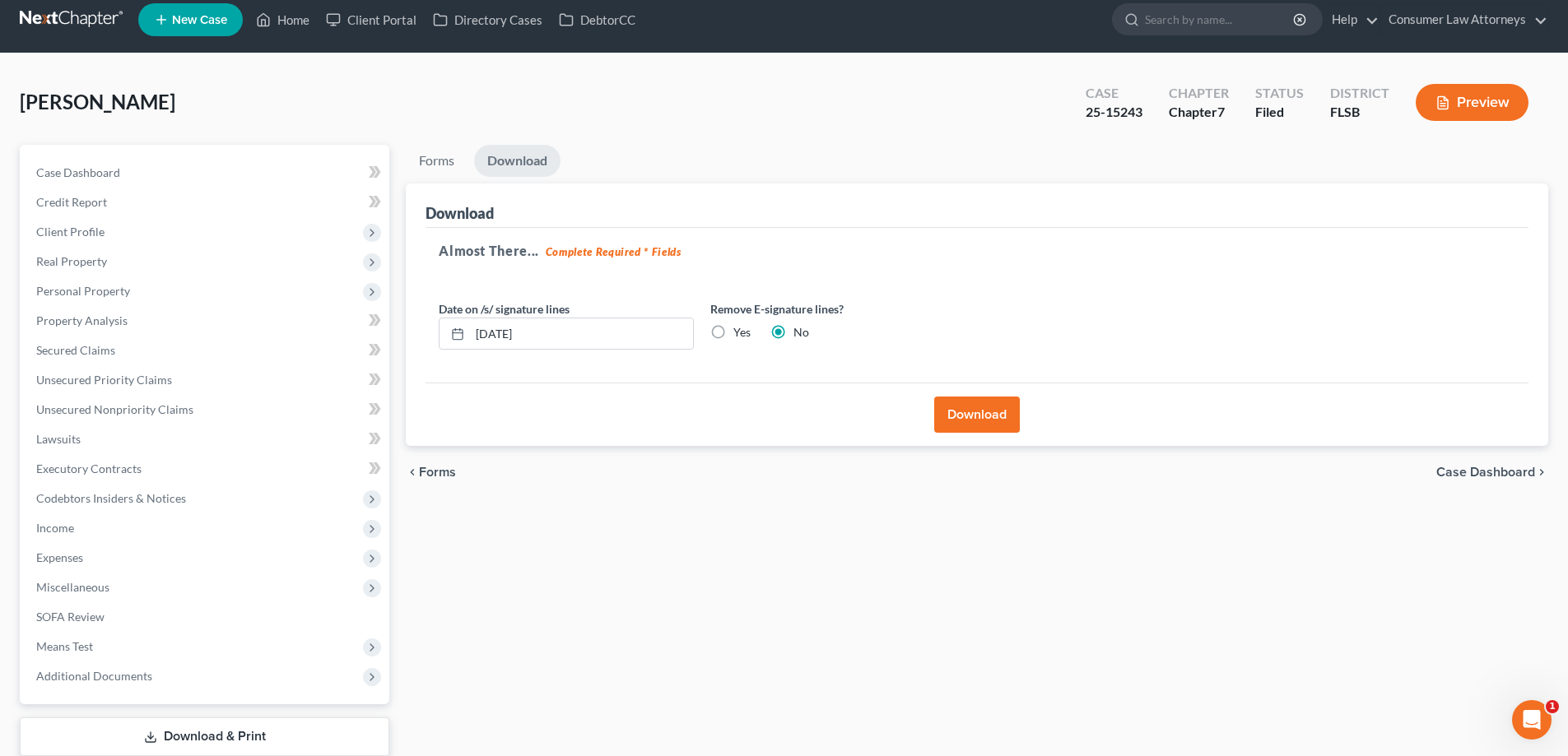
click at [973, 412] on button "Download" at bounding box center [977, 415] width 86 height 36
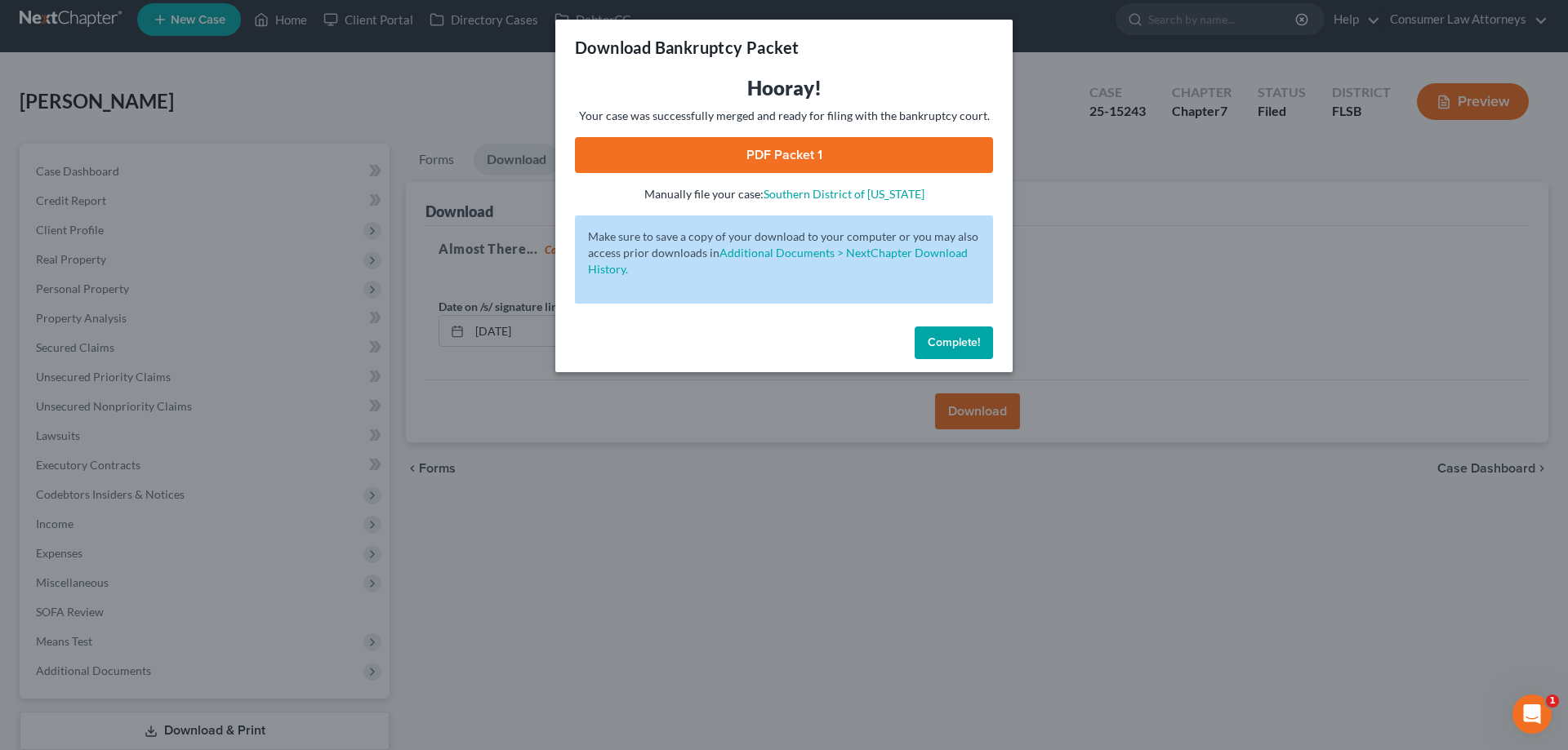
click at [784, 162] on link "PDF Packet 1" at bounding box center [784, 155] width 418 height 36
